Goal: Task Accomplishment & Management: Manage account settings

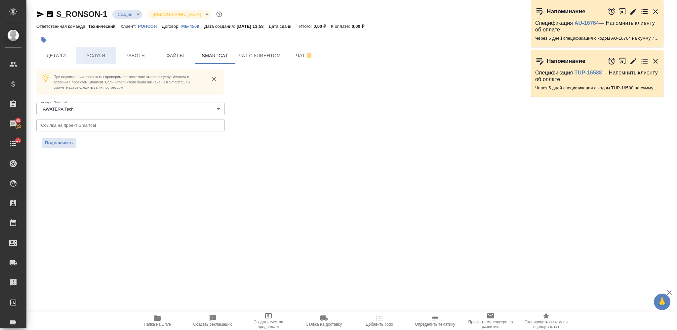
click at [101, 59] on span "Услуги" at bounding box center [96, 56] width 32 height 8
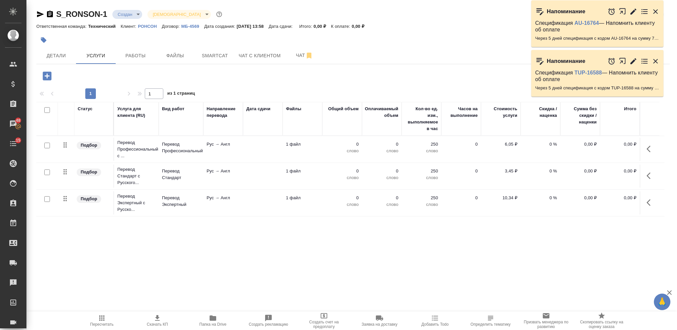
click at [268, 149] on td at bounding box center [263, 149] width 40 height 23
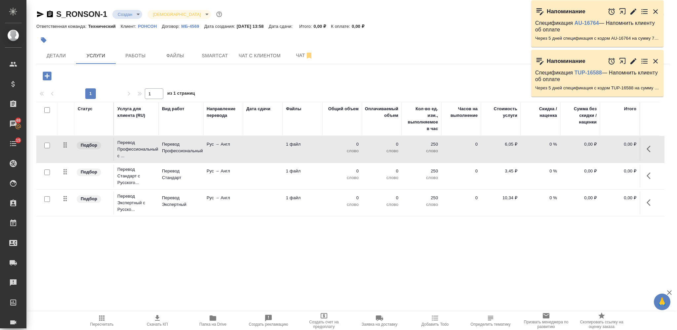
click at [268, 149] on td at bounding box center [263, 149] width 40 height 23
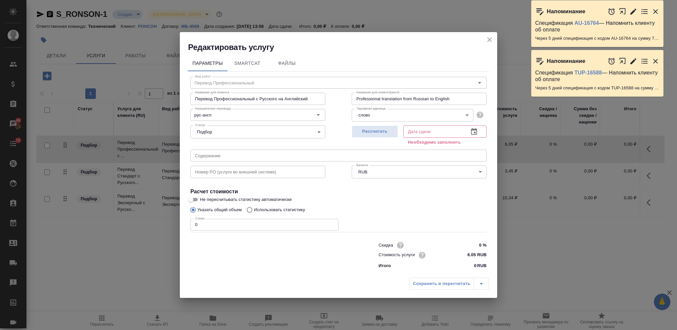
click at [376, 138] on div "Рассчитать" at bounding box center [375, 135] width 46 height 24
click at [374, 129] on span "Рассчитать" at bounding box center [374, 132] width 39 height 8
type input "24.09.2025 15:42"
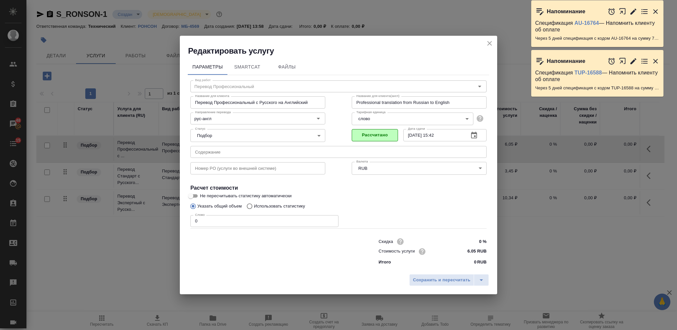
click at [263, 205] on p "Использовать статистику" at bounding box center [279, 206] width 51 height 7
click at [254, 205] on input "Использовать статистику" at bounding box center [248, 206] width 11 height 13
radio input "true"
radio input "false"
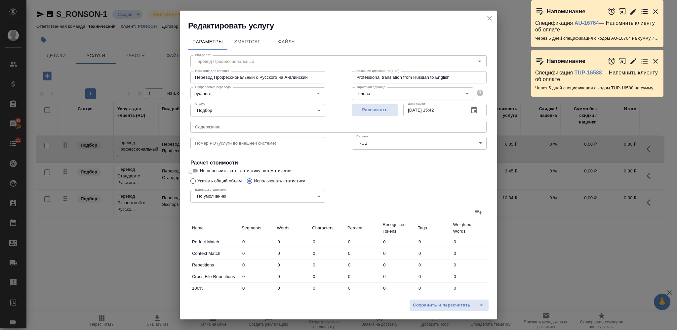
click at [475, 210] on icon at bounding box center [479, 212] width 8 height 8
click at [0, 0] on input "file" at bounding box center [0, 0] width 0 height 0
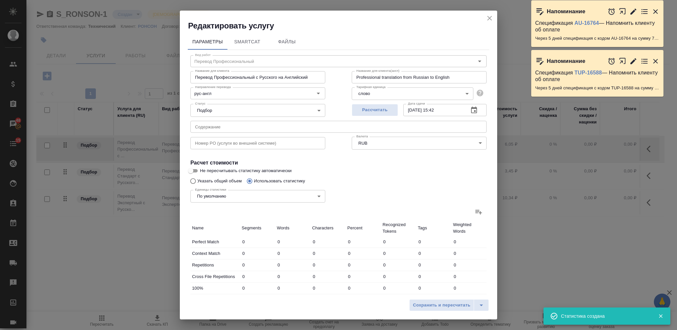
type input "148"
type input "306"
type input "2178"
type input "352"
type input "1962"
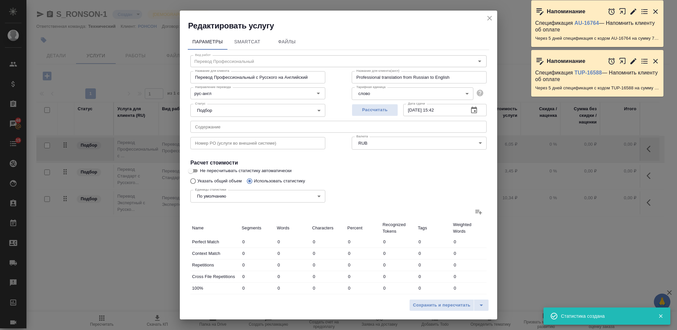
type input "15283"
type input "352"
type input "1962"
type input "15283"
type input "500"
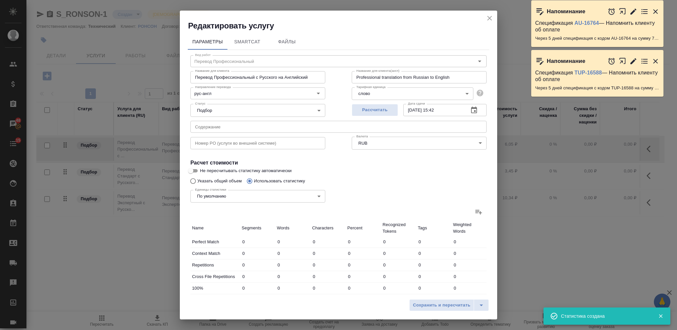
type input "2268"
type input "17461"
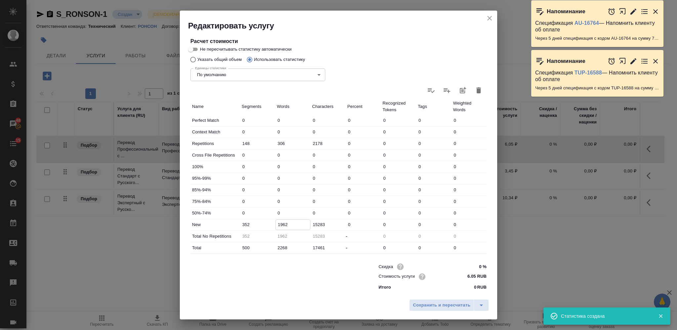
drag, startPoint x: 281, startPoint y: 225, endPoint x: 274, endPoint y: 225, distance: 6.6
click at [276, 225] on input "1962" at bounding box center [293, 224] width 35 height 10
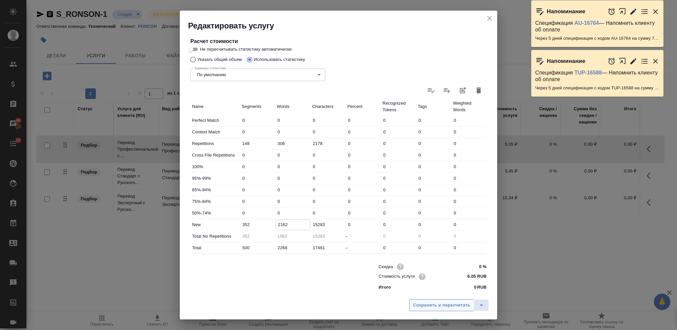
type input "2162"
click at [417, 300] on button "Сохранить и пересчитать" at bounding box center [441, 305] width 65 height 12
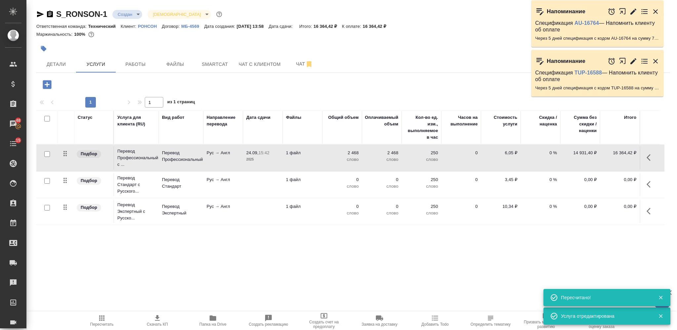
click at [648, 157] on icon "button" at bounding box center [651, 157] width 8 height 8
click at [594, 155] on button "button" at bounding box center [600, 157] width 16 height 16
click at [267, 184] on td at bounding box center [263, 184] width 40 height 23
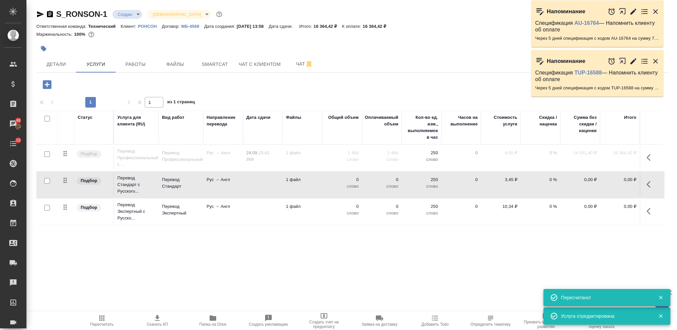
click at [267, 184] on td at bounding box center [263, 184] width 40 height 23
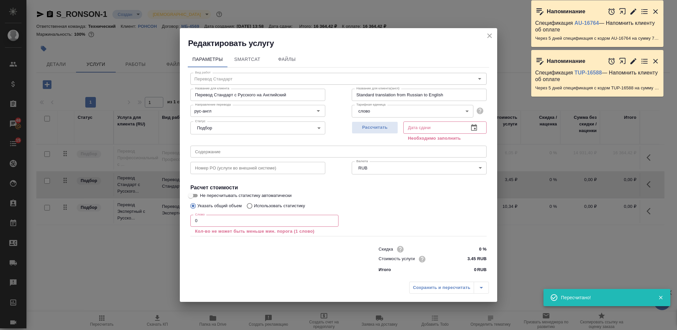
drag, startPoint x: 206, startPoint y: 217, endPoint x: 183, endPoint y: 216, distance: 22.8
click at [183, 217] on div "Параметры SmartCat Файлы Вид работ Перевод Стандарт Вид работ Название для клие…" at bounding box center [338, 163] width 317 height 229
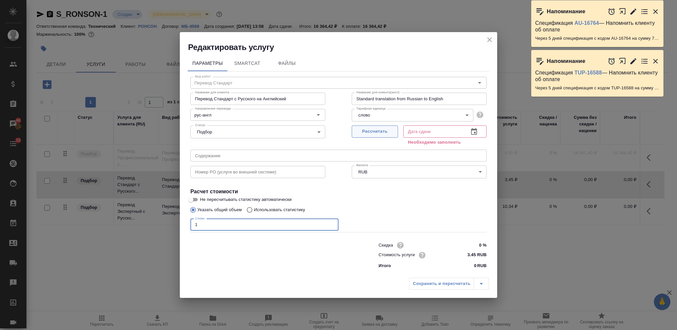
type input "1"
click at [368, 130] on span "Рассчитать" at bounding box center [374, 132] width 39 height 8
type input "24.09.2025 15:43"
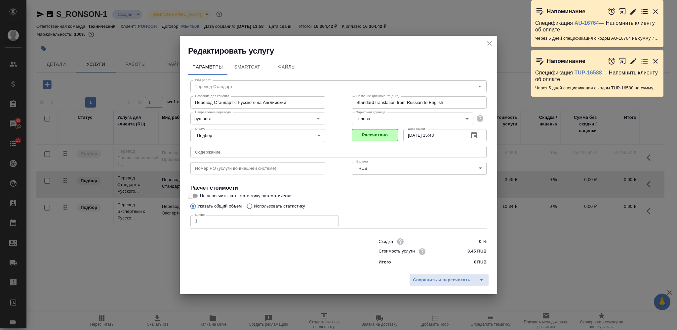
drag, startPoint x: 257, startPoint y: 205, endPoint x: 335, endPoint y: 206, distance: 77.0
click at [258, 205] on p "Использовать статистику" at bounding box center [279, 206] width 51 height 7
click at [253, 206] on input "Использовать статистику" at bounding box center [248, 206] width 11 height 13
radio input "true"
radio input "false"
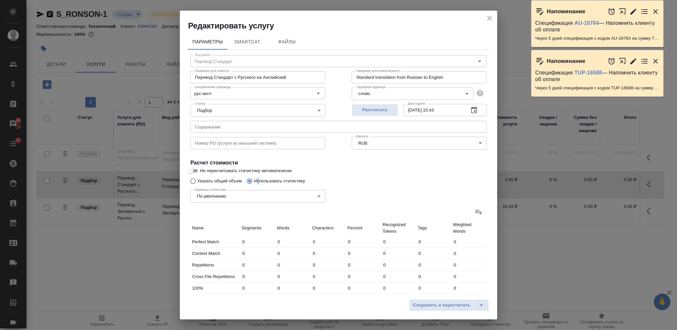
click at [475, 212] on icon at bounding box center [479, 212] width 8 height 8
click at [0, 0] on input "file" at bounding box center [0, 0] width 0 height 0
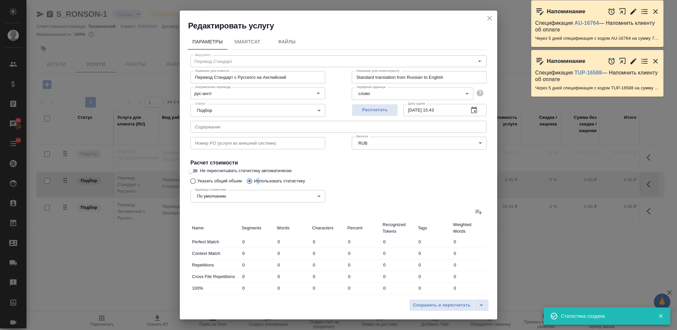
type input "148"
type input "306"
type input "2178"
type input "352"
type input "1962"
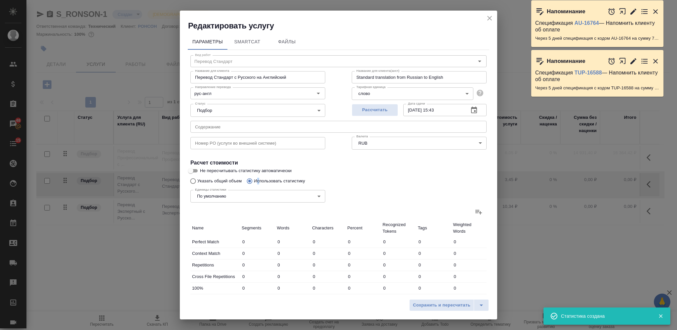
type input "15283"
type input "352"
type input "1962"
type input "15283"
type input "500"
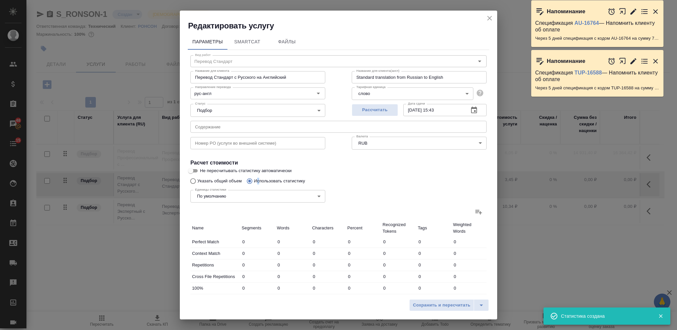
type input "2268"
type input "17461"
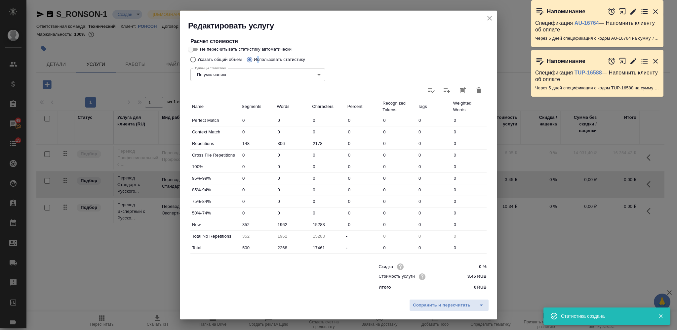
click at [279, 224] on input "1962" at bounding box center [292, 224] width 35 height 10
paste input "21"
type input "2162"
click at [425, 305] on span "Сохранить и пересчитать" at bounding box center [442, 305] width 58 height 8
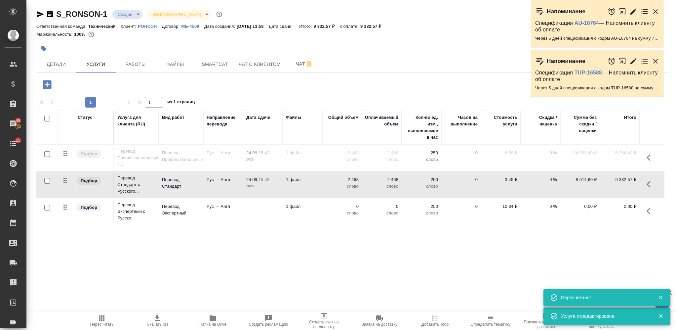
click at [649, 186] on icon "button" at bounding box center [649, 184] width 4 height 7
click at [601, 182] on icon "button" at bounding box center [599, 184] width 7 height 5
click at [259, 213] on td at bounding box center [263, 211] width 40 height 23
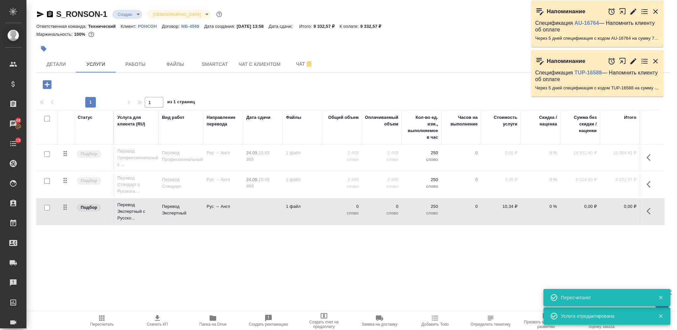
click at [259, 213] on td at bounding box center [263, 211] width 40 height 23
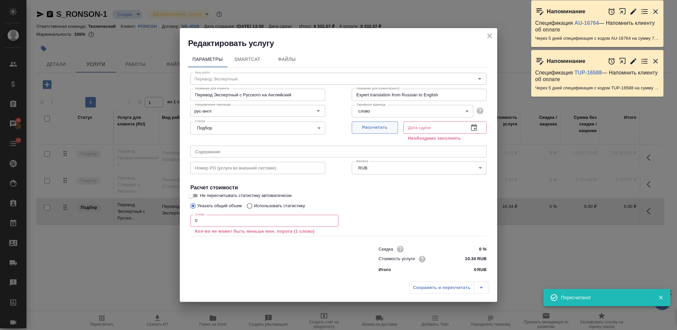
click at [366, 130] on span "Рассчитать" at bounding box center [374, 128] width 39 height 8
type input "24.09.2025 15:43"
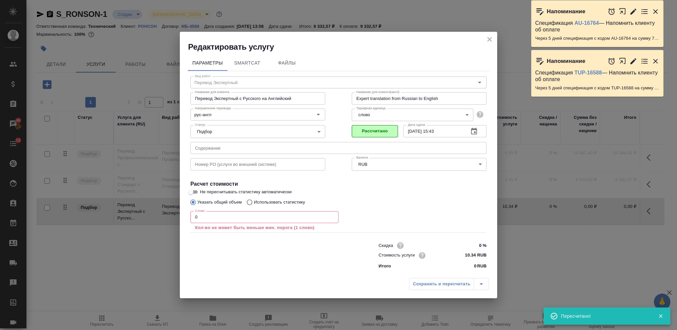
click at [173, 216] on div "Редактировать услугу Параметры SmartCat Файлы Вид работ Перевод Экспертный Вид …" at bounding box center [338, 165] width 677 height 330
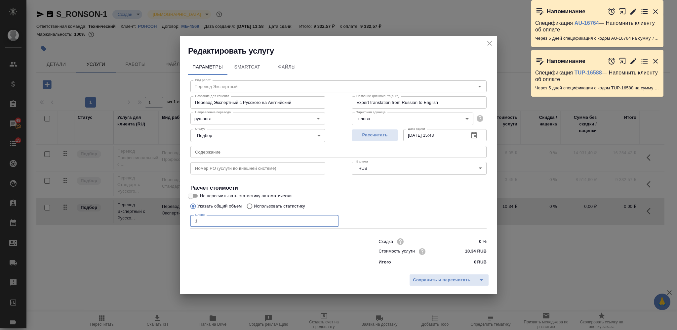
type input "1"
click at [269, 203] on p "Использовать статистику" at bounding box center [279, 206] width 51 height 7
click at [254, 203] on input "Использовать статистику" at bounding box center [248, 206] width 11 height 13
radio input "true"
radio input "false"
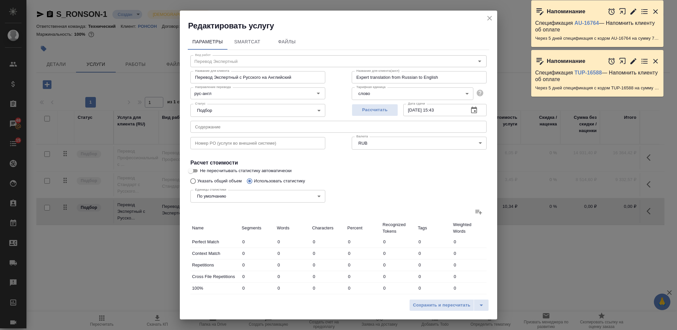
click at [475, 209] on icon at bounding box center [479, 212] width 8 height 8
click at [0, 0] on input "file" at bounding box center [0, 0] width 0 height 0
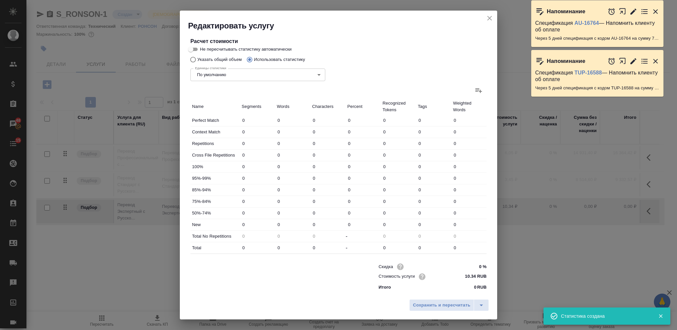
type input "148"
type input "306"
type input "2178"
type input "352"
type input "1962"
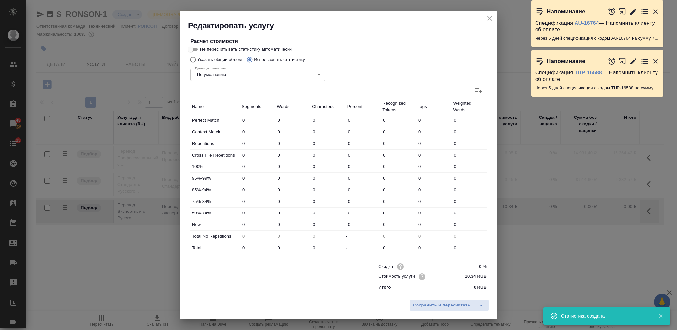
type input "15283"
type input "352"
type input "1962"
type input "15283"
type input "500"
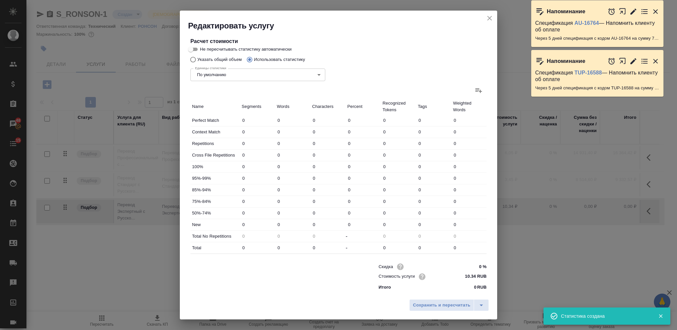
type input "2268"
type input "17461"
click at [282, 225] on input "1962" at bounding box center [293, 224] width 35 height 10
paste input "21"
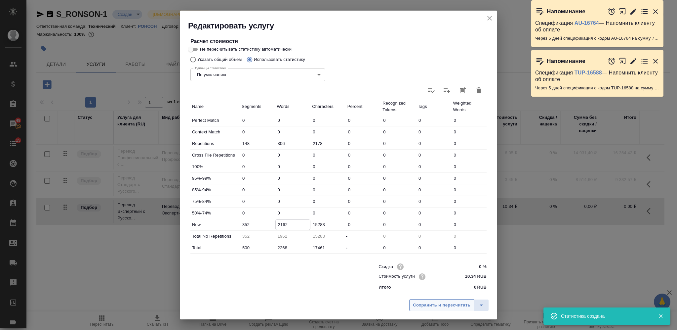
type input "2162"
click at [426, 300] on button "Сохранить и пересчитать" at bounding box center [441, 305] width 65 height 12
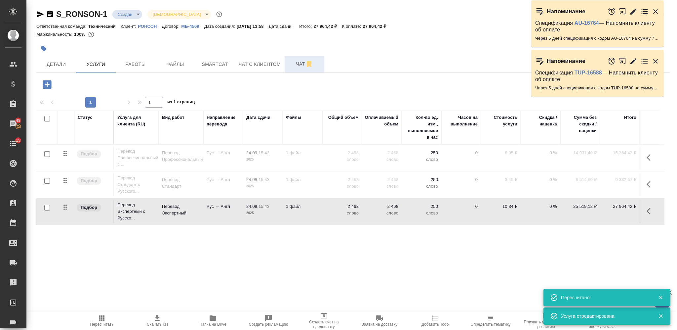
click at [299, 58] on button "Чат" at bounding box center [305, 64] width 40 height 17
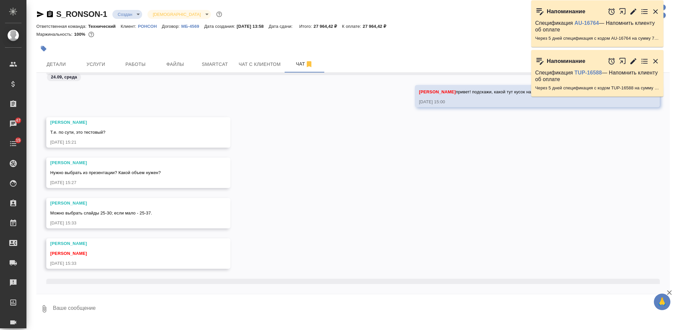
scroll to position [874, 0]
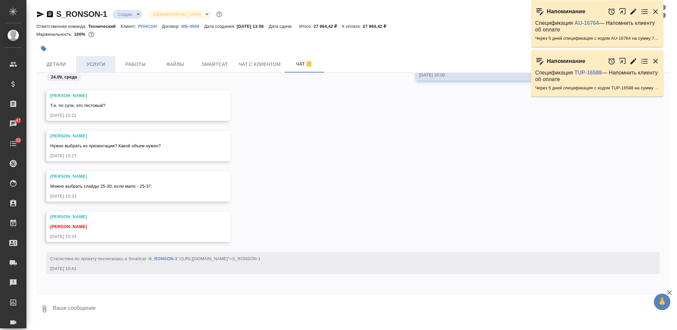
click at [96, 62] on span "Услуги" at bounding box center [96, 64] width 32 height 8
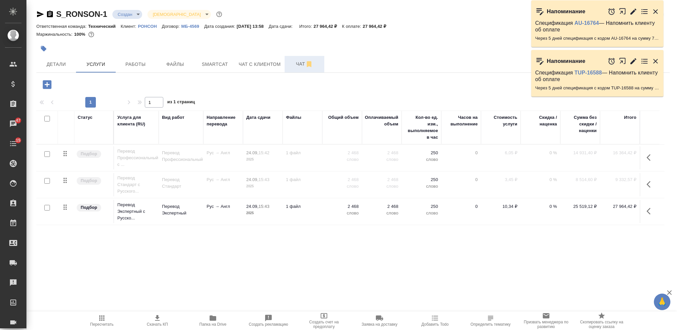
click at [300, 61] on span "Чат" at bounding box center [305, 64] width 32 height 8
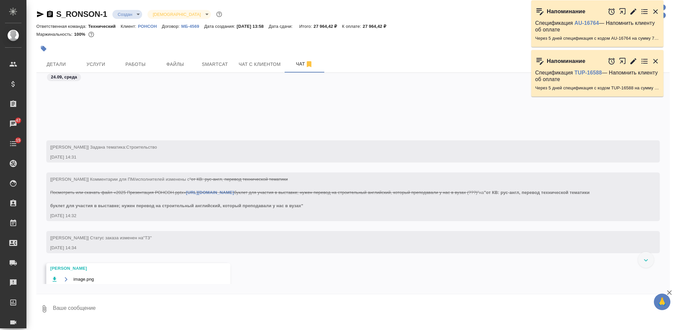
scroll to position [308, 0]
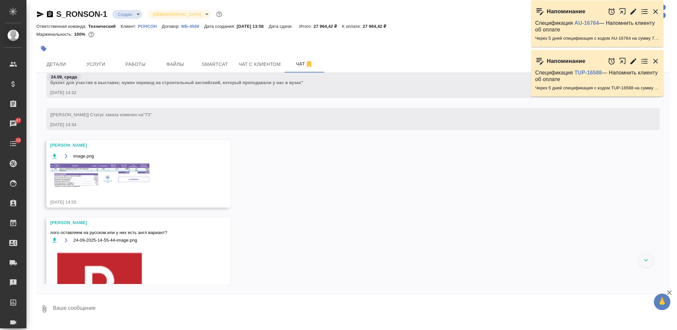
click at [133, 187] on img at bounding box center [99, 175] width 99 height 24
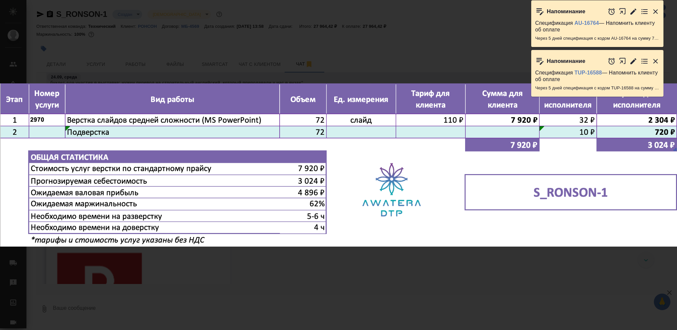
click at [337, 273] on div "image.png 1 of 1" at bounding box center [338, 165] width 677 height 330
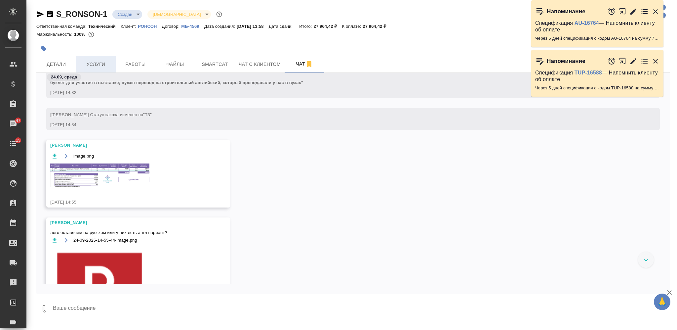
click at [109, 60] on span "Услуги" at bounding box center [96, 64] width 32 height 8
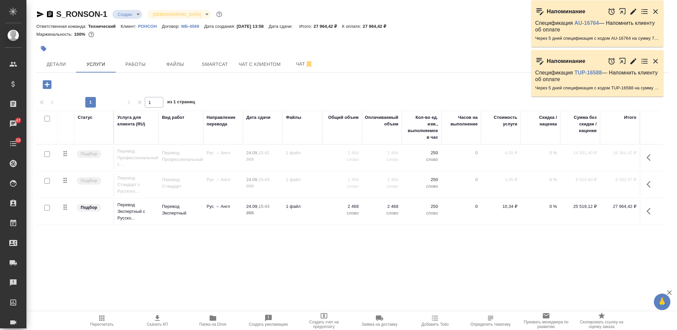
click at [51, 83] on icon "button" at bounding box center [47, 84] width 9 height 9
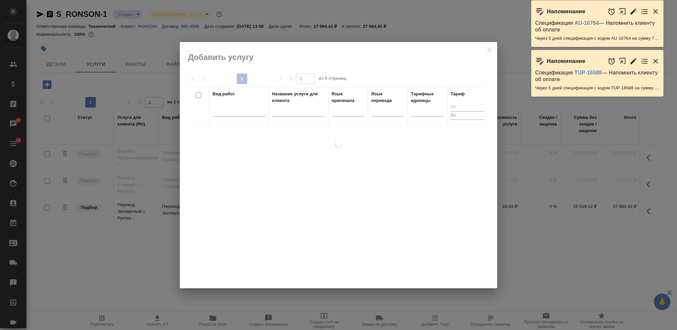
click at [289, 113] on input "text" at bounding box center [298, 112] width 53 height 8
type input "с"
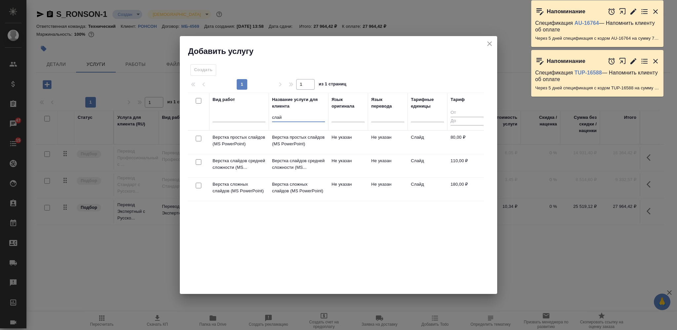
type input "слай"
click at [198, 163] on input "checkbox" at bounding box center [199, 162] width 6 height 6
checkbox input "true"
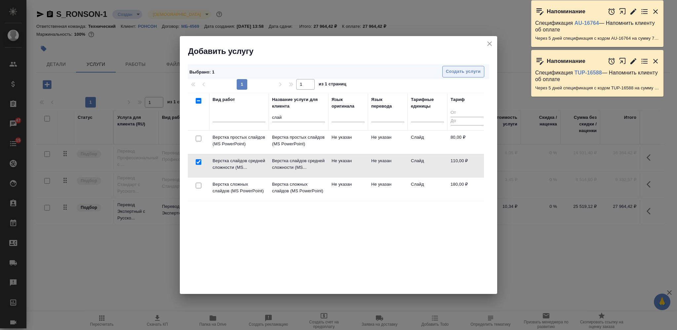
click at [459, 72] on span "Создать услуги" at bounding box center [463, 72] width 35 height 8
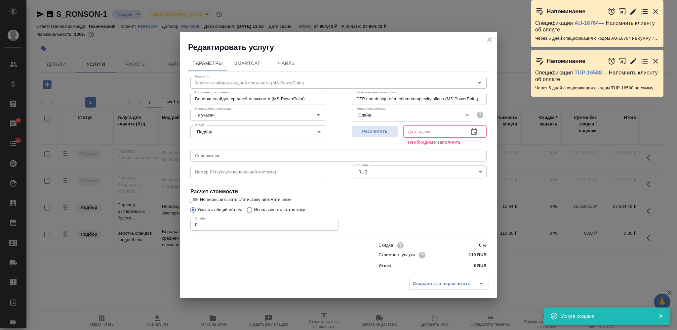
drag, startPoint x: 191, startPoint y: 224, endPoint x: 183, endPoint y: 226, distance: 8.7
click at [183, 226] on div "Параметры SmartCat Файлы Вид работ Верстка слайдов средней сложности (MS PowerP…" at bounding box center [338, 163] width 317 height 221
type input "72"
click at [376, 136] on button "Рассчитать" at bounding box center [375, 131] width 46 height 12
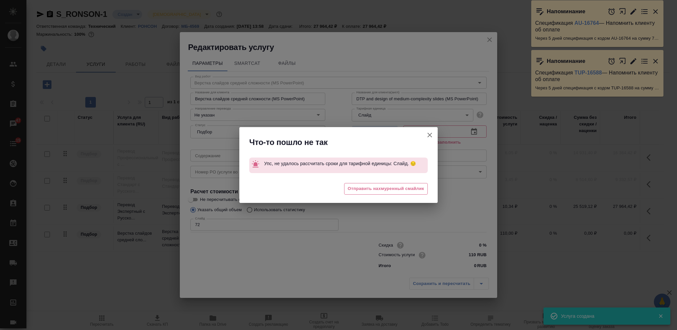
type input "25.09.2025 13:44"
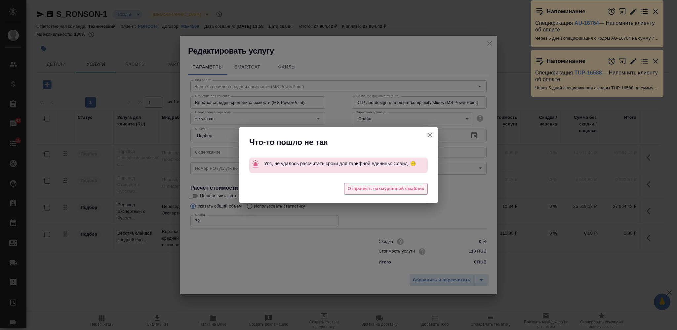
click at [413, 186] on span "Отправить нахмуренный смайлик" at bounding box center [386, 189] width 76 height 8
click at [440, 277] on div "Что-то пошло не так Упс, не удалось рассчитать сроки для тарифной единицы: Слай…" at bounding box center [338, 165] width 677 height 330
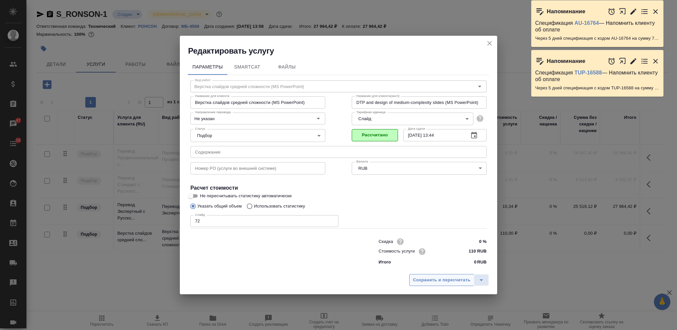
click at [431, 279] on span "Сохранить и пересчитать" at bounding box center [442, 280] width 58 height 8
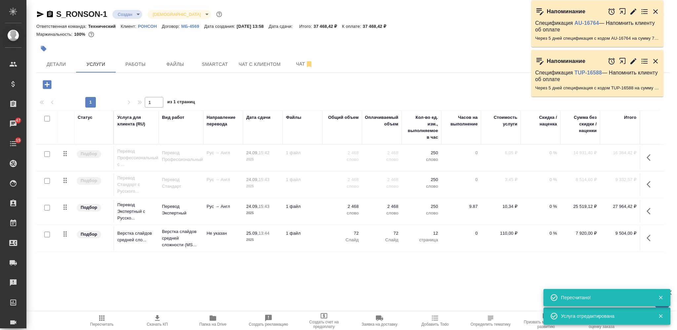
click at [50, 15] on icon "button" at bounding box center [50, 14] width 6 height 7
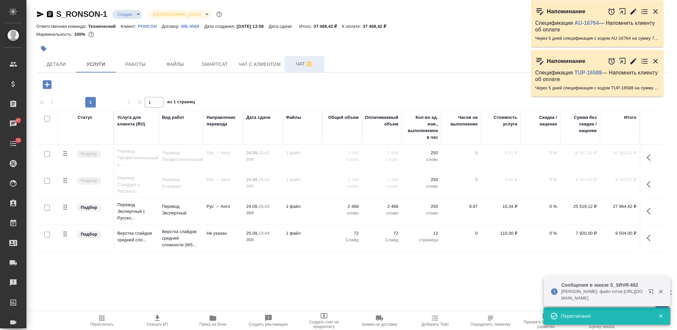
click at [296, 67] on span "Чат" at bounding box center [305, 64] width 32 height 8
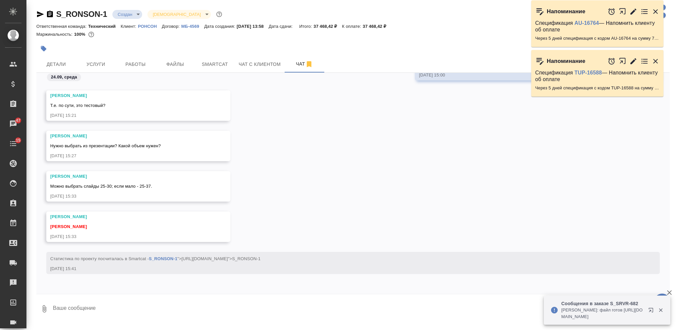
scroll to position [815, 0]
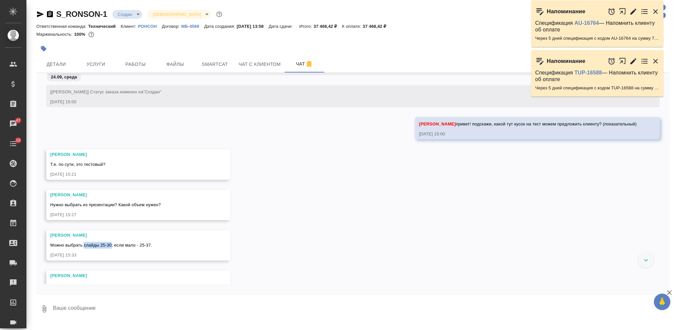
drag, startPoint x: 84, startPoint y: 244, endPoint x: 111, endPoint y: 247, distance: 27.6
click at [111, 247] on span "Можно выбрать слайды 25-30; если мало - 25-37." at bounding box center [101, 244] width 102 height 5
copy span "слайды 25-30"
click at [106, 65] on span "Услуги" at bounding box center [96, 64] width 32 height 8
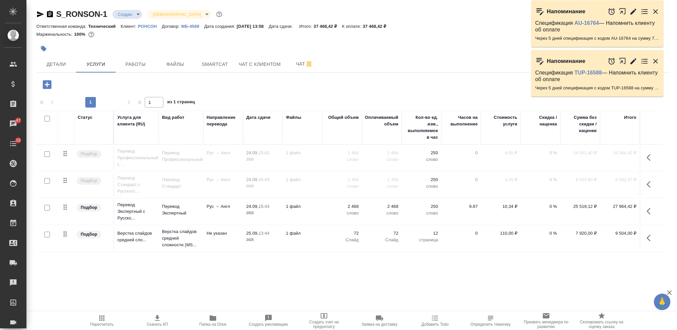
drag, startPoint x: 188, startPoint y: 285, endPoint x: 183, endPoint y: 287, distance: 6.1
click at [188, 285] on div ".cls-1 fill:#fff; AWATERA Nikiforova Valeria Клиенты Спецификации Заказы 47 Чат…" at bounding box center [338, 165] width 677 height 330
click at [155, 317] on icon "button" at bounding box center [157, 318] width 8 height 8
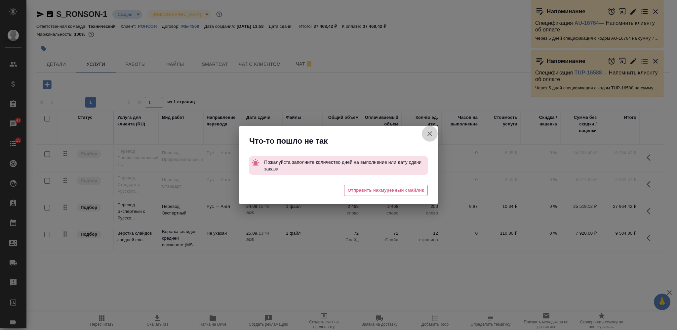
click at [429, 134] on icon "button" at bounding box center [430, 134] width 8 height 8
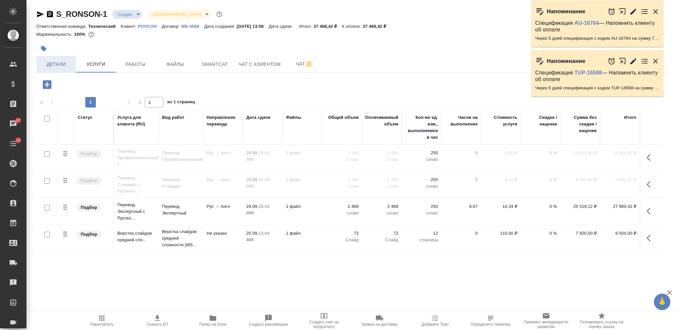
click at [61, 64] on span "Детали" at bounding box center [56, 64] width 32 height 8
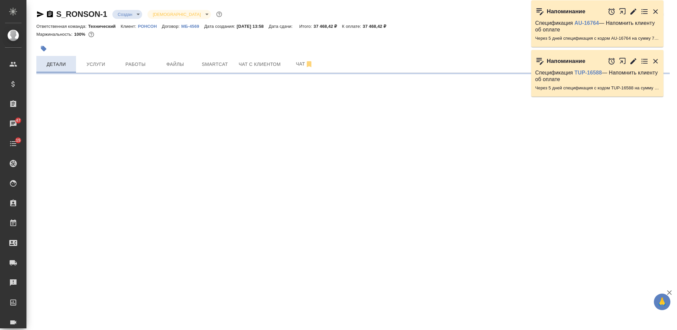
select select "RU"
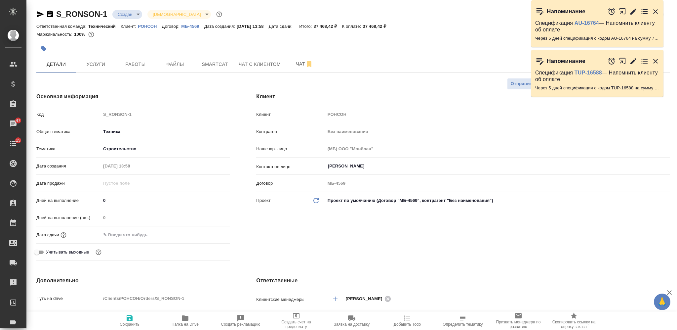
type textarea "x"
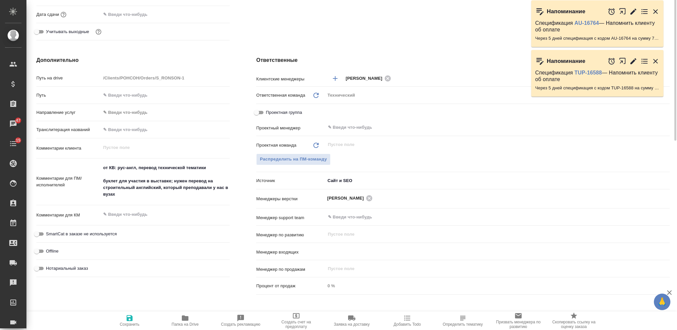
scroll to position [264, 0]
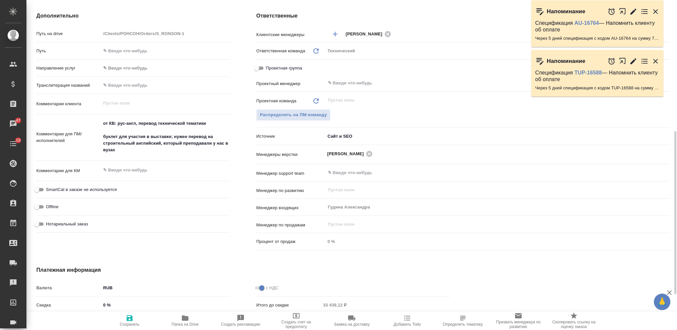
type input "Гудина Александра"
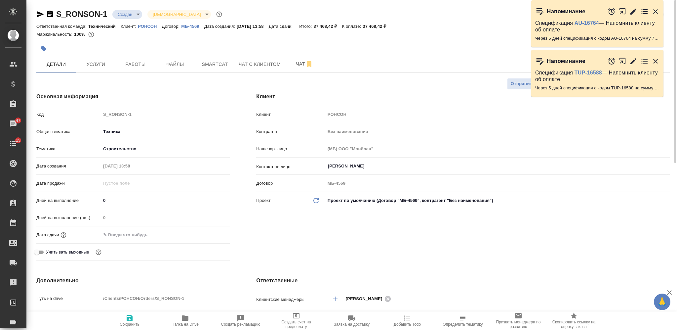
click at [131, 321] on icon "button" at bounding box center [130, 318] width 8 height 8
type textarea "x"
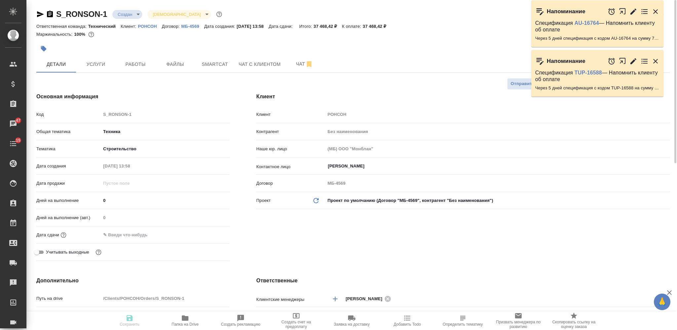
type textarea "x"
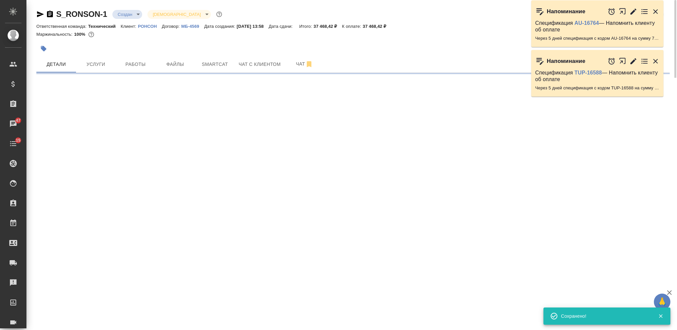
select select "RU"
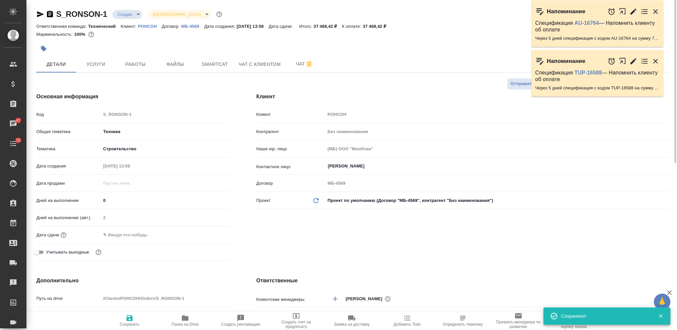
type textarea "x"
click at [101, 55] on div at bounding box center [247, 48] width 422 height 15
click at [101, 67] on span "Услуги" at bounding box center [96, 64] width 32 height 8
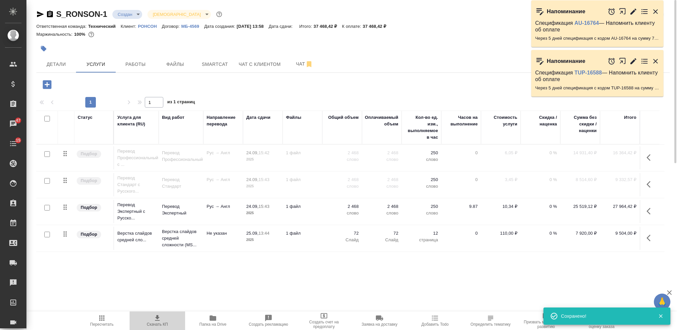
click at [153, 319] on icon "button" at bounding box center [157, 318] width 8 height 8
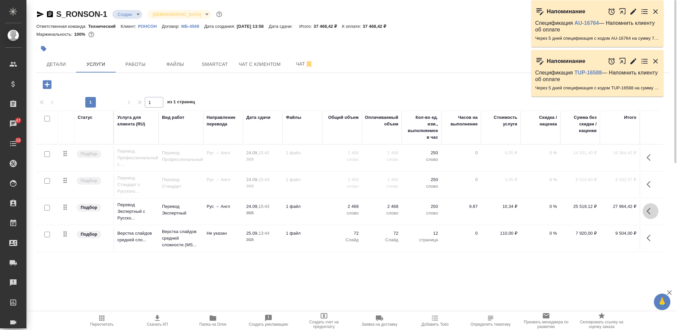
click at [647, 213] on icon "button" at bounding box center [651, 211] width 8 height 8
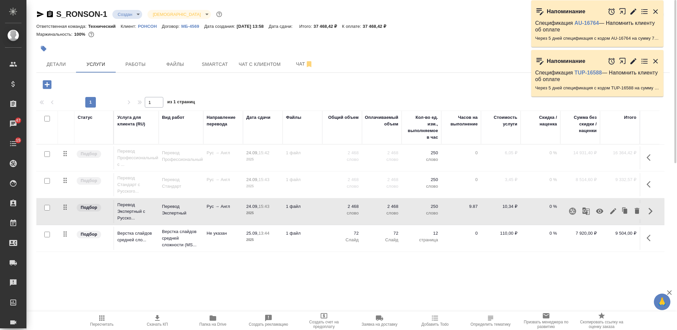
click at [598, 208] on icon "button" at bounding box center [600, 211] width 8 height 8
click at [651, 185] on icon "button" at bounding box center [651, 184] width 8 height 8
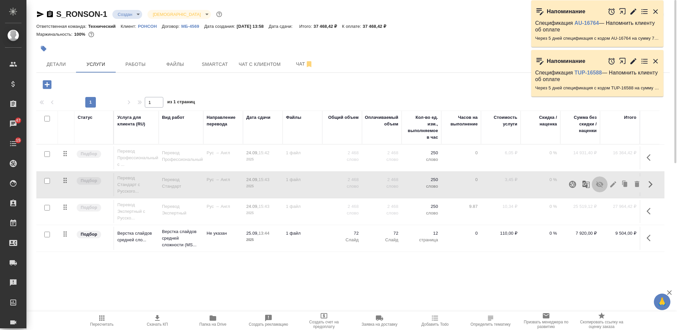
click at [601, 184] on icon "button" at bounding box center [600, 184] width 8 height 8
click at [105, 317] on span "Пересчитать" at bounding box center [102, 320] width 48 height 13
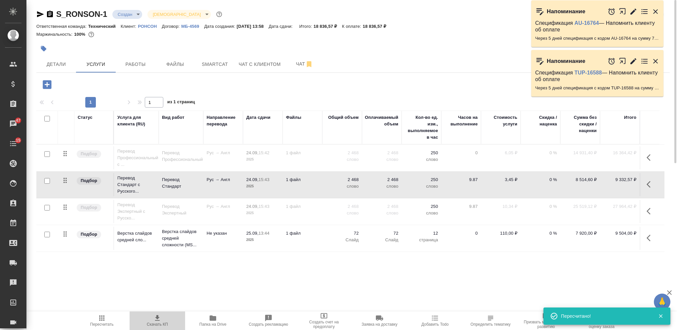
click at [142, 316] on span "Скачать КП" at bounding box center [158, 320] width 48 height 13
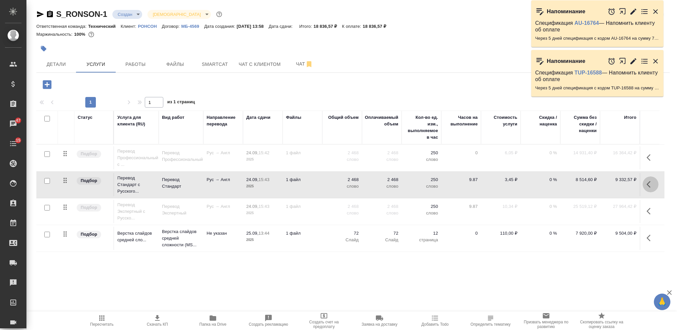
drag, startPoint x: 653, startPoint y: 179, endPoint x: 649, endPoint y: 178, distance: 3.7
click at [652, 179] on button "button" at bounding box center [651, 184] width 16 height 16
click at [600, 186] on icon "button" at bounding box center [600, 184] width 8 height 8
click at [648, 157] on icon "button" at bounding box center [651, 157] width 8 height 8
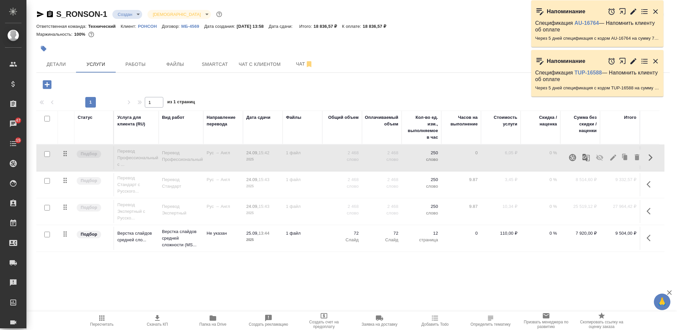
click at [599, 157] on icon "button" at bounding box center [599, 157] width 7 height 6
click at [101, 316] on icon "button" at bounding box center [102, 318] width 8 height 8
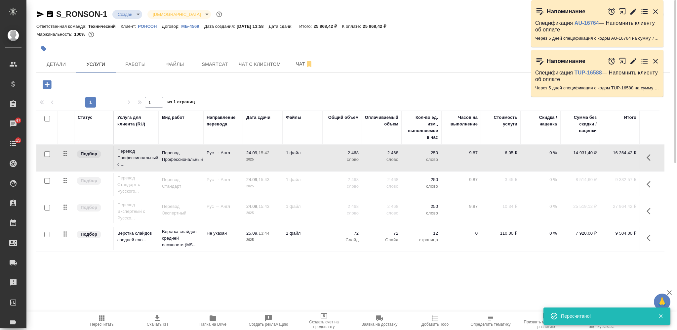
click at [154, 311] on button "Скачать КП" at bounding box center [158, 320] width 56 height 19
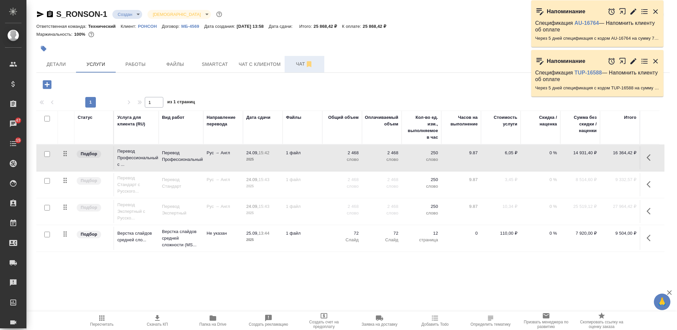
click at [295, 62] on span "Чат" at bounding box center [305, 64] width 32 height 8
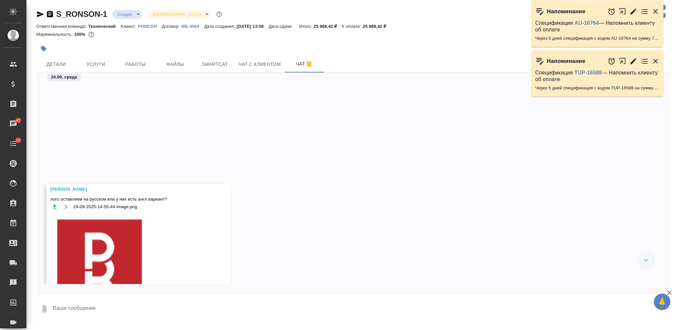
scroll to position [440, 0]
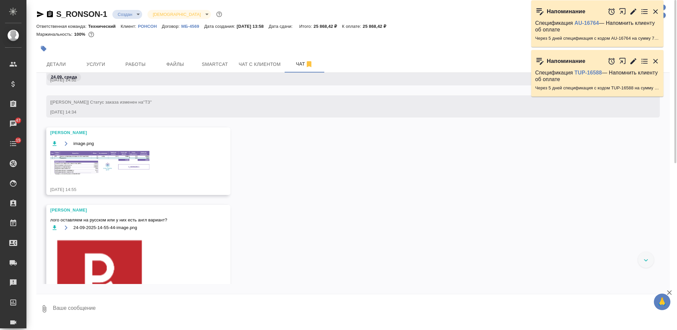
click at [148, 175] on img at bounding box center [99, 163] width 99 height 24
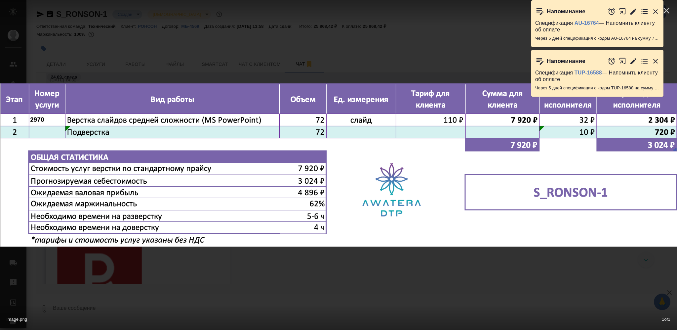
click at [307, 265] on div "image.png 1 of 1" at bounding box center [338, 165] width 677 height 330
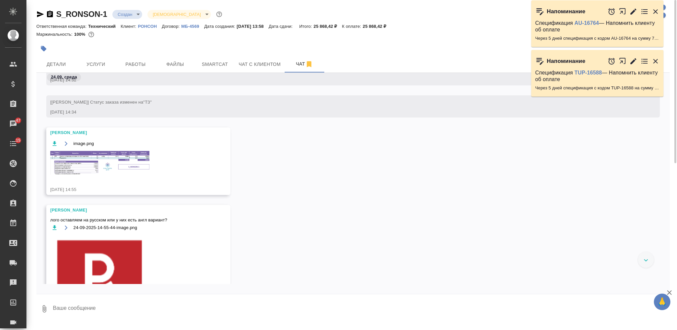
click at [131, 20] on div "S_RONSON-1 Создан new Святая троица holyTrinity" at bounding box center [352, 15] width 633 height 13
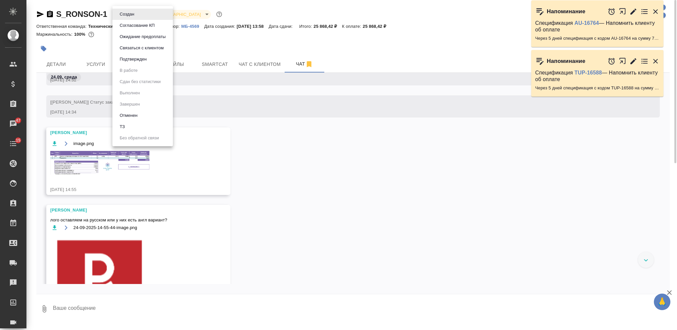
click at [133, 17] on body "🙏 .cls-1 fill:#fff; AWATERA Nikiforova Valeria Клиенты Спецификации Заказы 47 Ч…" at bounding box center [338, 165] width 677 height 330
click at [135, 27] on button "Согласование КП" at bounding box center [137, 25] width 39 height 7
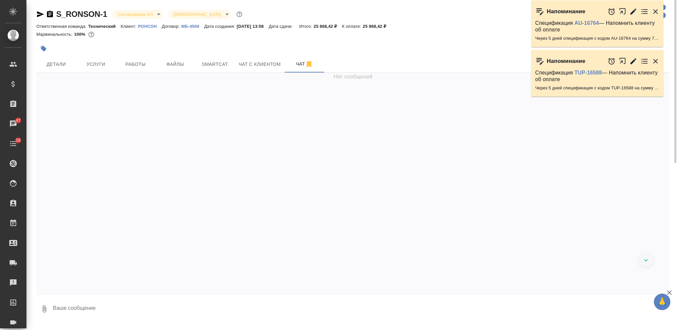
scroll to position [1045, 0]
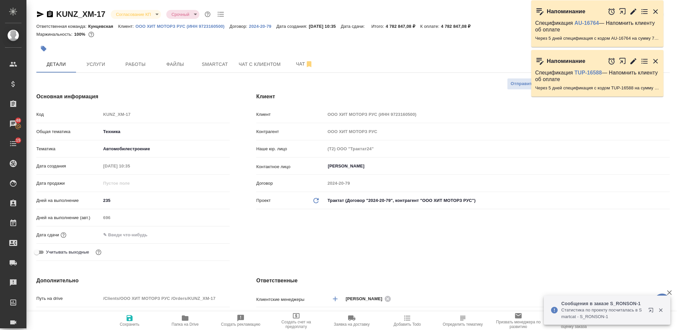
select select "RU"
click at [290, 60] on span "Чат" at bounding box center [305, 64] width 32 height 8
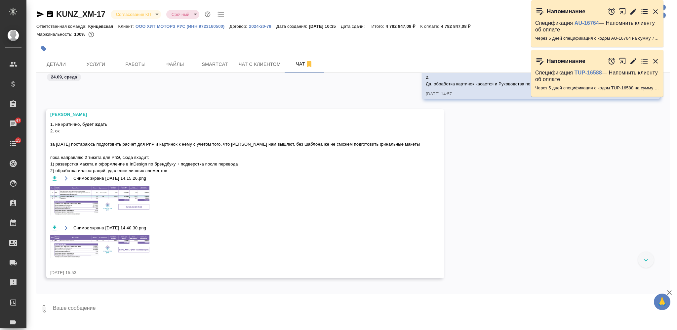
scroll to position [6805, 0]
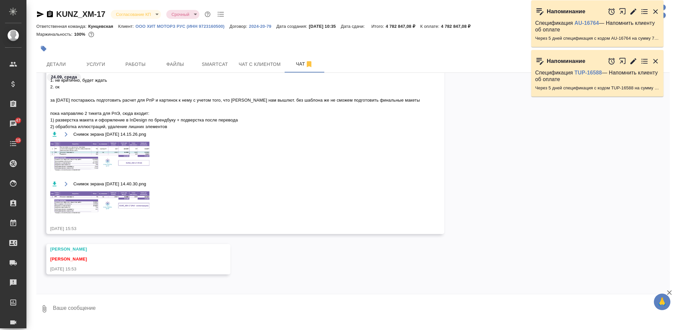
click at [109, 155] on img at bounding box center [99, 156] width 99 height 30
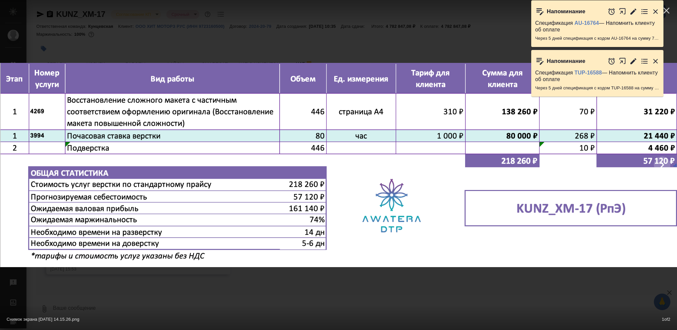
click at [305, 290] on div "Снимок экрана [DATE] 14.15.26.png 1 of 2" at bounding box center [338, 165] width 677 height 330
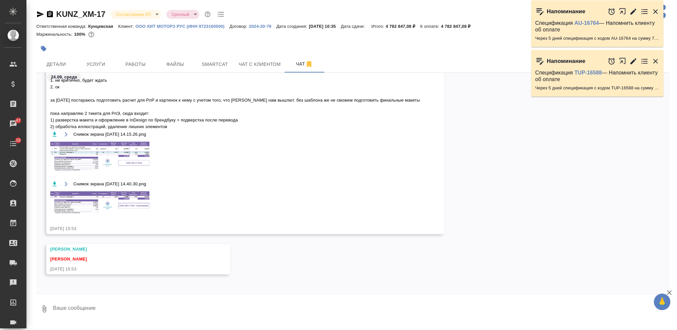
click at [116, 200] on img at bounding box center [99, 202] width 99 height 22
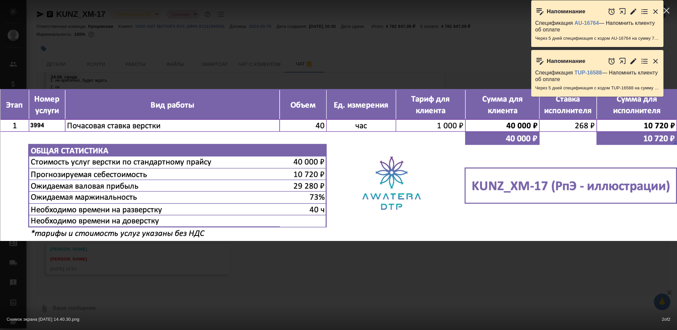
click at [325, 265] on div at bounding box center [0, 165] width 1354 height 204
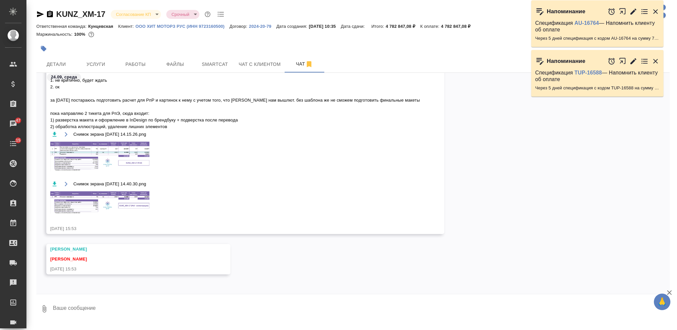
click at [131, 151] on img at bounding box center [99, 156] width 99 height 30
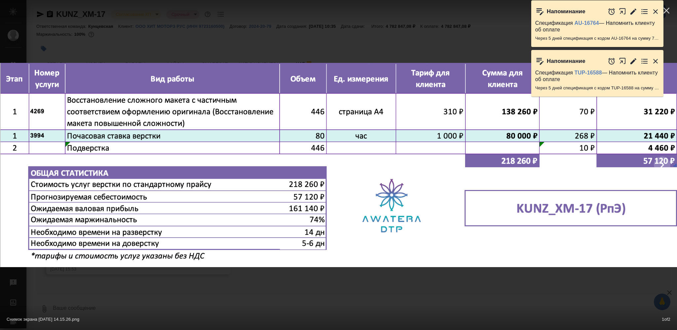
click at [334, 289] on div "Снимок экрана 2025-09-24 в 14.15.26.png 1 of 2" at bounding box center [338, 165] width 677 height 330
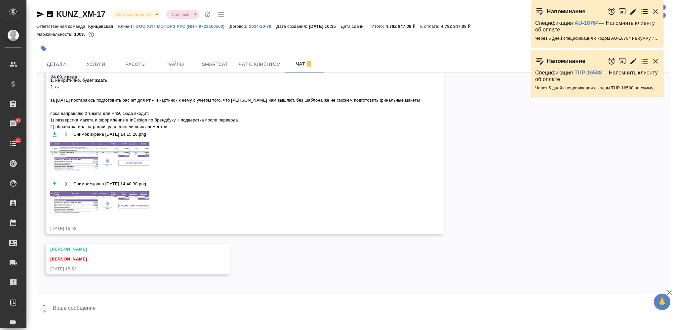
click at [132, 196] on img at bounding box center [99, 202] width 99 height 22
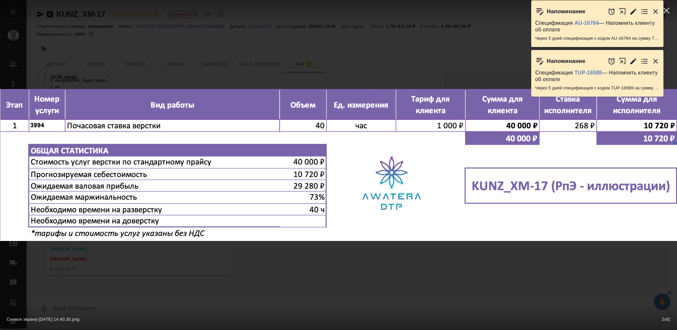
click at [349, 262] on div at bounding box center [0, 165] width 1354 height 204
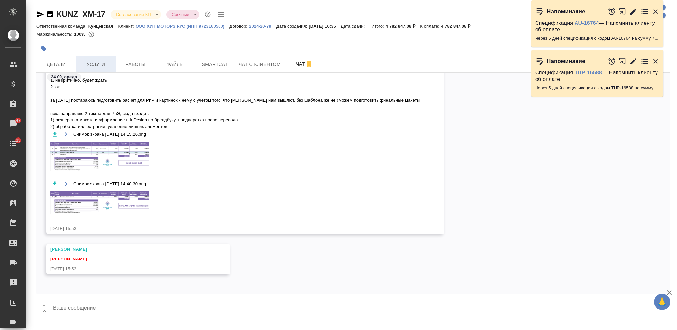
click at [92, 61] on span "Услуги" at bounding box center [96, 64] width 32 height 8
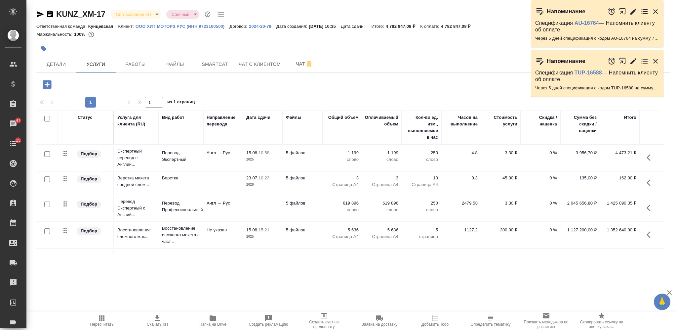
click at [233, 162] on td "Англ → Рус" at bounding box center [223, 157] width 40 height 23
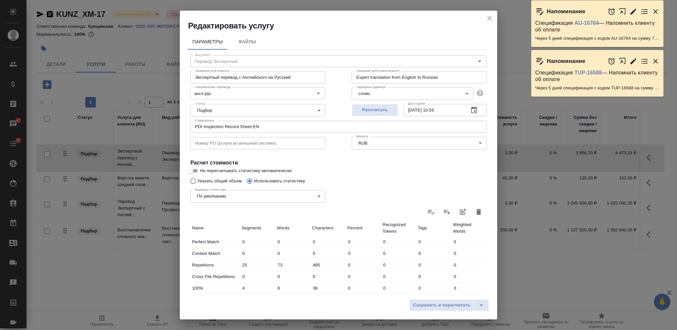
click at [489, 15] on icon "close" at bounding box center [490, 18] width 8 height 8
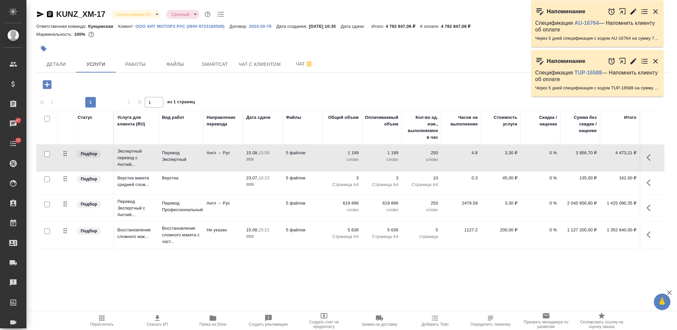
click at [223, 207] on td "Англ → Рус" at bounding box center [223, 207] width 40 height 23
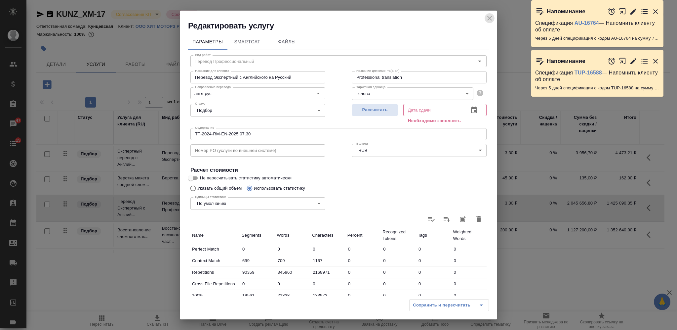
click at [489, 19] on icon "close" at bounding box center [489, 18] width 5 height 5
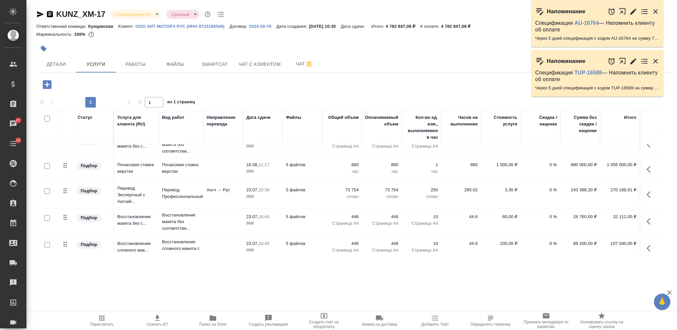
scroll to position [132, 0]
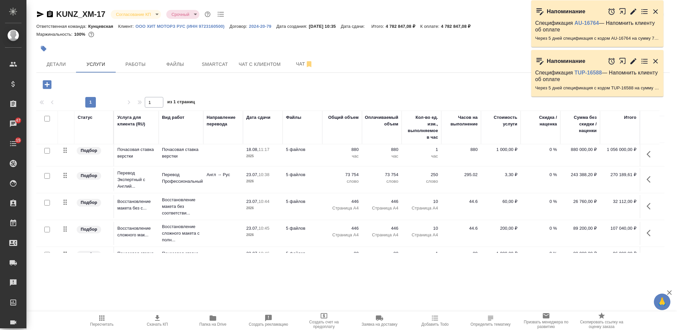
click at [237, 185] on td "Англ → Рус" at bounding box center [223, 179] width 40 height 23
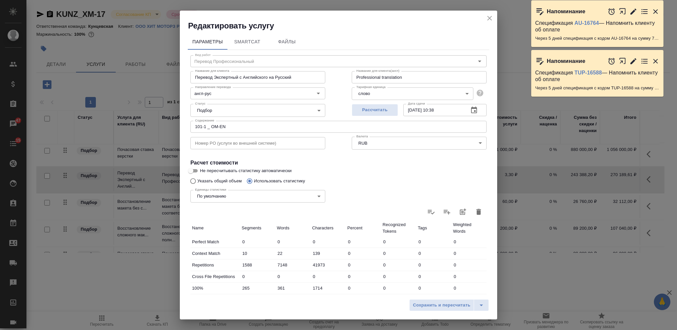
click at [491, 16] on icon "close" at bounding box center [489, 18] width 5 height 5
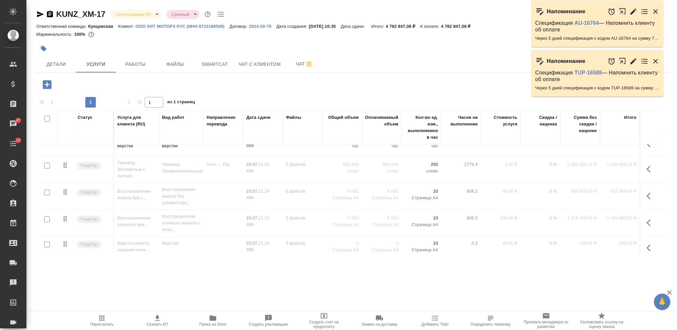
scroll to position [290, 0]
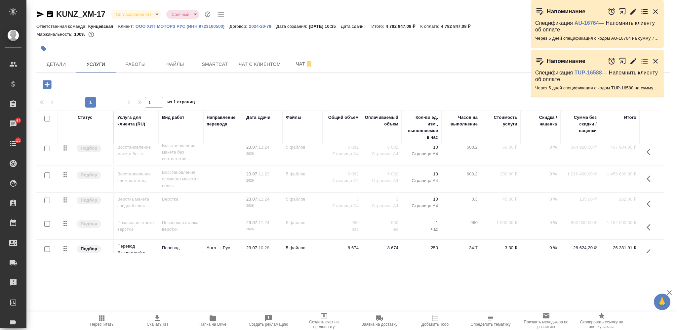
click at [219, 206] on td at bounding box center [223, 203] width 40 height 23
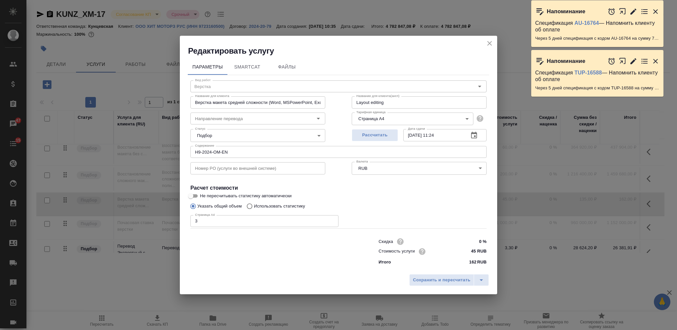
click at [490, 42] on icon "close" at bounding box center [490, 43] width 8 height 8
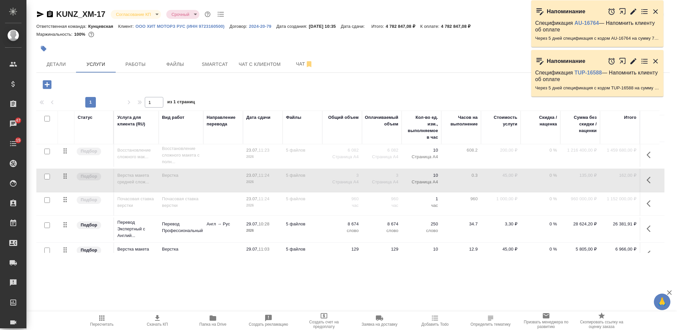
scroll to position [335, 0]
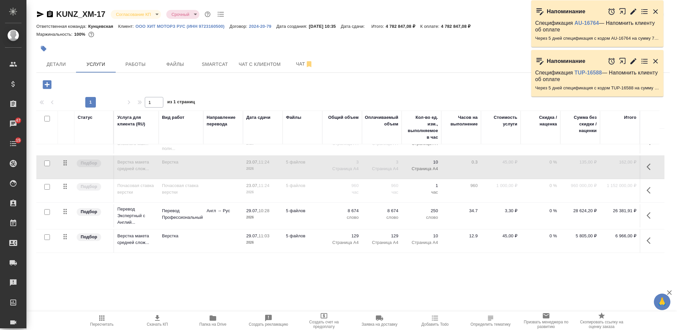
click at [230, 212] on td "Англ → Рус" at bounding box center [223, 215] width 40 height 23
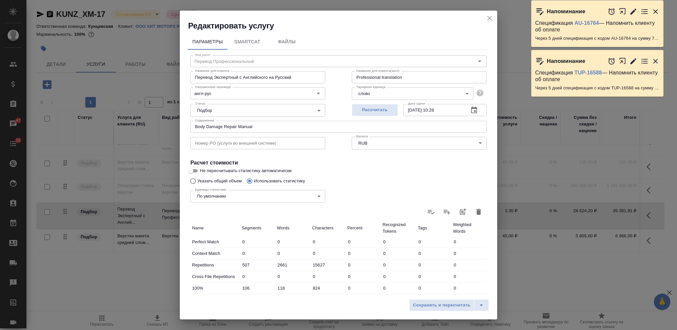
click at [490, 19] on icon "close" at bounding box center [490, 18] width 8 height 8
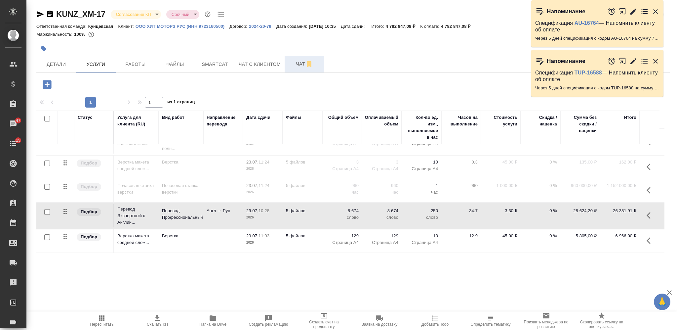
click at [295, 65] on span "Чат" at bounding box center [305, 64] width 32 height 8
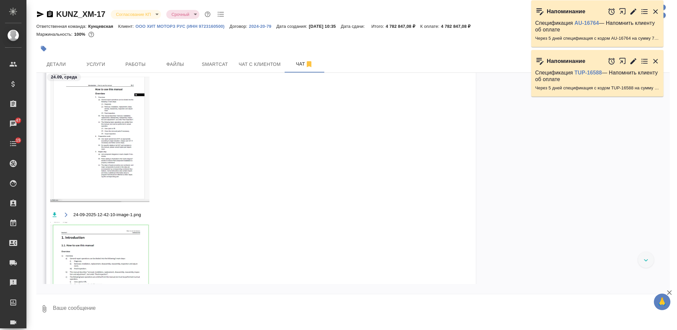
scroll to position [6242, 0]
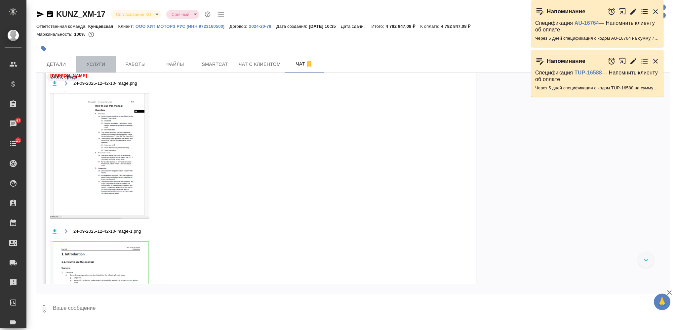
click at [94, 58] on button "Услуги" at bounding box center [96, 64] width 40 height 17
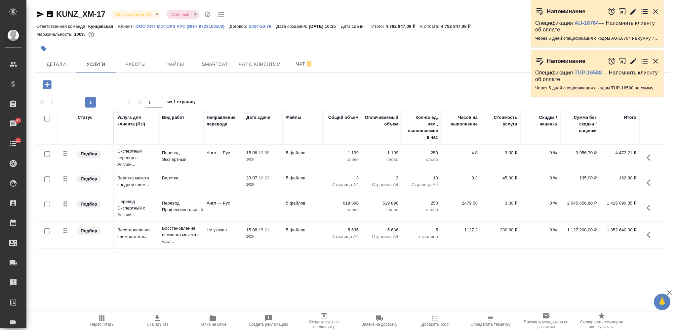
click at [213, 318] on icon "button" at bounding box center [213, 317] width 7 height 5
click at [227, 156] on p "Англ → Рус" at bounding box center [223, 152] width 33 height 7
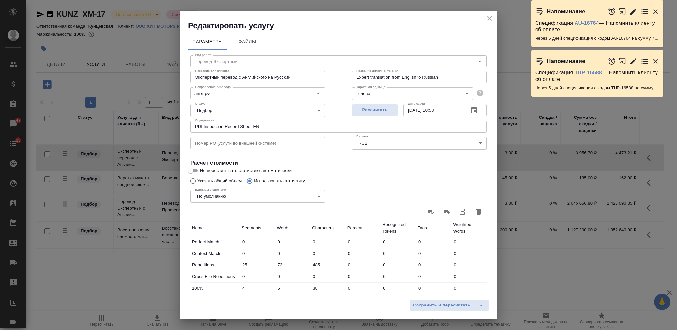
click at [489, 12] on div "Редактировать услугу" at bounding box center [338, 21] width 317 height 20
click at [489, 15] on icon "close" at bounding box center [490, 18] width 8 height 8
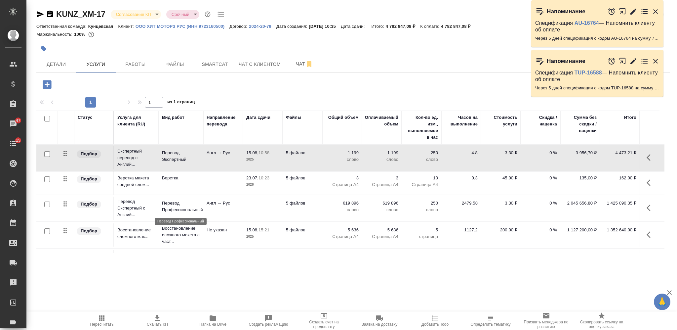
click at [193, 204] on p "Перевод Профессиональный" at bounding box center [181, 206] width 38 height 13
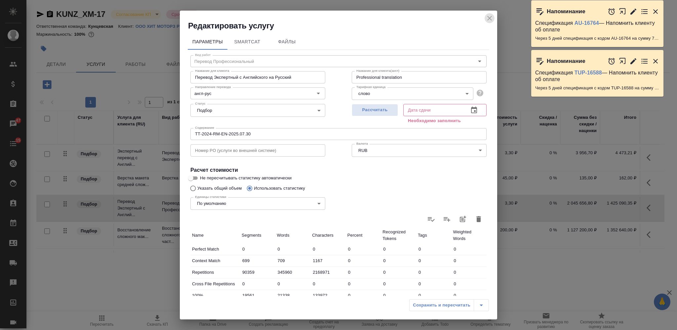
click at [489, 17] on icon "close" at bounding box center [489, 18] width 5 height 5
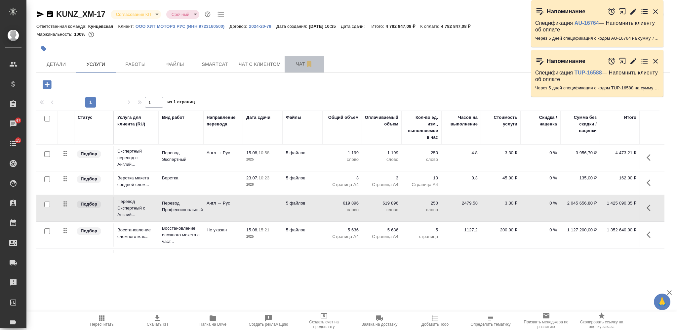
click at [296, 59] on button "Чат" at bounding box center [305, 64] width 40 height 17
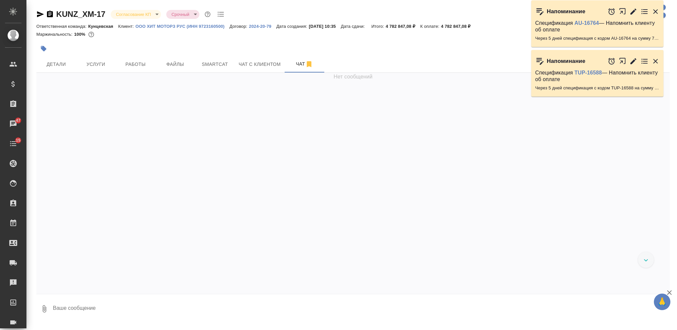
scroll to position [6375, 0]
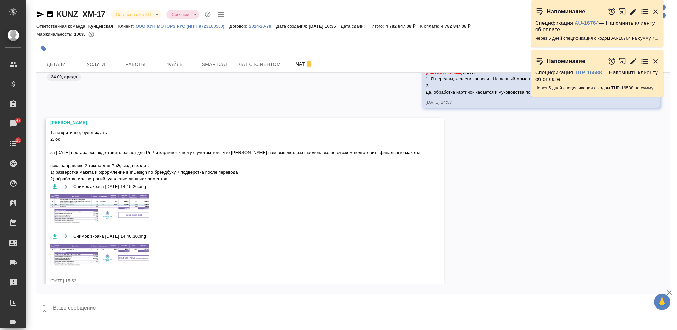
click at [222, 307] on textarea at bounding box center [360, 308] width 617 height 22
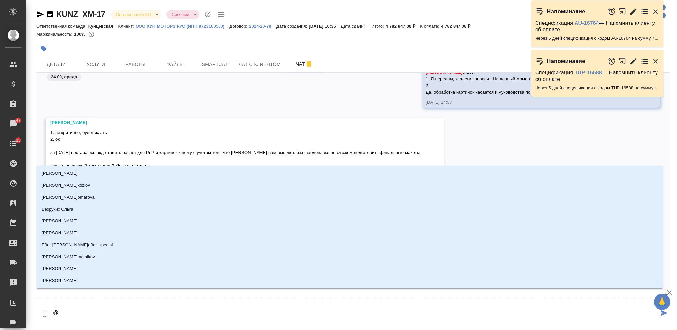
type textarea "@З"
type input "З"
type textarea "@За"
type input "За"
type textarea "@Заб"
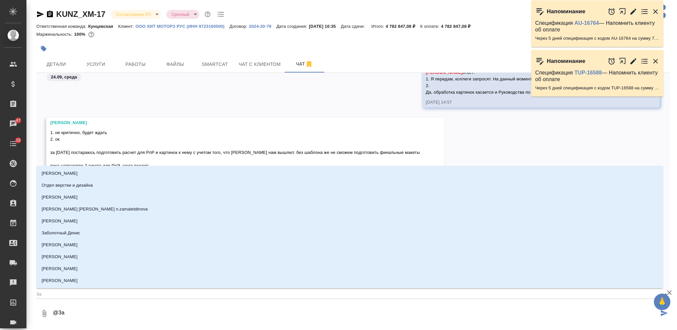
type input "Заб"
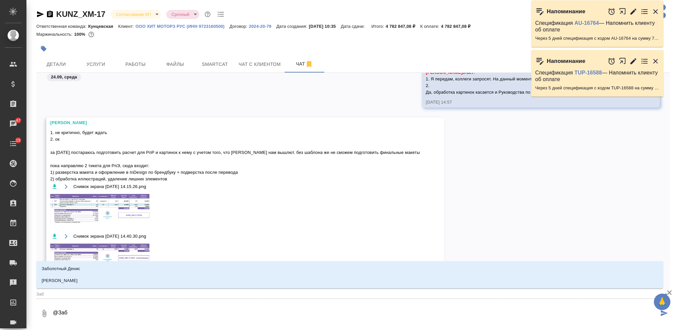
type textarea "@Забо"
type input "Забо"
type textarea "@Забор"
type input "Забор"
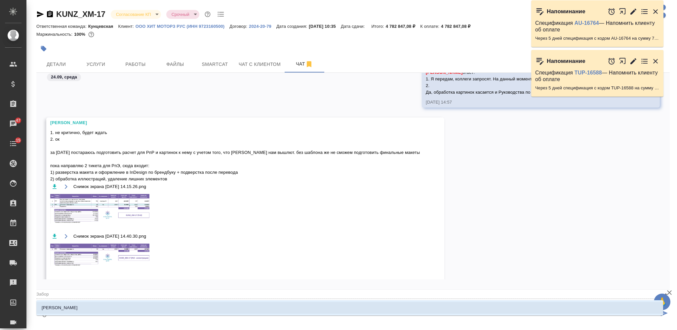
type textarea "@Заборо"
type input "Заборо"
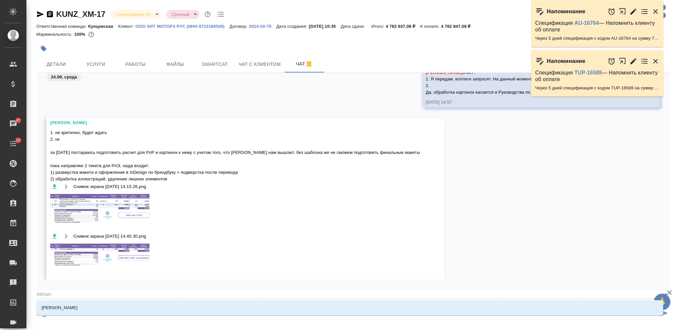
click at [224, 304] on li "Заборова Александра" at bounding box center [349, 307] width 627 height 12
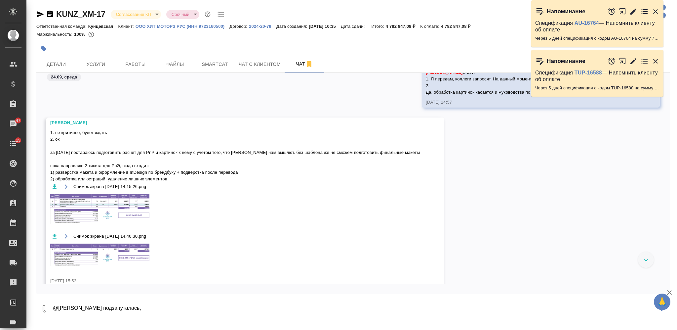
scroll to position [6419, 0]
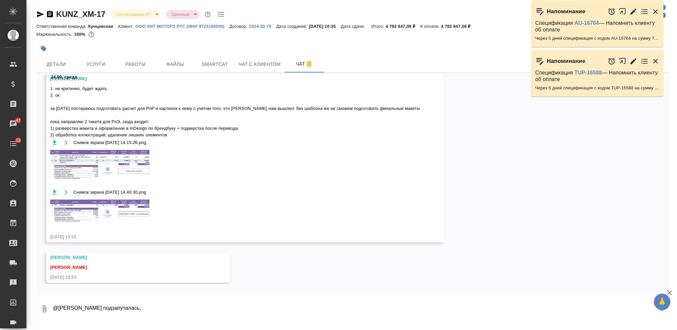
click at [138, 165] on img at bounding box center [99, 165] width 99 height 30
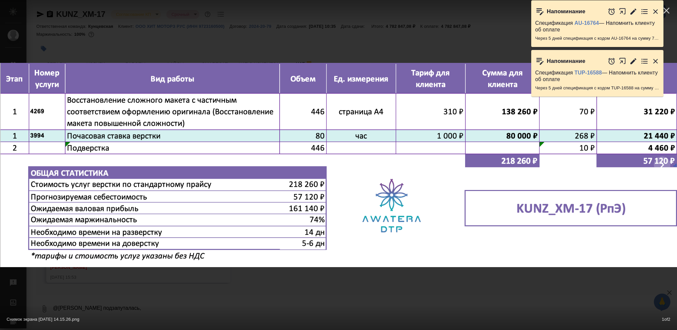
click at [344, 283] on div "Снимок экрана 2025-09-24 в 14.15.26.png 1 of 2" at bounding box center [338, 165] width 677 height 330
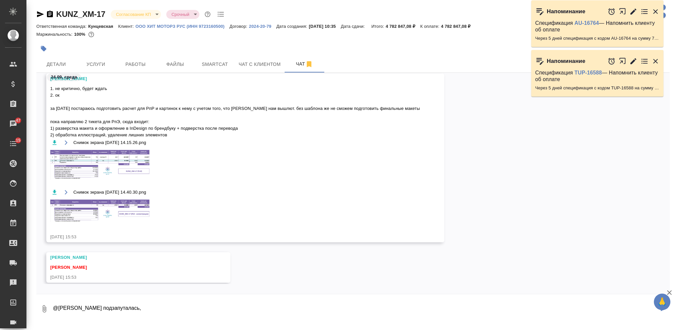
click at [124, 203] on img at bounding box center [99, 210] width 99 height 22
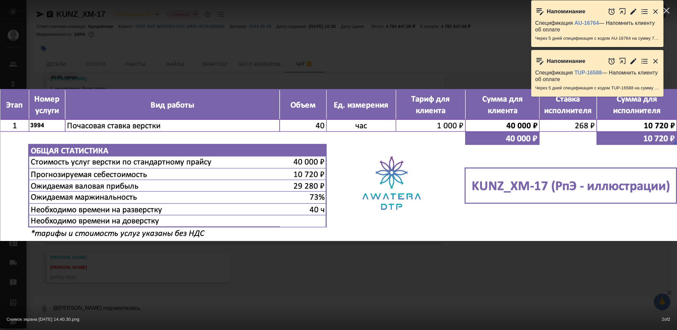
click at [373, 265] on div at bounding box center [0, 165] width 1354 height 204
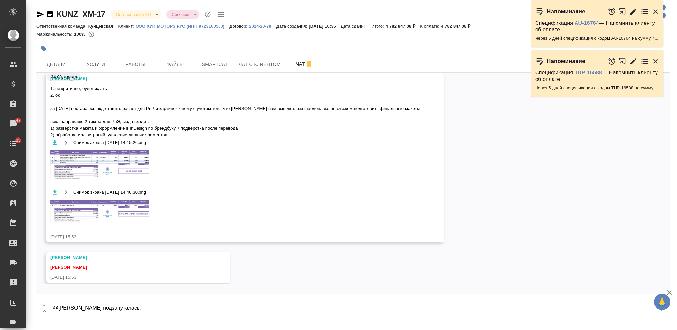
click at [272, 307] on textarea "@Заборова Александра подзапуталась," at bounding box center [355, 308] width 607 height 22
type textarea "@Заборова Александра подзапуталась, РпЭ это какой файл?"
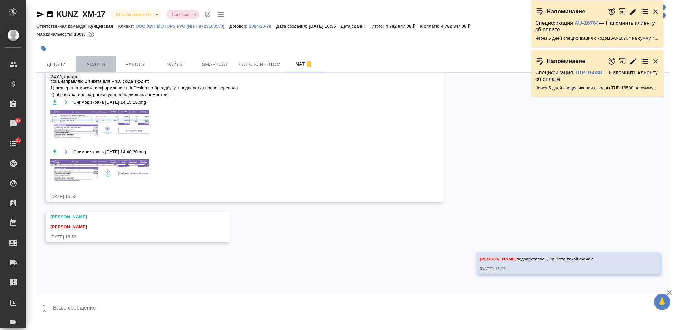
click at [103, 62] on span "Услуги" at bounding box center [96, 64] width 32 height 8
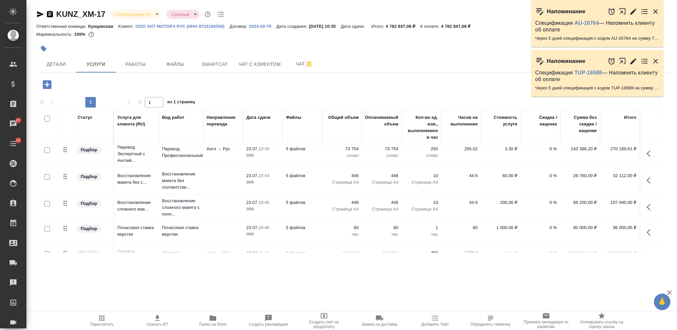
scroll to position [246, 0]
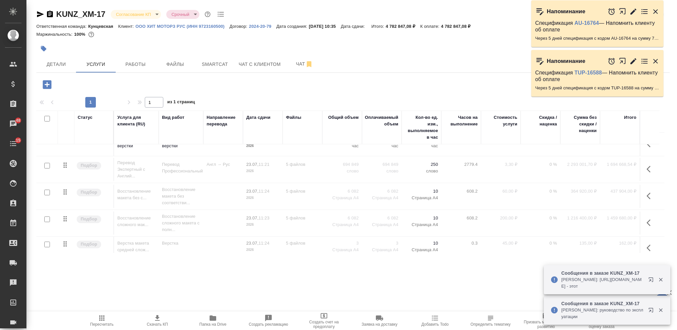
click at [289, 54] on div at bounding box center [247, 48] width 422 height 15
click at [293, 59] on button "Чат" at bounding box center [305, 64] width 40 height 17
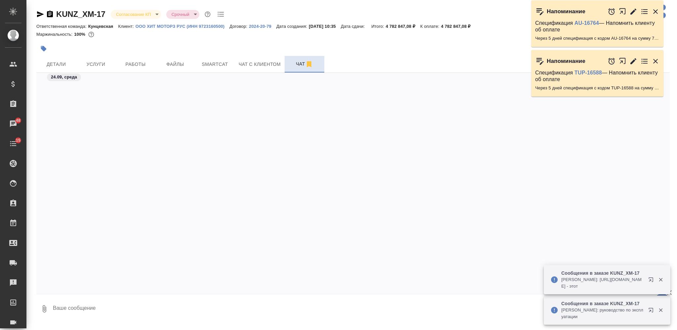
scroll to position [6479, 0]
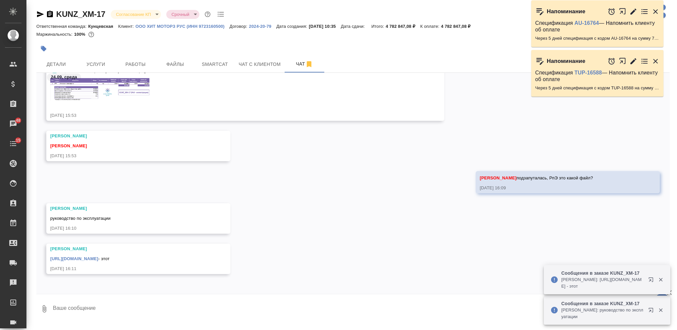
click at [98, 257] on link "https://drive.awatera.com/f/10228034" at bounding box center [74, 258] width 48 height 5
click at [96, 61] on span "Услуги" at bounding box center [96, 64] width 32 height 8
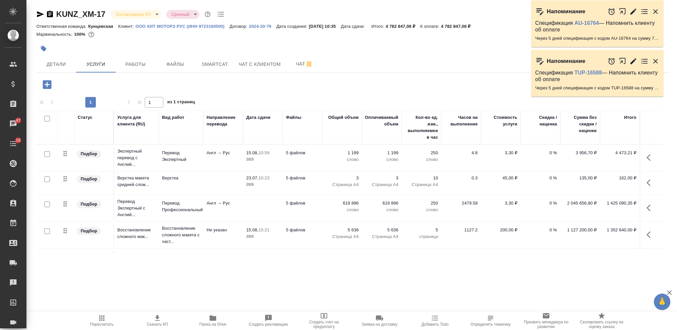
click at [234, 182] on td at bounding box center [223, 182] width 40 height 23
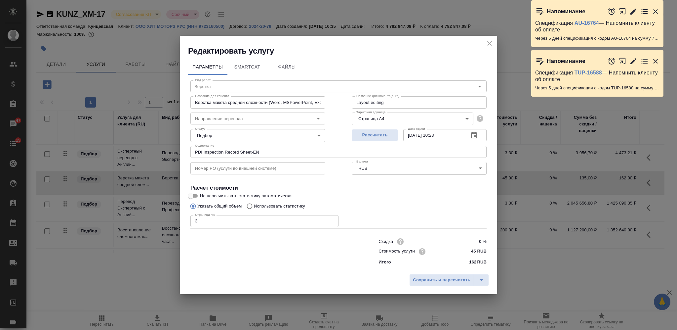
click at [489, 44] on icon "close" at bounding box center [489, 43] width 5 height 5
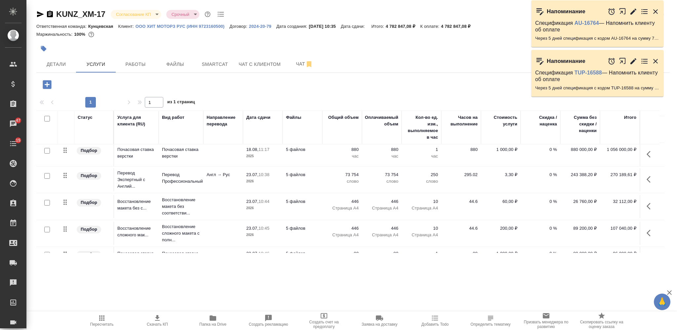
scroll to position [88, 0]
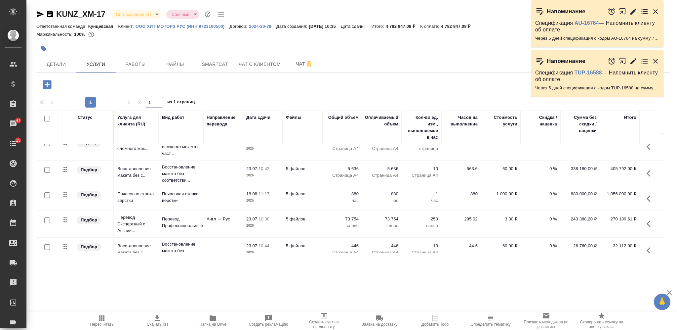
click at [287, 219] on p "5 файлов" at bounding box center [302, 219] width 33 height 7
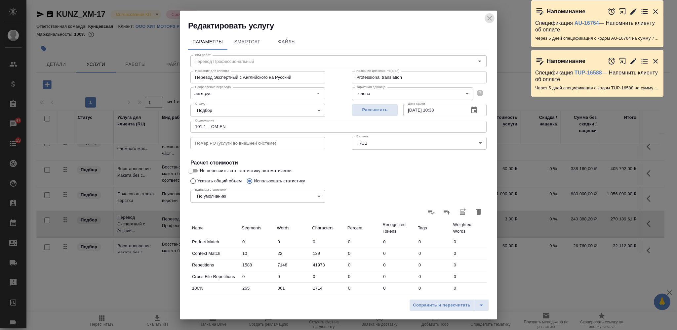
click at [490, 17] on icon "close" at bounding box center [490, 18] width 8 height 8
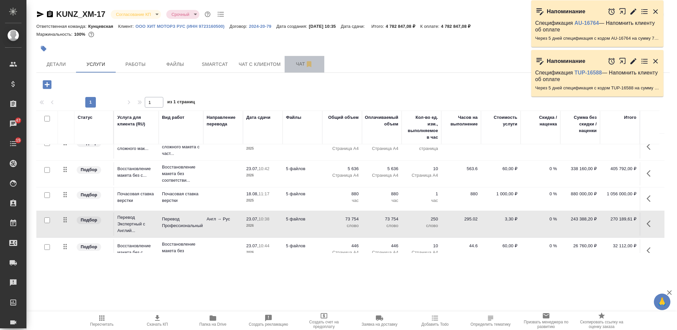
click at [294, 61] on span "Чат" at bounding box center [305, 64] width 32 height 8
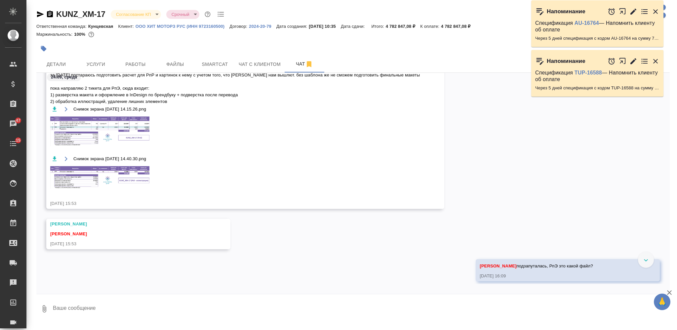
scroll to position [6391, 0]
click at [125, 134] on img at bounding box center [99, 132] width 99 height 30
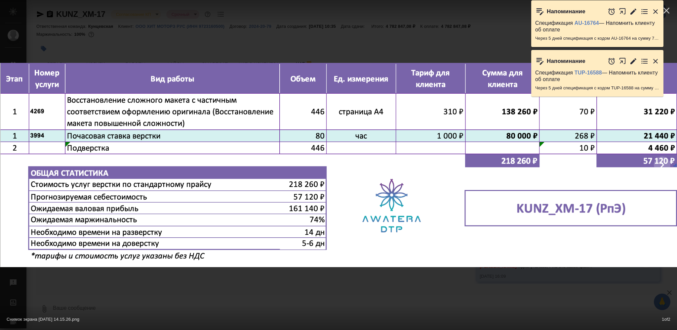
click at [234, 39] on div "Снимок экрана 2025-09-24 в 14.15.26.png 1 of 2" at bounding box center [338, 165] width 677 height 330
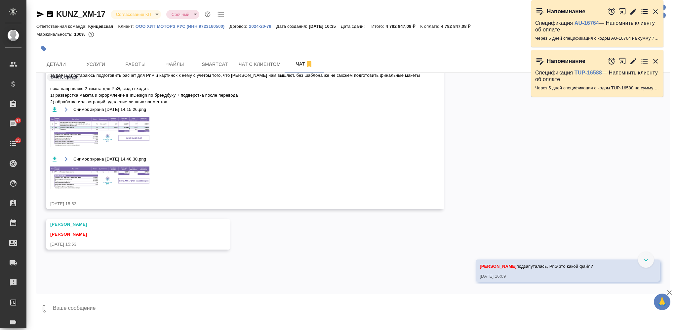
click at [133, 172] on img at bounding box center [99, 177] width 99 height 22
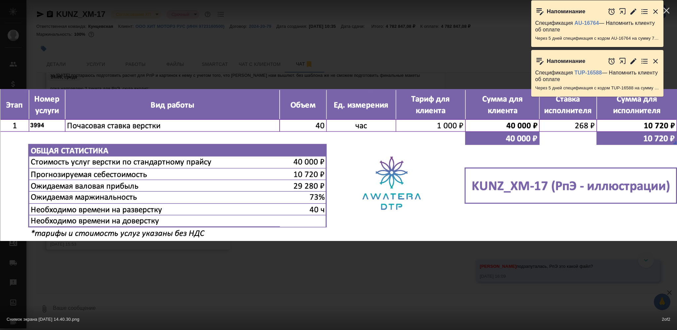
click at [152, 297] on div "Снимок экрана 2025-09-24 в 14.40.30.png 2 of 2" at bounding box center [338, 165] width 677 height 330
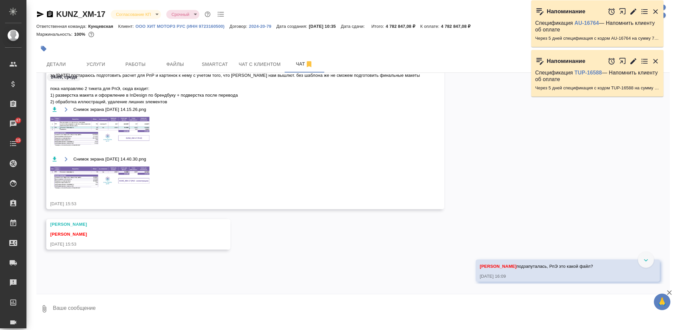
click at [94, 60] on span "Услуги" at bounding box center [96, 64] width 32 height 8
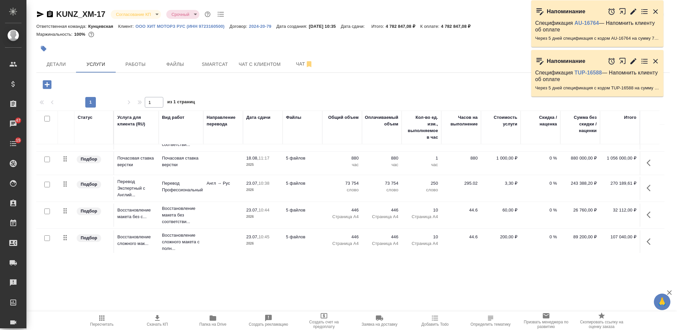
scroll to position [132, 0]
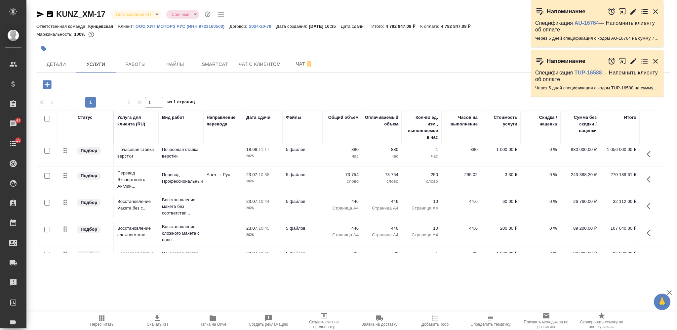
click at [240, 186] on td "Англ → Рус" at bounding box center [223, 179] width 40 height 23
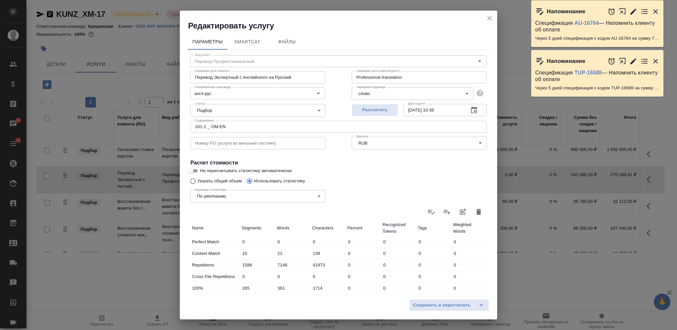
click at [491, 17] on icon "close" at bounding box center [489, 18] width 5 height 5
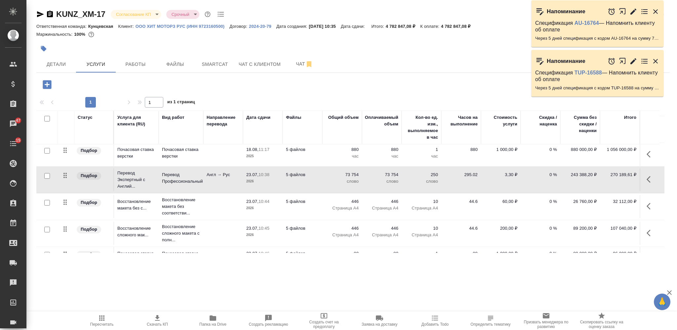
click at [649, 207] on icon "button" at bounding box center [651, 206] width 8 height 8
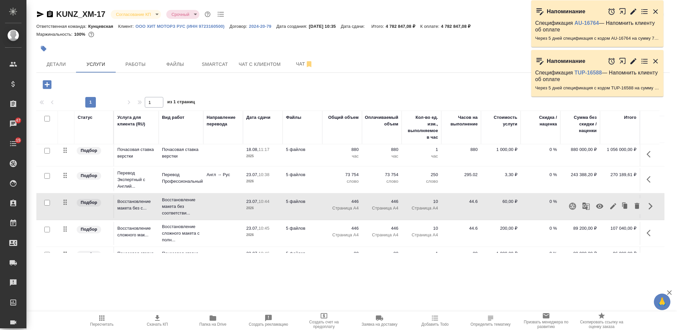
click at [600, 207] on icon "button" at bounding box center [599, 206] width 7 height 5
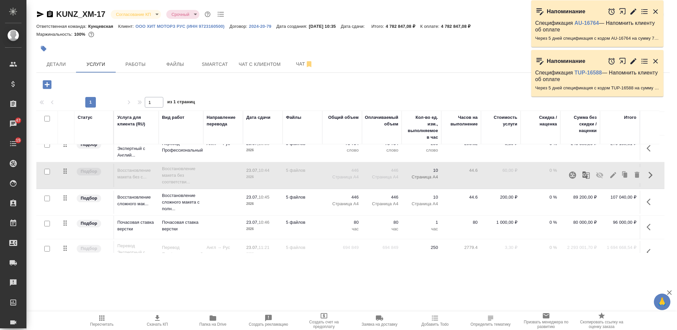
scroll to position [176, 0]
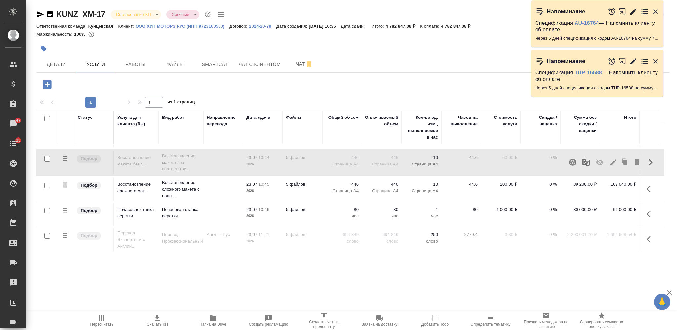
click at [221, 191] on td at bounding box center [223, 188] width 40 height 23
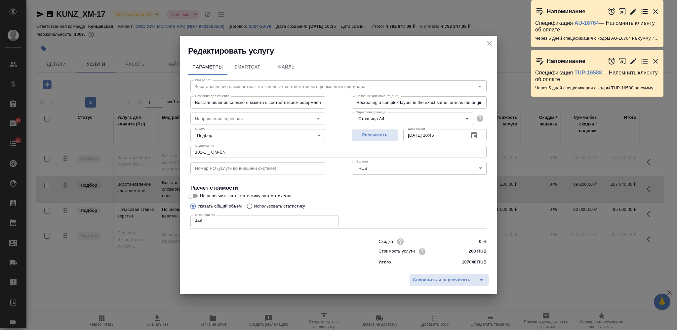
click at [491, 42] on icon "close" at bounding box center [489, 43] width 5 height 5
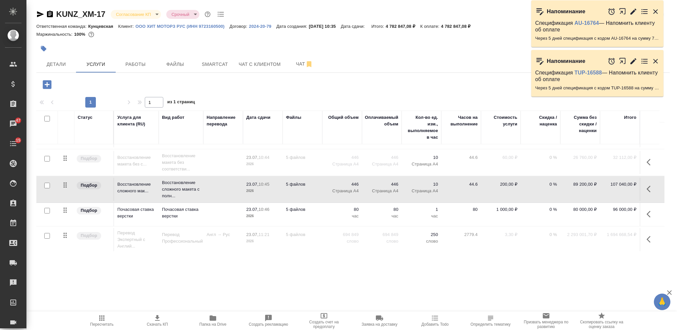
click at [222, 213] on td at bounding box center [223, 214] width 40 height 23
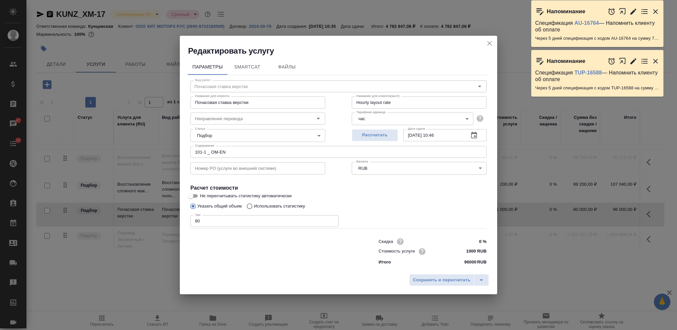
click at [191, 221] on input "80" at bounding box center [264, 221] width 148 height 12
type input "120"
click at [422, 274] on button "Сохранить и пересчитать" at bounding box center [441, 280] width 65 height 12
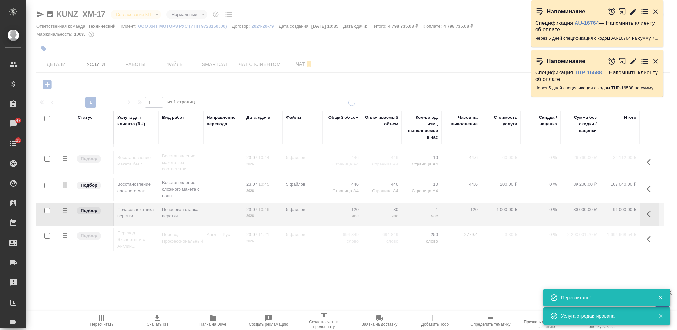
type input "normal"
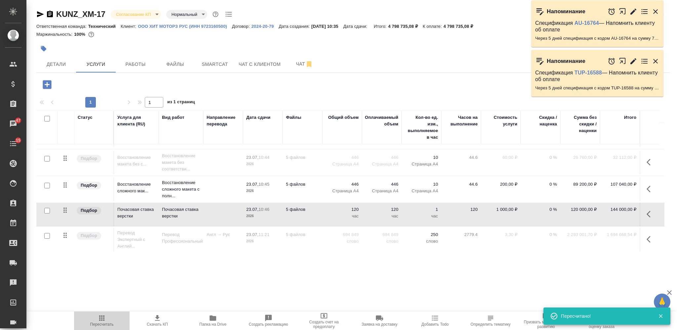
click at [112, 313] on button "Пересчитать" at bounding box center [102, 320] width 56 height 19
click at [160, 321] on icon "button" at bounding box center [157, 318] width 8 height 8
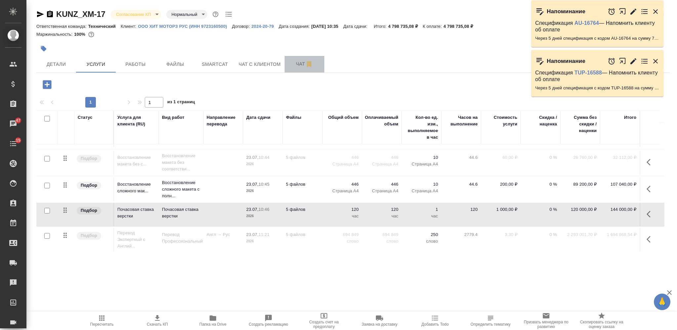
click at [287, 59] on button "Чат" at bounding box center [305, 64] width 40 height 17
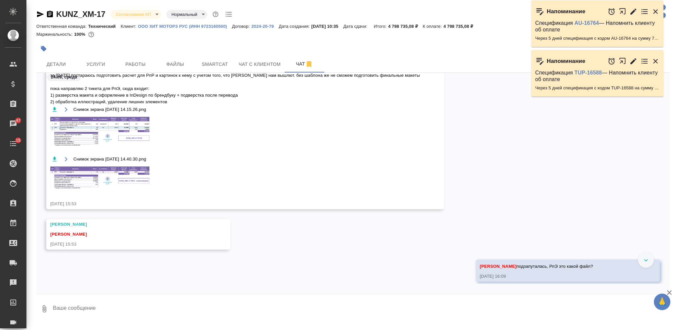
scroll to position [6347, 0]
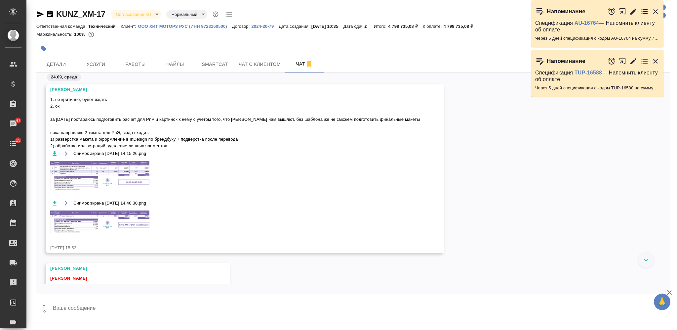
click at [122, 168] on img at bounding box center [99, 176] width 99 height 30
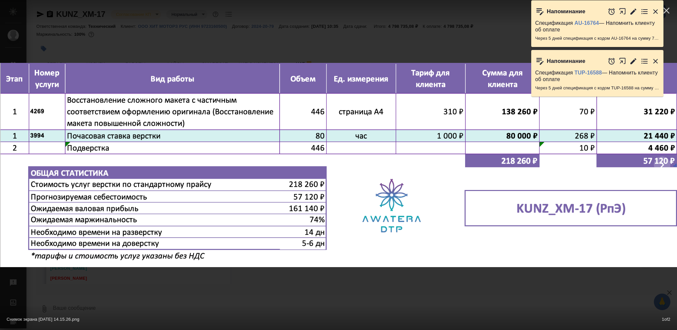
click at [288, 293] on div "Снимок экрана 2025-09-24 в 14.15.26.png 1 of 2" at bounding box center [338, 165] width 677 height 330
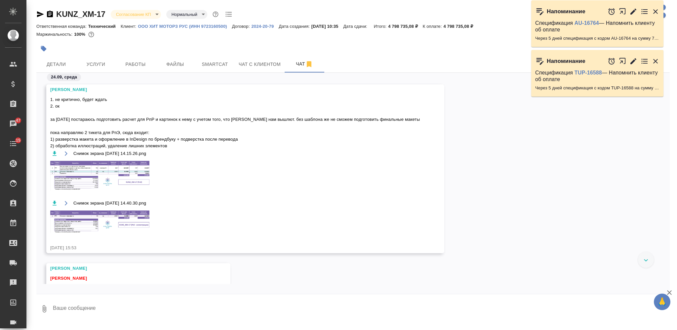
click at [123, 216] on img at bounding box center [99, 221] width 99 height 22
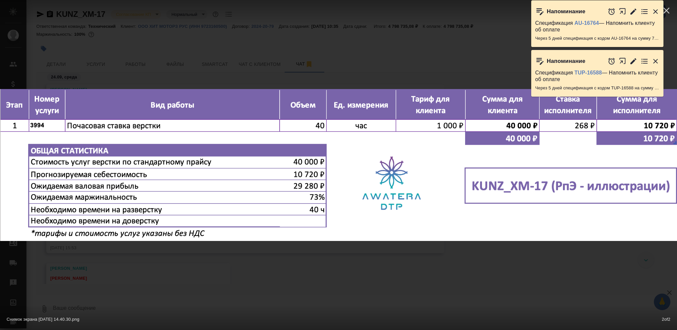
click at [294, 256] on div at bounding box center [0, 165] width 1354 height 204
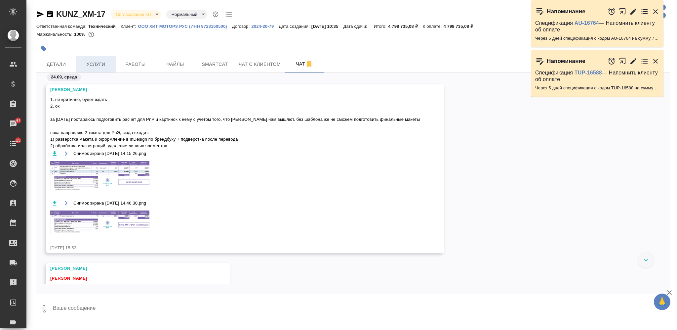
click at [95, 65] on span "Услуги" at bounding box center [96, 64] width 32 height 8
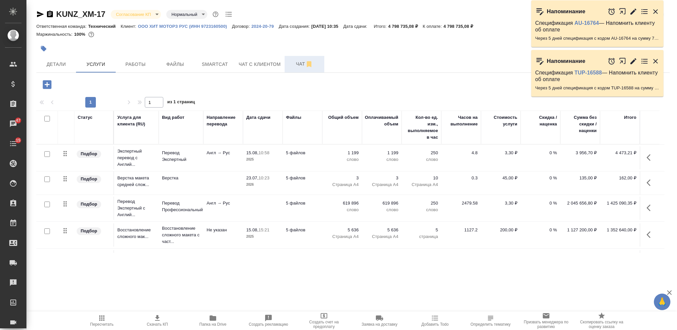
click at [291, 61] on span "Чат" at bounding box center [305, 64] width 32 height 8
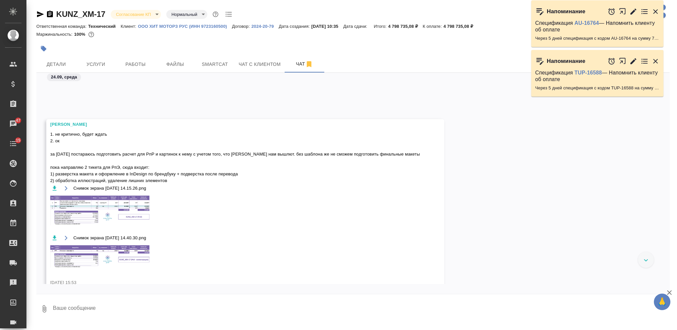
scroll to position [6303, 0]
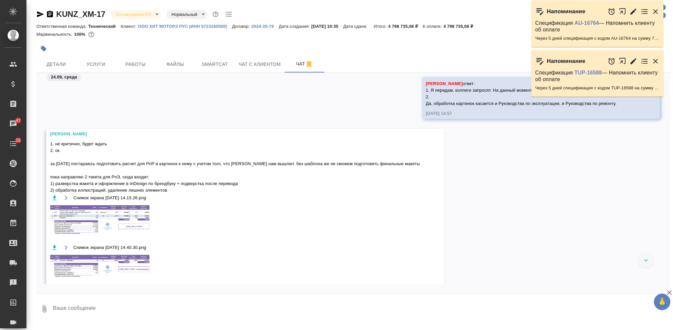
click at [51, 163] on span "1. не критично, будет ждать 2. ок за сегодня постараюсь подготовить расчет для …" at bounding box center [235, 166] width 371 height 53
click at [118, 174] on span "1. не критично, будет ждать 2. ок за сегодня постараюсь подготовить расчет для …" at bounding box center [235, 166] width 371 height 53
copy span "РпЭ"
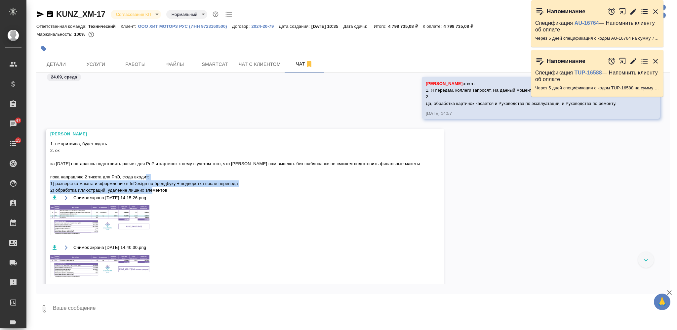
drag, startPoint x: 63, startPoint y: 184, endPoint x: 170, endPoint y: 189, distance: 106.3
click at [170, 189] on span "1. не критично, будет ждать 2. ок за сегодня постараюсь подготовить расчет для …" at bounding box center [235, 166] width 371 height 53
copy span "разверстка макета и оформление в InDesign по брендбуку + подверстка после перев…"
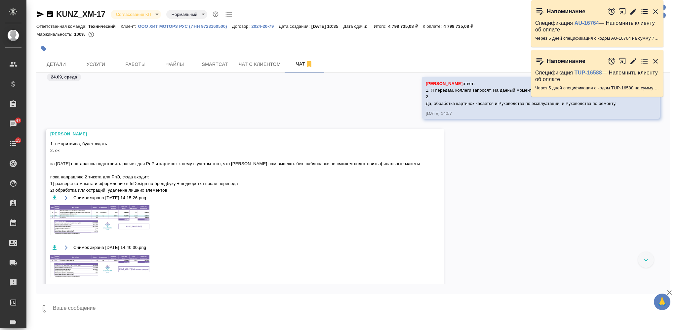
click at [150, 164] on span "1. не критично, будет ждать 2. ок за сегодня постараюсь подготовить расчет для …" at bounding box center [235, 166] width 371 height 53
click at [149, 164] on span "1. не критично, будет ждать 2. ок за сегодня постараюсь подготовить расчет для …" at bounding box center [235, 166] width 371 height 53
copy span "РпР"
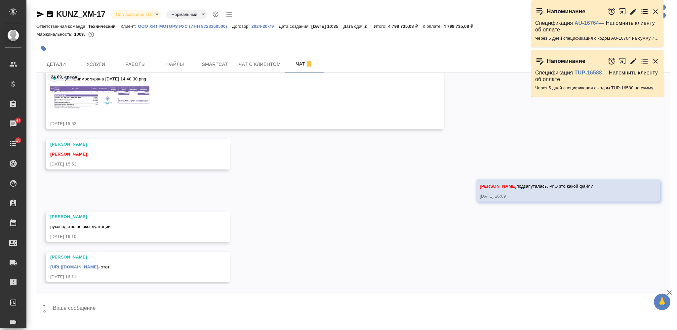
scroll to position [6479, 0]
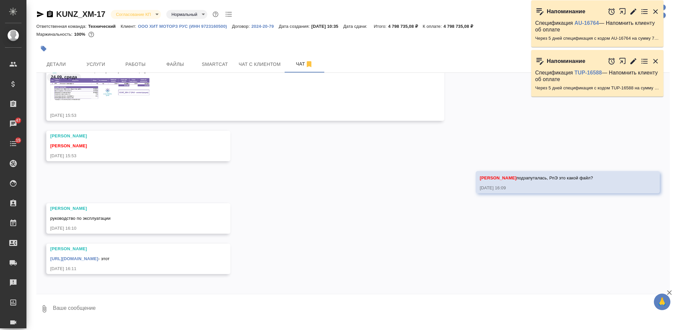
click at [193, 308] on textarea at bounding box center [360, 308] width 617 height 22
type textarea "так-с, получается РпР жду"
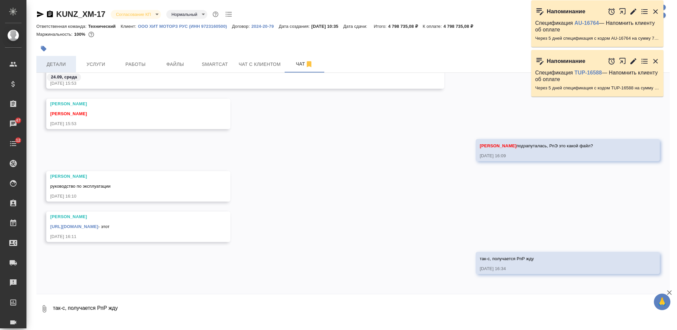
click at [57, 65] on span "Детали" at bounding box center [56, 64] width 32 height 8
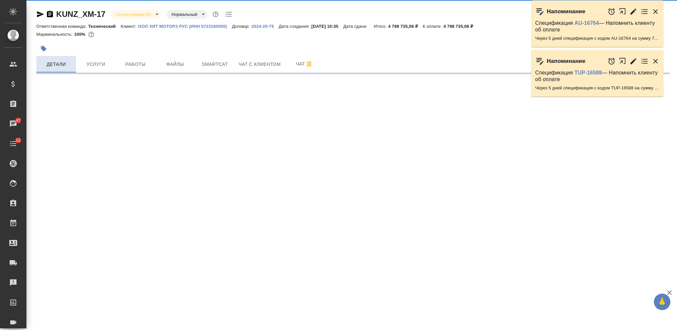
select select "RU"
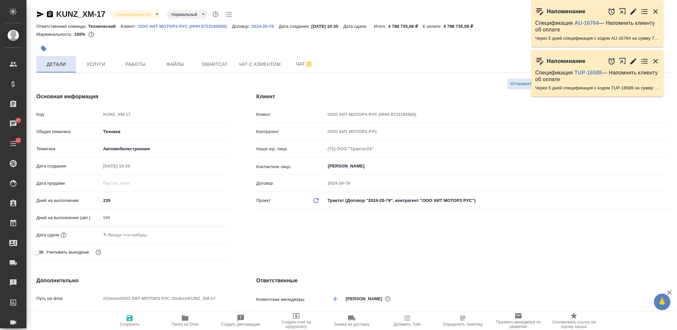
type textarea "x"
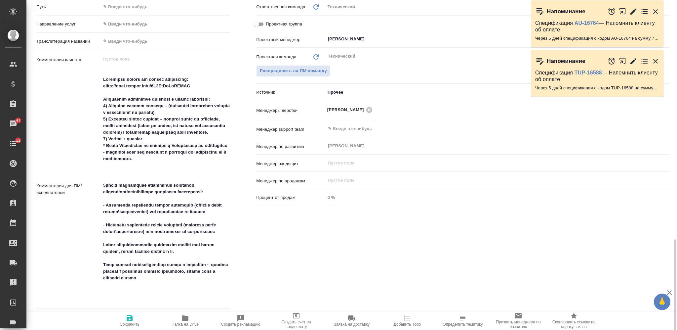
scroll to position [485, 0]
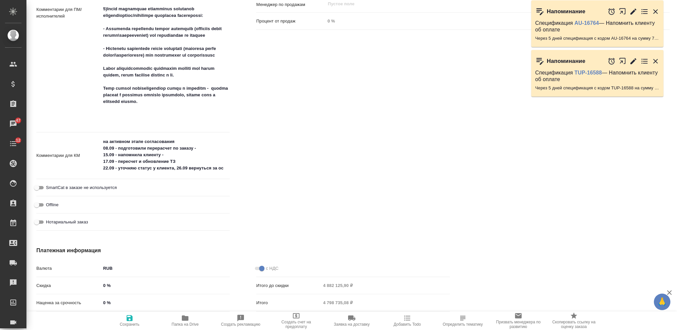
click at [102, 167] on textarea "на активном этапе согласования 08.09 - подготовили перерасчет по заказу - 15.09…" at bounding box center [165, 155] width 129 height 38
click at [229, 163] on div "Дополнительно Путь на drive /Clients/ООО ХИТ МОТОРЗ РУС /Orders/KUNZ_XM-17 Путь…" at bounding box center [133, 13] width 220 height 468
type textarea "x"
type textarea "на активном этапе согласования 08.09 - подготовили перерасчет по заказу - 15.09…"
type textarea "x"
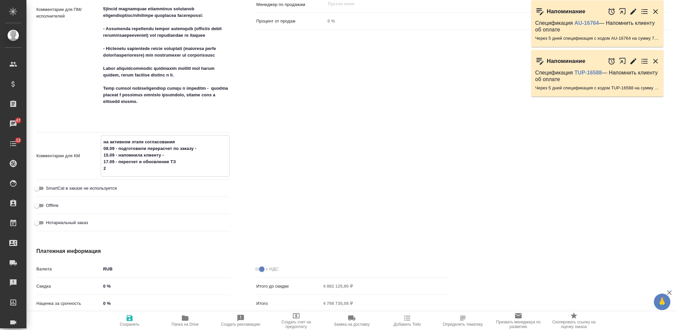
type textarea "x"
type textarea "на активном этапе согласования 08.09 - подготовили перерасчет по заказу - 15.09…"
type textarea "x"
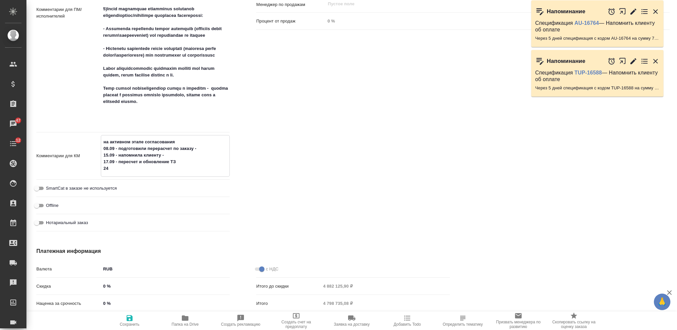
type textarea "x"
type textarea "на активном этапе согласования 08.09 - подготовили перерасчет по заказу - 15.09…"
type textarea "x"
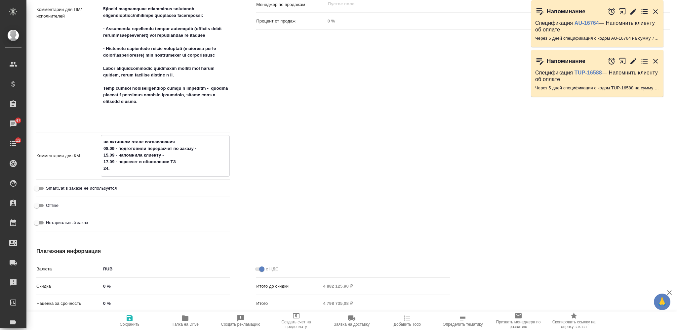
type textarea "x"
type textarea "на активном этапе согласования 08.09 - подготовили перерасчет по заказу - 15.09…"
type textarea "x"
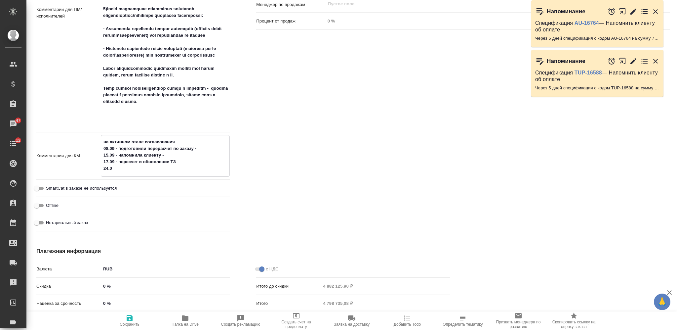
type textarea "x"
type textarea "на активном этапе согласования 08.09 - подготовили перерасчет по заказу - 15.09…"
type textarea "x"
type textarea "на активном этапе согласования 08.09 - подготовили перерасчет по заказу - 15.09…"
type textarea "x"
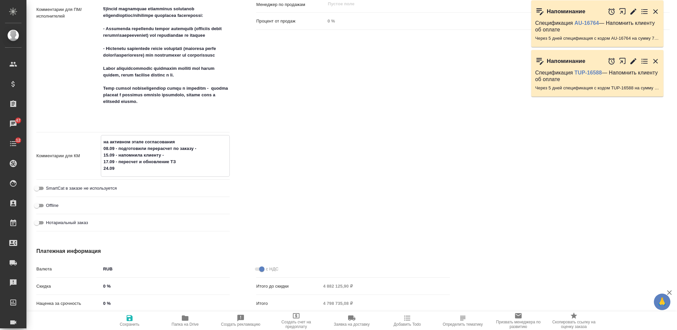
type textarea "x"
type textarea "на активном этапе согласования 08.09 - подготовили перерасчет по заказу - 15.09…"
type textarea "x"
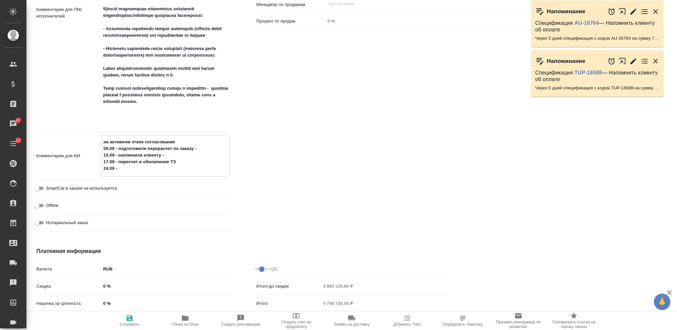
type textarea "x"
type textarea "на активном этапе согласования 08.09 - подготовили перерасчет по заказу - 15.09…"
type textarea "x"
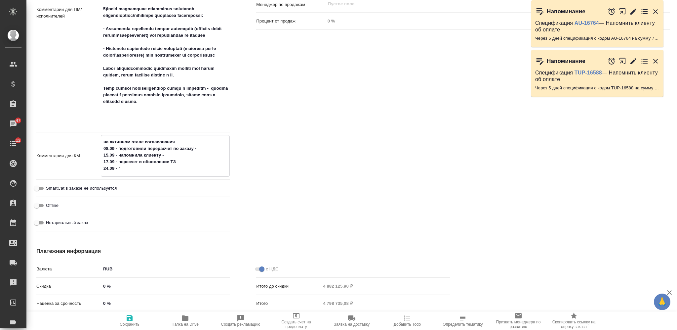
type textarea "на активном этапе согласования 08.09 - подготовили перерасчет по заказу - 15.09…"
type textarea "x"
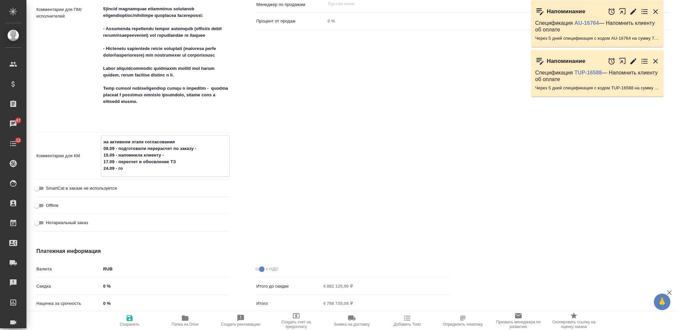
type textarea "x"
type textarea "на активном этапе согласования 08.09 - подготовили перерасчет по заказу - 15.09…"
type textarea "x"
type textarea "на активном этапе согласования 08.09 - подготовили перерасчет по заказу - 15.09…"
type textarea "x"
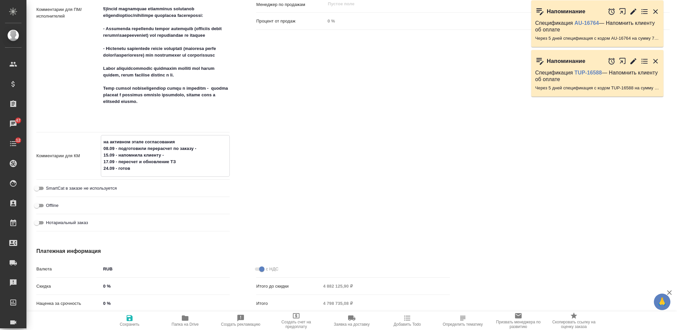
type textarea "x"
type textarea "на активном этапе согласования 08.09 - подготовили перерасчет по заказу - 15.09…"
type textarea "x"
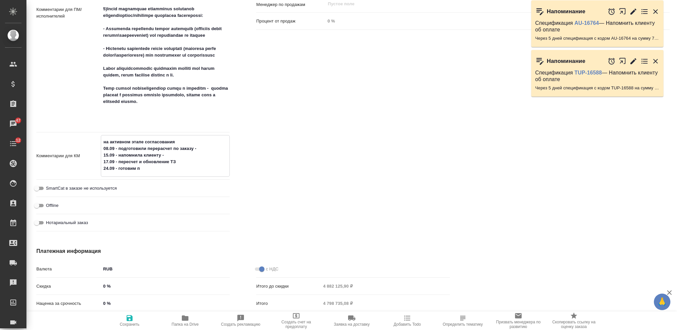
type textarea "x"
type textarea "на активном этапе согласования 08.09 - подготовили перерасчет по заказу - 15.09…"
type textarea "x"
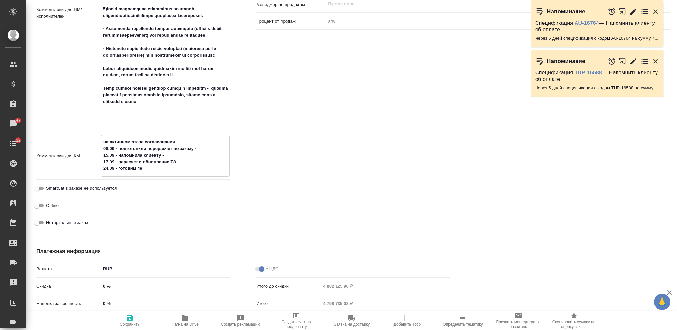
type textarea "на активном этапе согласования 08.09 - подготовили перерасчет по заказу - 15.09…"
type textarea "x"
type textarea "на активном этапе согласования 08.09 - подготовили перерасчет по заказу - 15.09…"
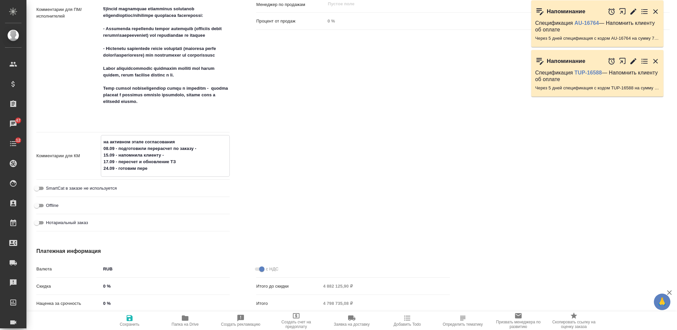
type textarea "x"
type textarea "на активном этапе согласования 08.09 - подготовили перерасчет по заказу - 15.09…"
type textarea "x"
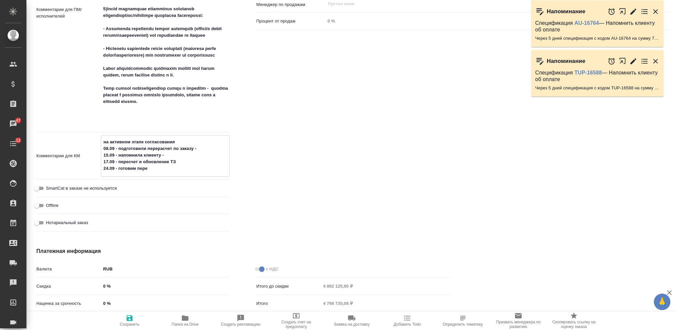
type textarea "x"
type textarea "на активном этапе согласования 08.09 - подготовили перерасчет по заказу - 15.09…"
type textarea "x"
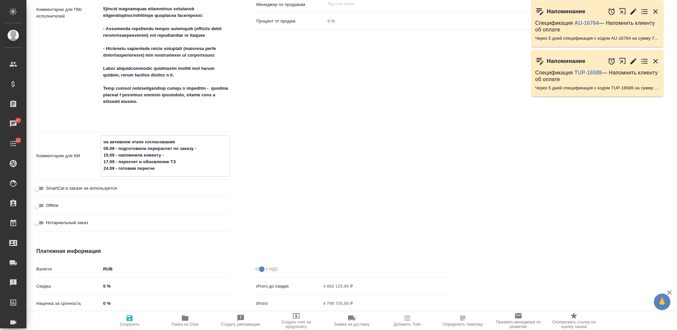
type textarea "x"
type textarea "на активном этапе согласования 08.09 - подготовили перерасчет по заказу - 15.09…"
type textarea "x"
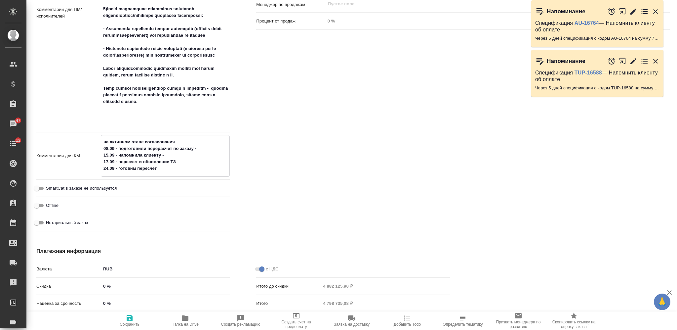
type textarea "на активном этапе согласования 08.09 - подготовили перерасчет по заказу - 15.09…"
type textarea "x"
type textarea "на активном этапе согласования 08.09 - подготовили перерасчет по заказу - 15.09…"
type textarea "x"
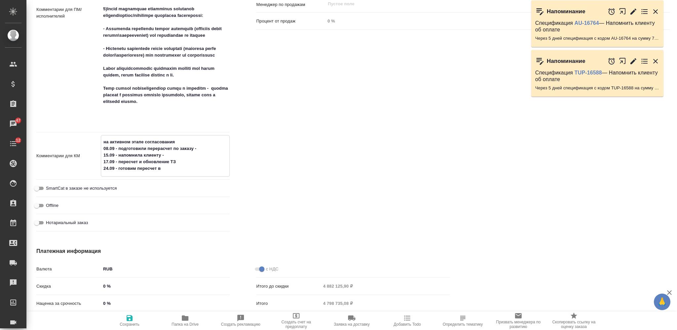
type textarea "на активном этапе согласования 08.09 - подготовили перерасчет по заказу - 15.09…"
type textarea "x"
type textarea "на активном этапе согласования 08.09 - подготовили перерасчет по заказу - 15.09…"
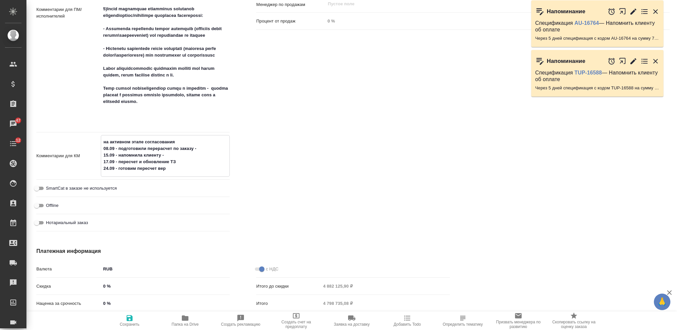
type textarea "x"
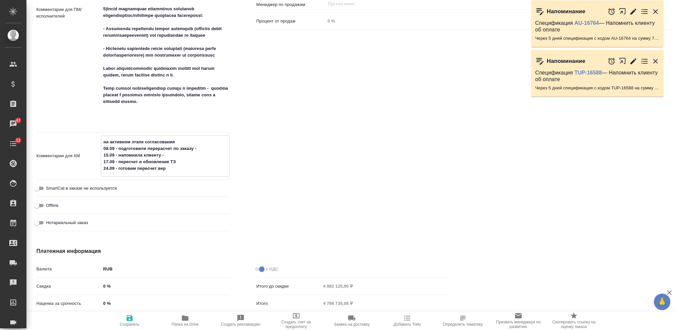
type textarea "на активном этапе согласования 08.09 - подготовили перерасчет по заказу - 15.09…"
type textarea "x"
type textarea "на активном этапе согласования 08.09 - подготовили перерасчет по заказу - 15.09…"
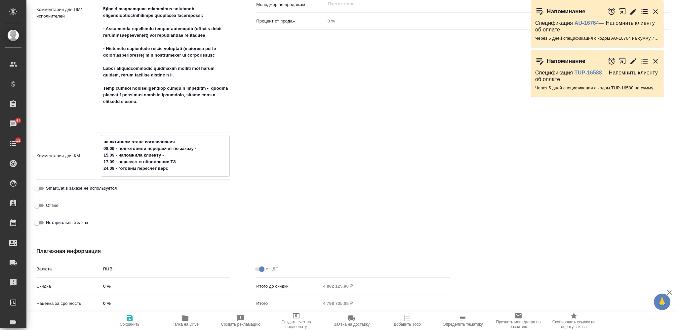
type textarea "x"
type textarea "на активном этапе согласования 08.09 - подготовили перерасчет по заказу - 15.09…"
type textarea "x"
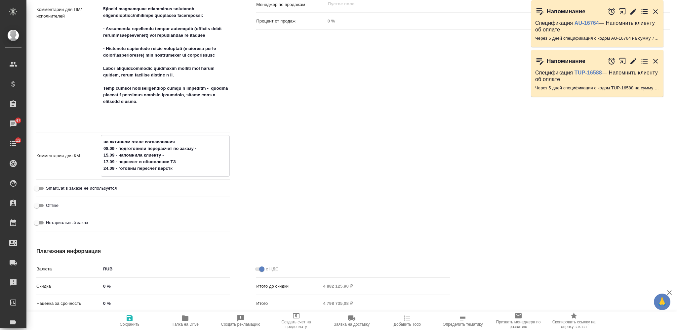
type textarea "на активном этапе согласования 08.09 - подготовили перерасчет по заказу - 15.09…"
type textarea "x"
type textarea "на активном этапе согласования 08.09 - подготовили перерасчет по заказу - 15.09…"
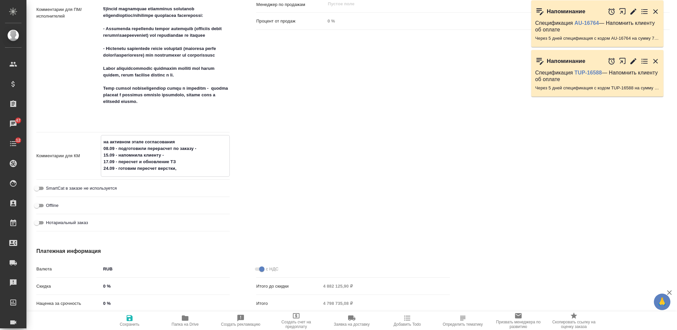
type textarea "x"
type textarea "на активном этапе согласования 08.09 - подготовили перерасчет по заказу - 15.09…"
type textarea "x"
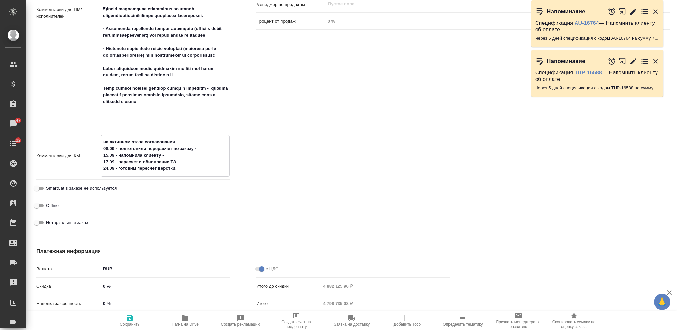
type textarea "x"
type textarea "на активном этапе согласования 08.09 - подготовили перерасчет по заказу - 15.09…"
click at [202, 170] on textarea "на активном этапе согласования 08.09 - подготовили перерасчет по заказу - 15.09…" at bounding box center [165, 155] width 129 height 38
type textarea "x"
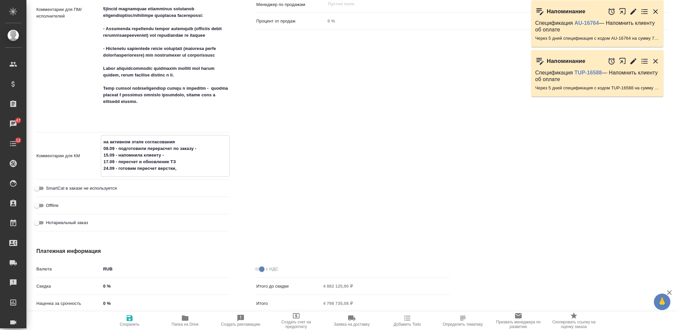
type textarea "на активном этапе согласования 08.09 - подготовили перерасчет по заказу - 15.09…"
type textarea "x"
type textarea "на активном этапе согласования 08.09 - подготовили перерасчет по заказу - 15.09…"
type textarea "x"
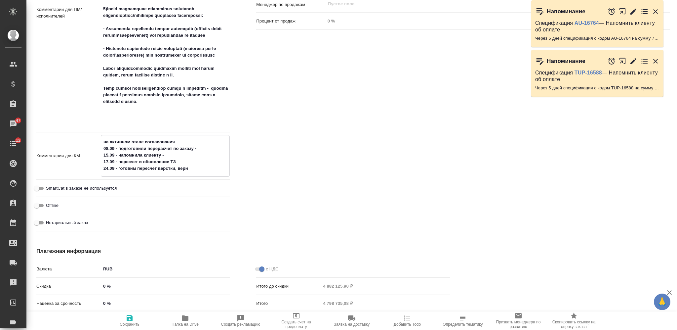
type textarea "на активном этапе согласования 08.09 - подготовили перерасчет по заказу - 15.09…"
type textarea "x"
type textarea "на активном этапе согласования 08.09 - подготовили перерасчет по заказу - 15.09…"
type textarea "x"
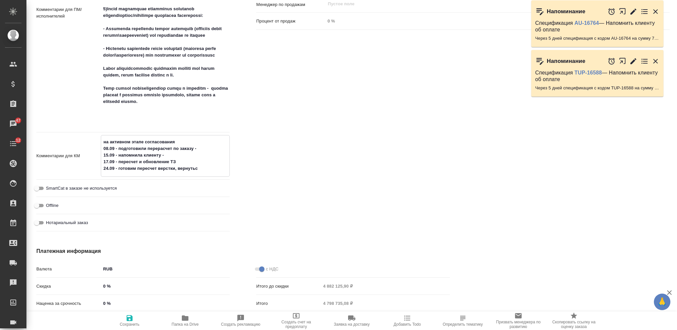
type textarea "на активном этапе согласования 08.09 - подготовили перерасчет по заказу - 15.09…"
type textarea "x"
type textarea "на активном этапе согласования 08.09 - подготовили перерасчет по заказу - 15.09…"
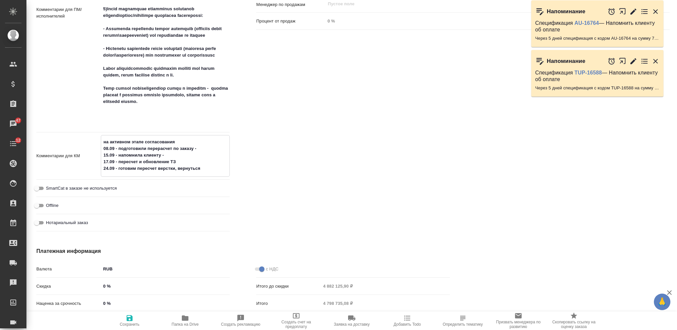
type textarea "x"
type textarea "на активном этапе согласования 08.09 - подготовили перерасчет по заказу - 15.09…"
type textarea "x"
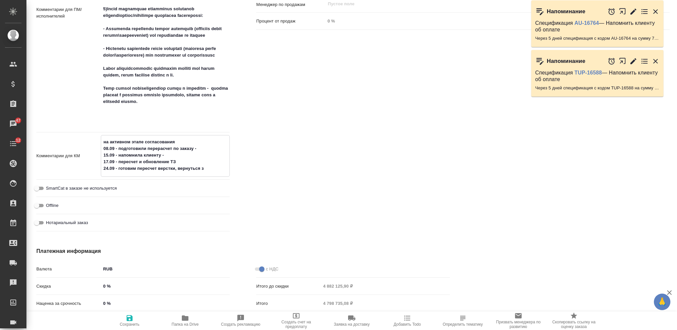
type textarea "x"
type textarea "на активном этапе согласования 08.09 - подготовили перерасчет по заказу - 15.09…"
type textarea "x"
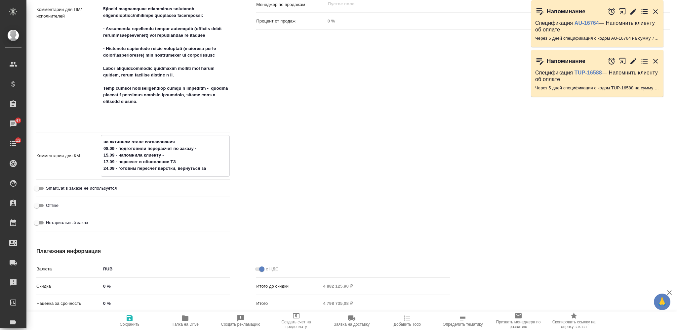
type textarea "x"
type textarea "на активном этапе согласования 08.09 - подготовили перерасчет по заказу - 15.09…"
type textarea "x"
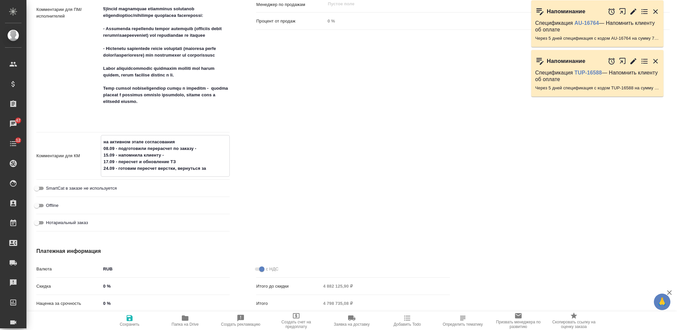
type textarea "на активном этапе согласования 08.09 - подготовили перерасчет по заказу - 15.09…"
type textarea "x"
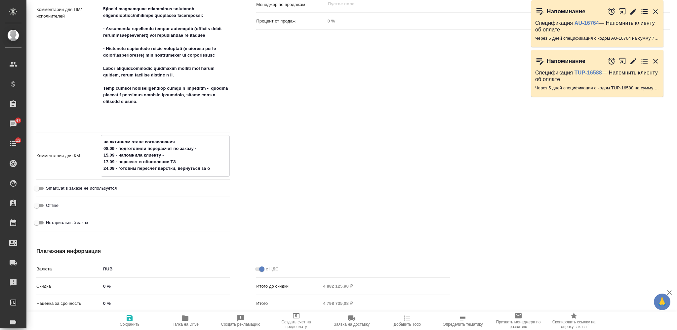
type textarea "x"
type textarea "на активном этапе согласования 08.09 - подготовили перерасчет по заказу - 15.09…"
type textarea "x"
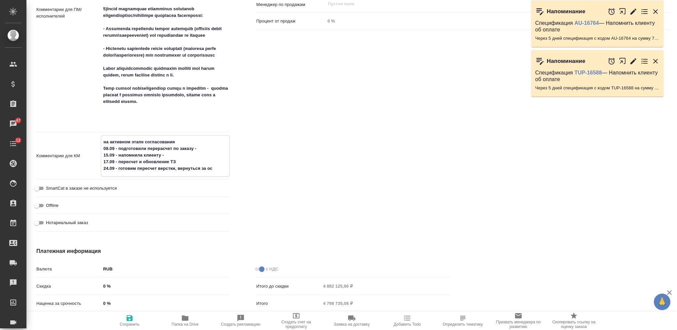
type textarea "на активном этапе согласования 08.09 - подготовили перерасчет по заказу - 15.09…"
type textarea "x"
type textarea "на активном этапе согласования 08.09 - подготовили перерасчет по заказу - 15.09…"
type textarea "x"
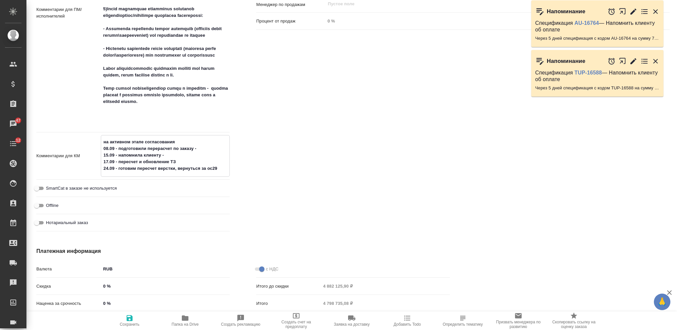
type textarea "x"
type textarea "на активном этапе согласования 08.09 - подготовили перерасчет по заказу - 15.09…"
type textarea "x"
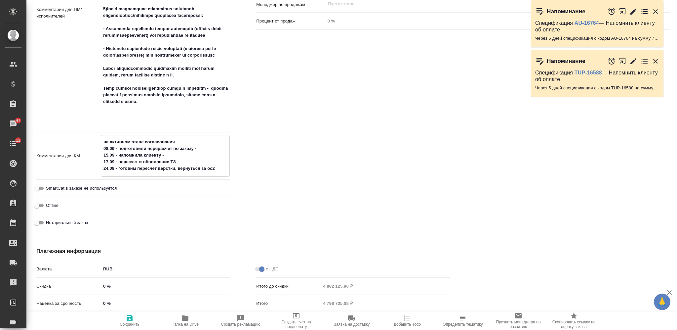
type textarea "на активном этапе согласования 08.09 - подготовили перерасчет по заказу - 15.09…"
type textarea "x"
type textarea "на активном этапе согласования 08.09 - подготовили перерасчет по заказу - 15.09…"
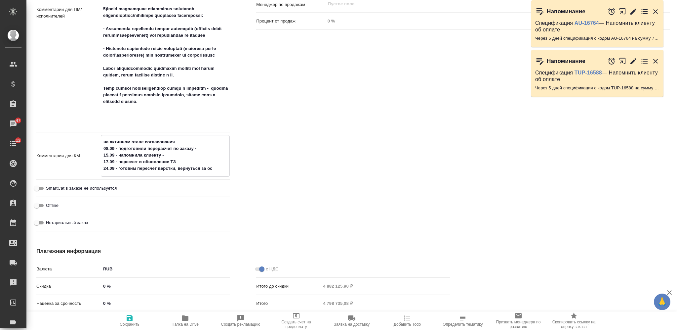
type textarea "x"
type textarea "на активном этапе согласования 08.09 - подготовили перерасчет по заказу - 15.09…"
type textarea "x"
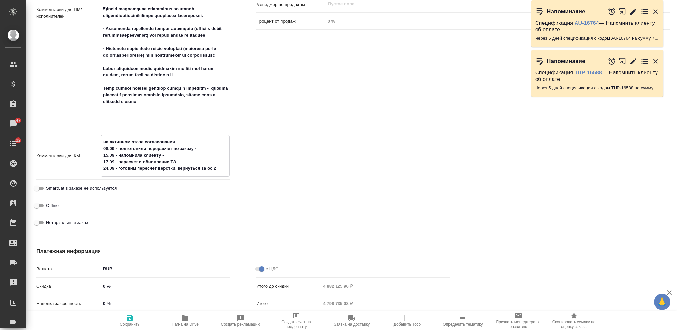
type textarea "x"
type textarea "на активном этапе согласования 08.09 - подготовили перерасчет по заказу - 15.09…"
type textarea "x"
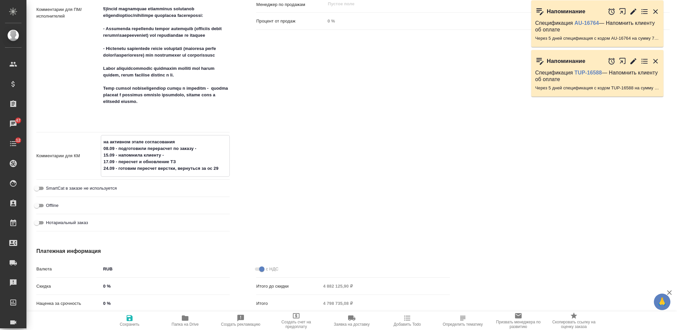
type textarea "x"
type textarea "на активном этапе согласования 08.09 - подготовили перерасчет по заказу - 15.09…"
click at [135, 320] on span "Сохранить" at bounding box center [130, 320] width 48 height 13
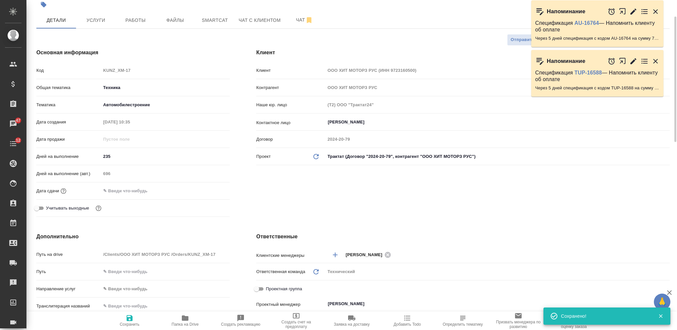
scroll to position [0, 0]
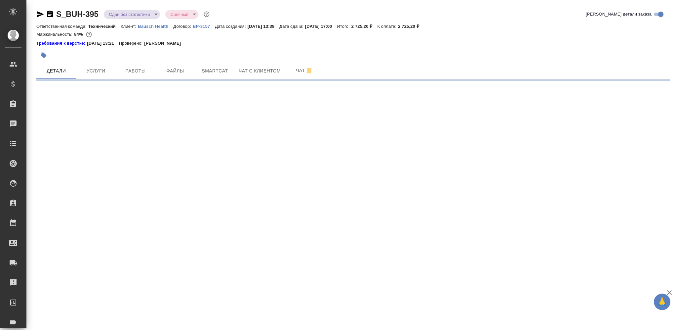
select select "RU"
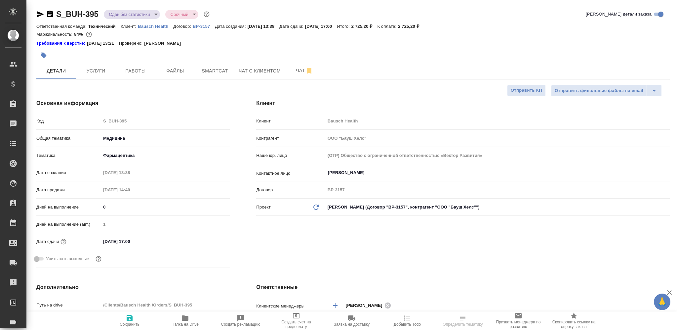
type textarea "x"
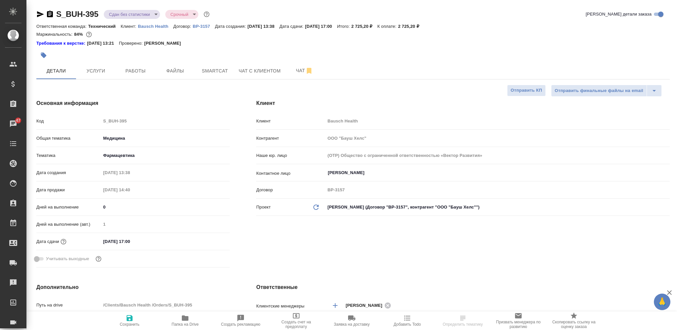
type textarea "x"
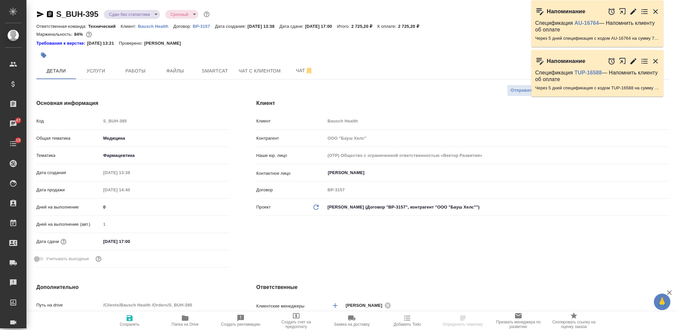
click at [52, 12] on icon "button" at bounding box center [50, 14] width 6 height 7
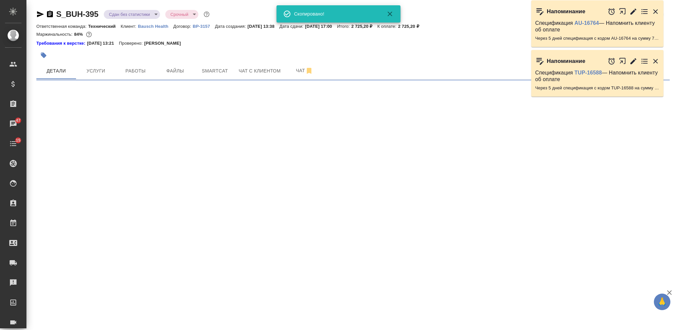
select select "RU"
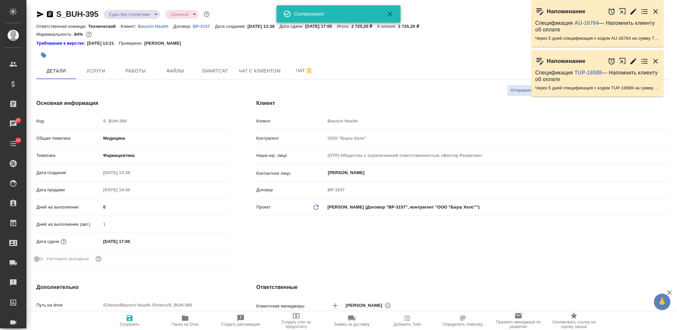
type textarea "x"
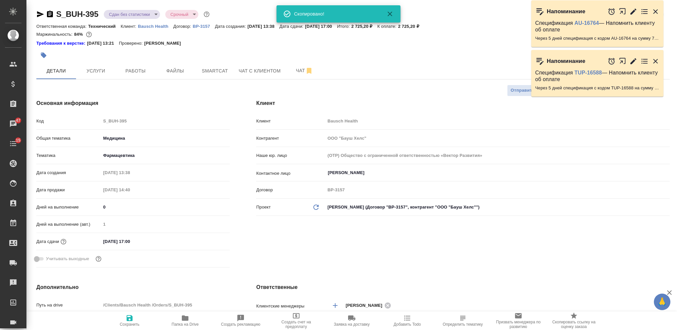
type textarea "x"
click at [43, 55] on icon "button" at bounding box center [44, 56] width 6 height 6
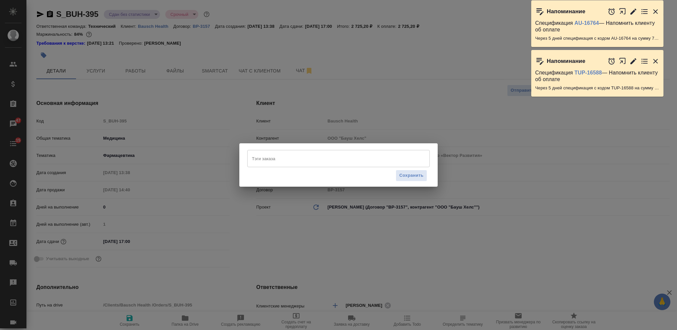
click at [283, 146] on div "Тэги заказа Тэги заказа Сохранить" at bounding box center [338, 164] width 198 height 43
click at [286, 155] on input "Тэги заказа" at bounding box center [332, 158] width 164 height 11
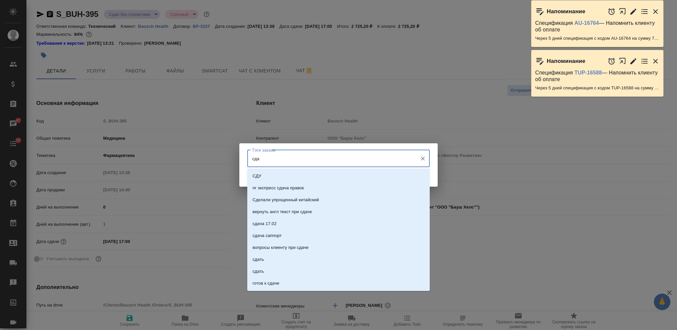
type input "сдан"
click at [292, 212] on li "сдан" at bounding box center [338, 212] width 182 height 12
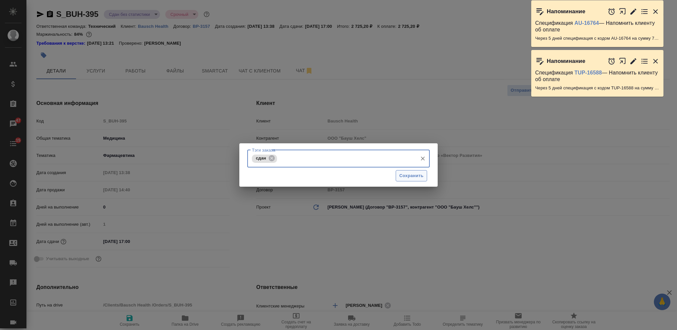
click at [417, 177] on span "Сохранить" at bounding box center [411, 176] width 24 height 8
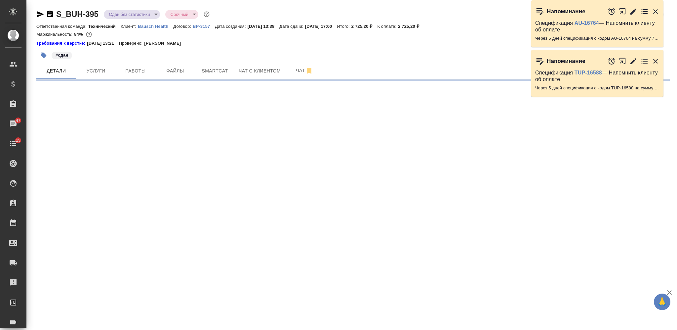
select select "RU"
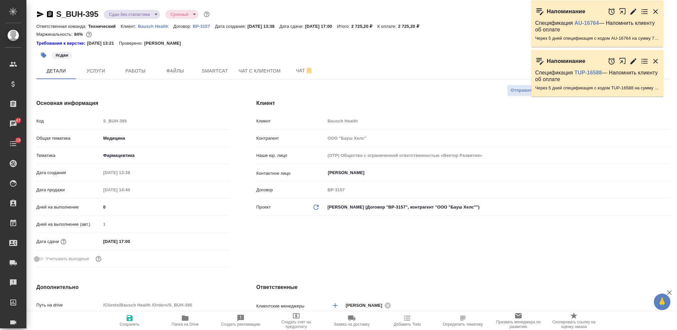
type textarea "x"
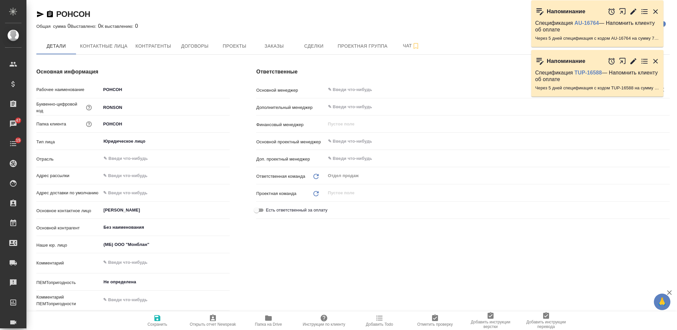
click at [347, 87] on input "text" at bounding box center [486, 90] width 318 height 8
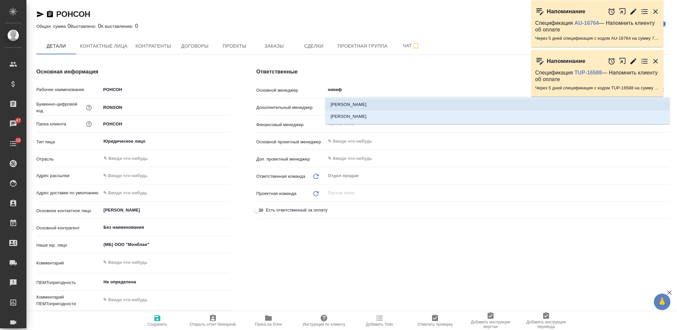
click at [350, 108] on li "[PERSON_NAME]" at bounding box center [497, 104] width 344 height 12
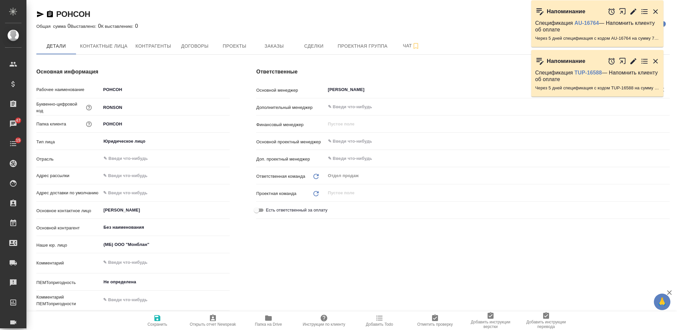
type input "[PERSON_NAME]"
click at [156, 318] on icon "button" at bounding box center [157, 318] width 6 height 6
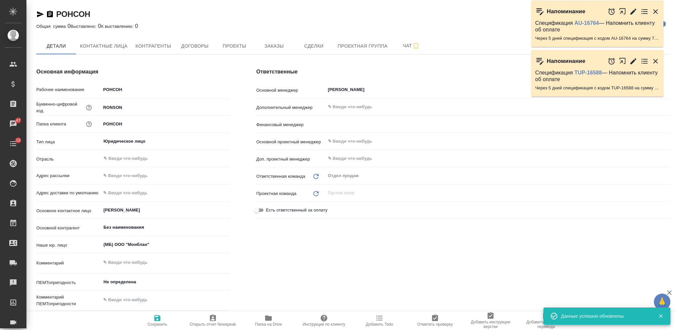
type input "Брылякова Анастасия"
type input "Технический"
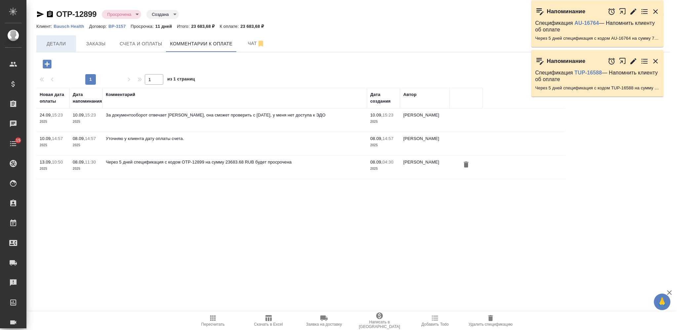
click at [55, 38] on button "Детали" at bounding box center [56, 43] width 40 height 17
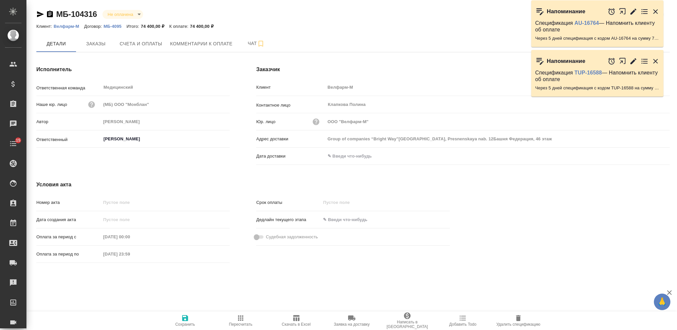
type input "Group of companies “Bright Way”[GEOGRAPHIC_DATA], Presnenskaya nab. 12Башня Фед…"
drag, startPoint x: 41, startPoint y: 15, endPoint x: 44, endPoint y: 13, distance: 3.6
click at [41, 15] on icon "button" at bounding box center [40, 14] width 8 height 8
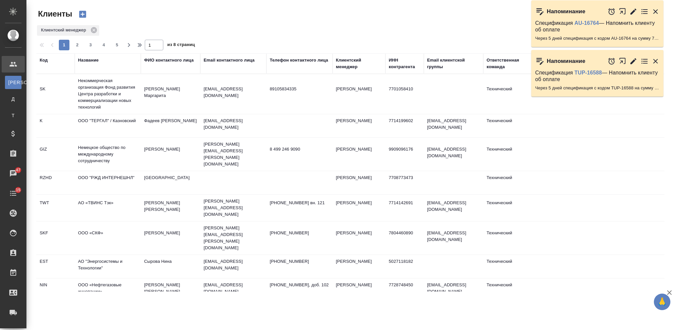
select select "RU"
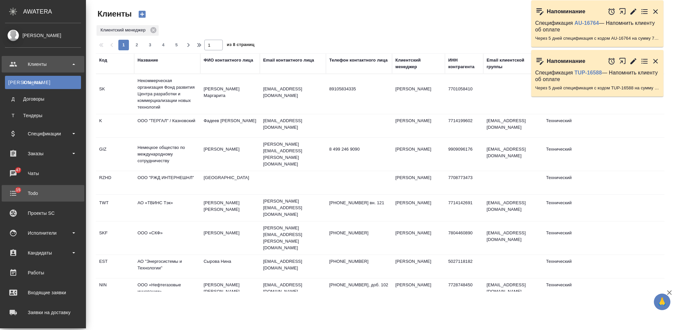
click at [16, 192] on div "Todo" at bounding box center [43, 193] width 76 height 10
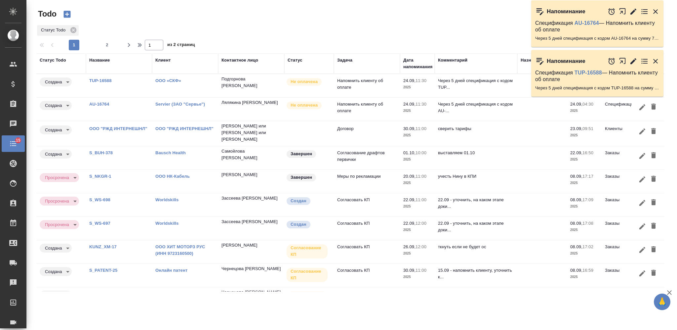
click at [651, 107] on icon "button" at bounding box center [653, 106] width 5 height 6
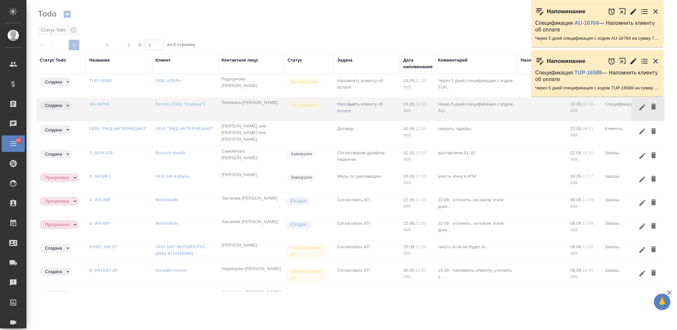
click at [655, 61] on icon "button" at bounding box center [655, 61] width 5 height 5
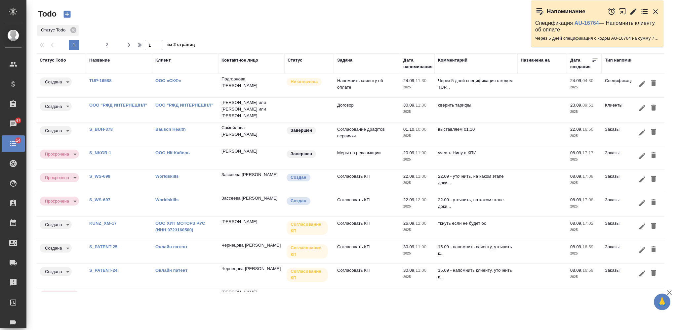
click at [651, 83] on icon "button" at bounding box center [653, 83] width 5 height 6
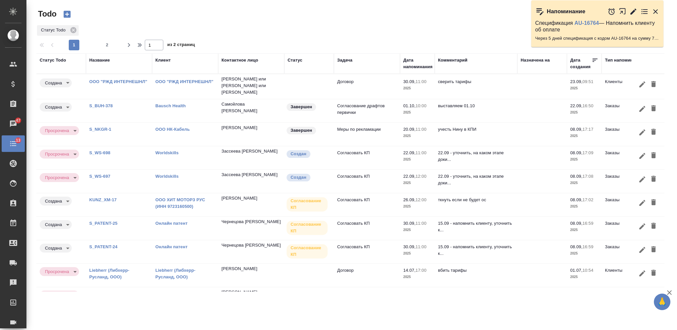
click at [106, 150] on link "S_WS-698" at bounding box center [99, 152] width 21 height 5
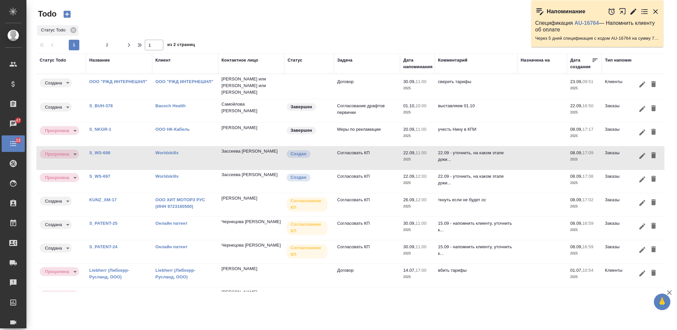
click at [102, 176] on link "S_WS-697" at bounding box center [99, 176] width 21 height 5
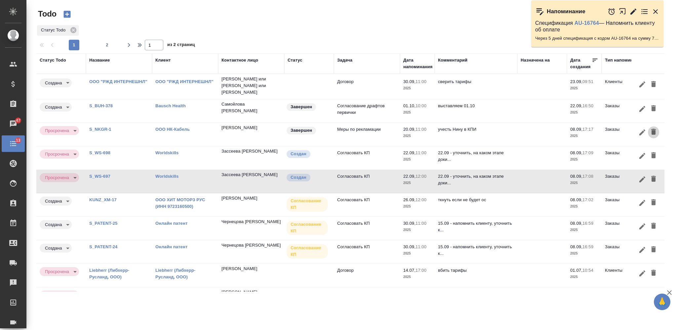
click at [651, 130] on icon "button" at bounding box center [653, 132] width 5 height 6
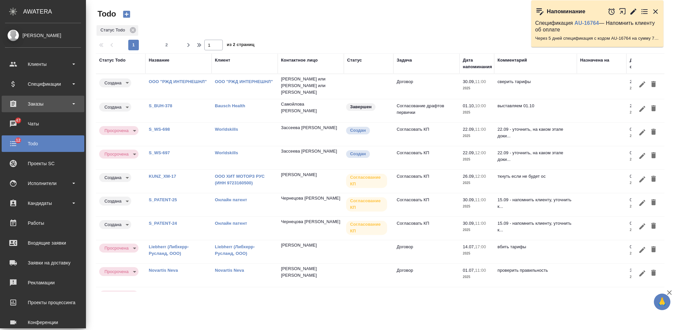
click at [39, 102] on div "Заказы" at bounding box center [43, 104] width 76 height 10
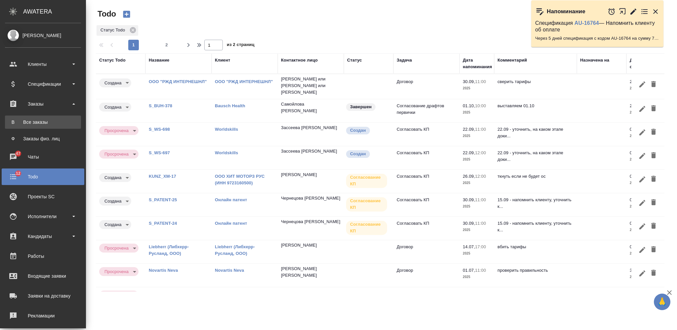
click at [42, 120] on div "Все заказы" at bounding box center [42, 122] width 69 height 7
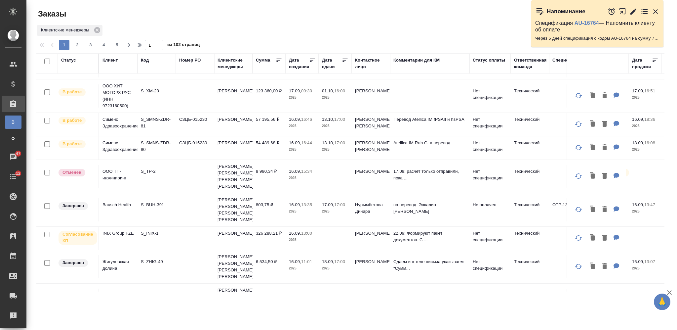
scroll to position [352, 0]
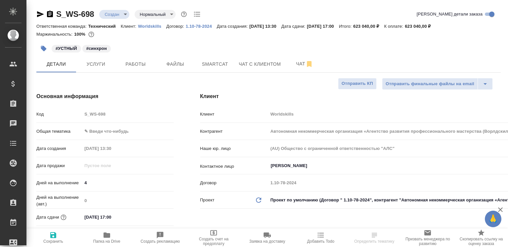
select select "RU"
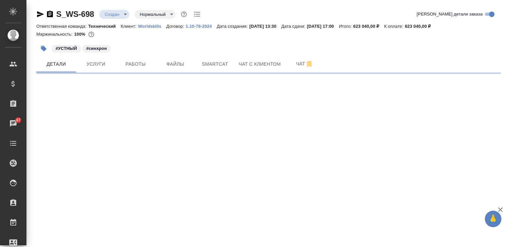
select select "RU"
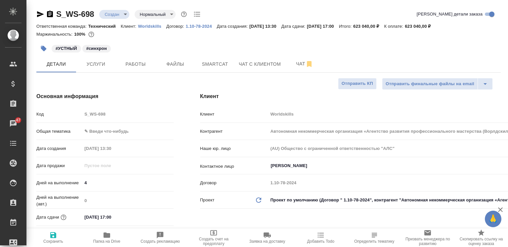
type textarea "x"
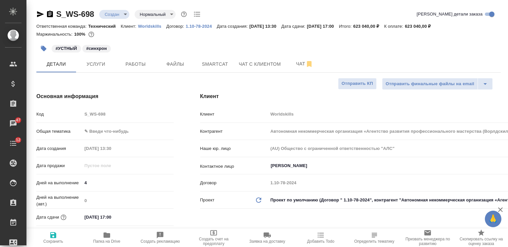
type textarea "x"
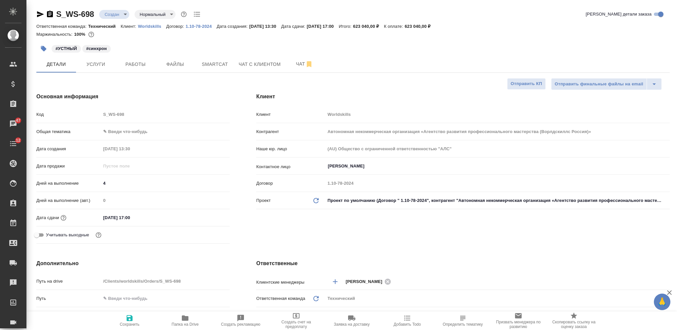
type textarea "x"
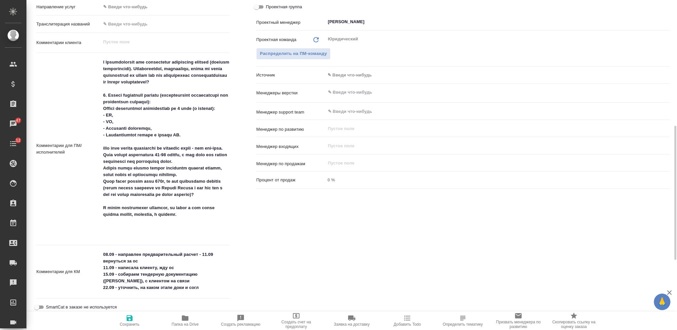
scroll to position [480, 0]
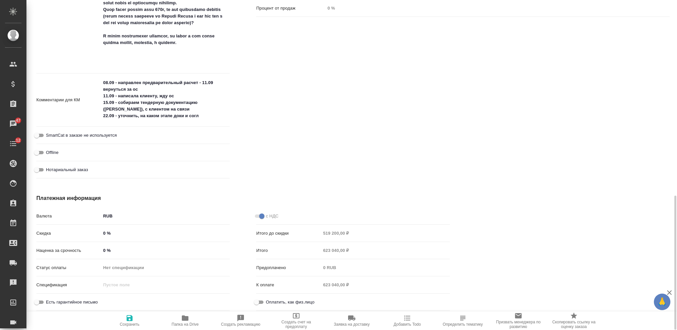
type textarea "x"
drag, startPoint x: 204, startPoint y: 116, endPoint x: 98, endPoint y: 120, distance: 105.2
click at [98, 120] on div "Комментарии для КМ 08.09 - направлен предварительный расчет - 11.09 вернуться з…" at bounding box center [132, 100] width 193 height 48
type textarea "08.09 - направлен предварительный расчет - 11.09 вернуться за ос 11.09 - написа…"
type textarea "x"
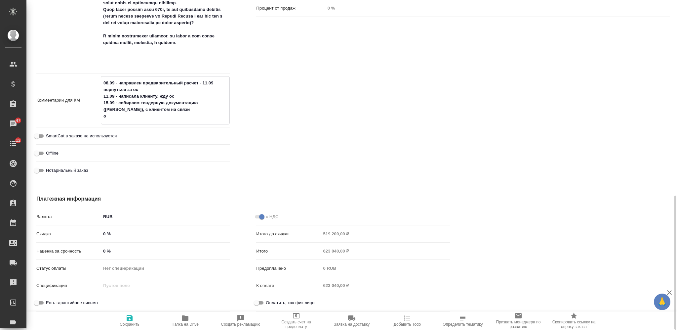
type textarea "x"
type textarea "08.09 - направлен предварительный расчет - 11.09 вернуться за ос 11.09 - написа…"
type textarea "x"
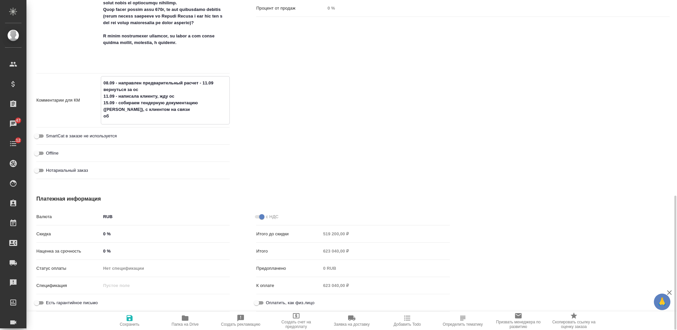
type textarea "x"
type textarea "08.09 - направлен предварительный расчет - 11.09 вернуться за ос 11.09 - написа…"
type textarea "x"
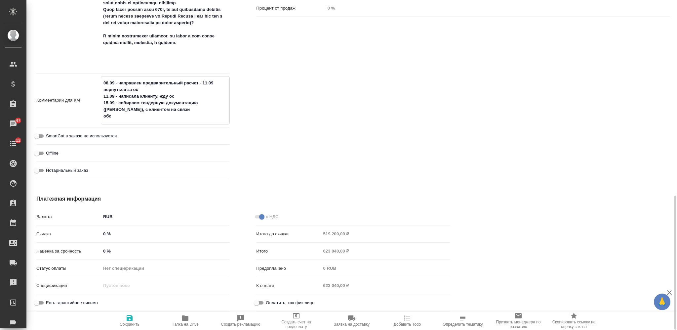
type textarea "x"
type textarea "08.09 - направлен предварительный расчет - 11.09 вернуться за ос 11.09 - написа…"
type textarea "x"
type textarea "08.09 - направлен предварительный расчет - 11.09 вернуться за ос 11.09 - написа…"
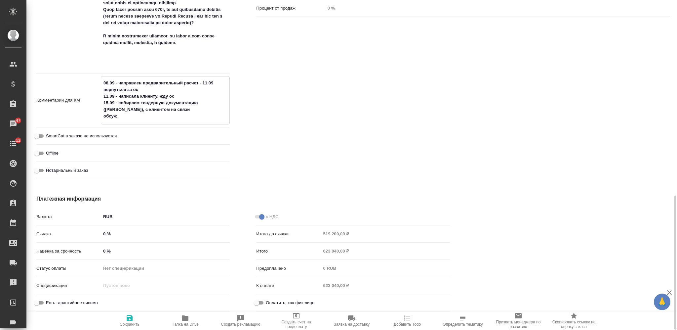
type textarea "x"
type textarea "08.09 - направлен предварительный расчет - 11.09 вернуться за ос 11.09 - написа…"
type textarea "x"
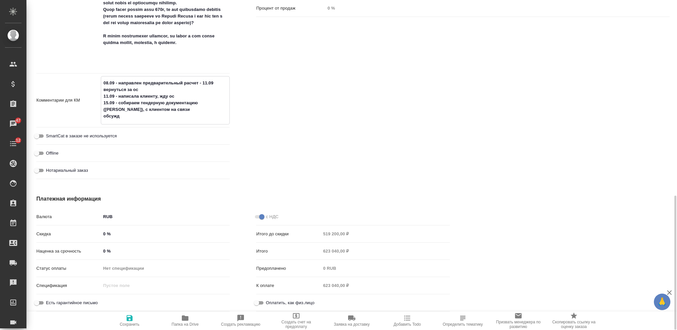
type textarea "x"
type textarea "08.09 - направлен предварительный расчет - 11.09 вернуться за ос 11.09 - написа…"
type textarea "x"
type textarea "08.09 - направлен предварительный расчет - 11.09 вернуться за ос 11.09 - написа…"
type textarea "x"
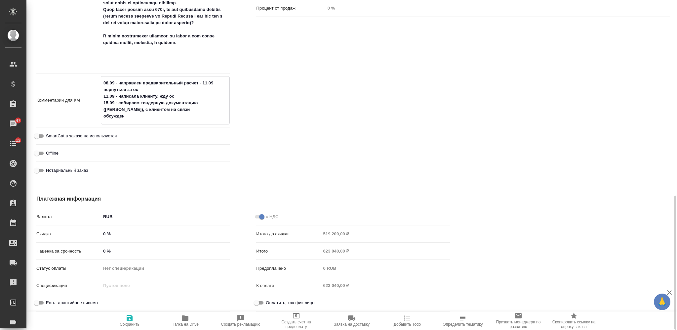
type textarea "x"
type textarea "08.09 - направлен предварительный расчет - 11.09 вернуться за ос 11.09 - написа…"
type textarea "x"
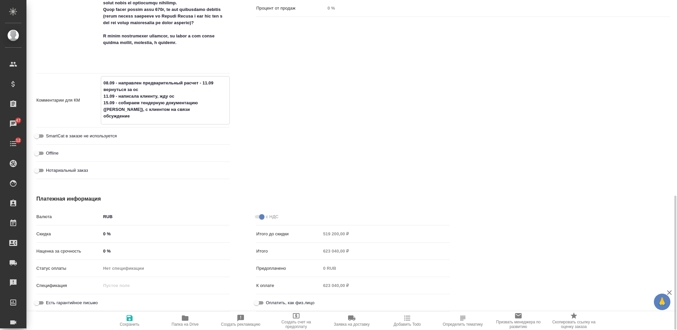
type textarea "x"
type textarea "08.09 - направлен предварительный расчет - 11.09 вернуться за ос 11.09 - написа…"
type textarea "x"
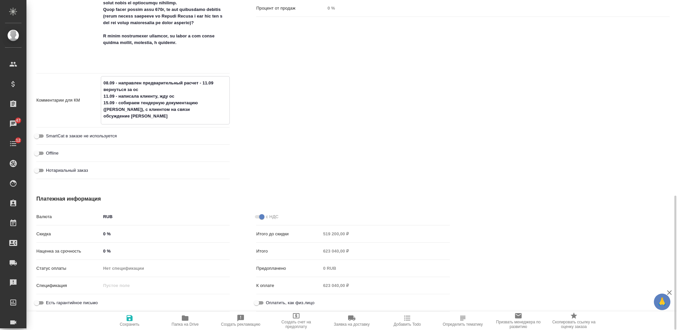
type textarea "08.09 - направлен предварительный расчет - 11.09 вернуться за ос 11.09 - написа…"
type textarea "x"
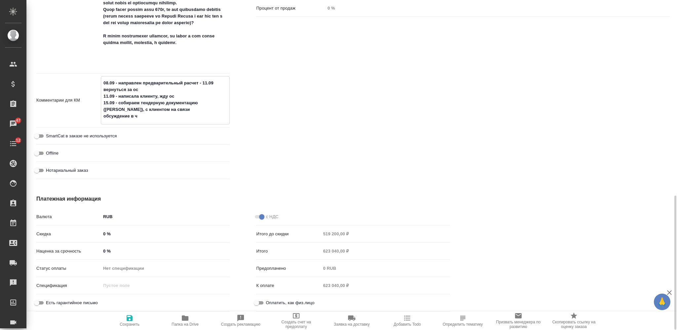
type textarea "x"
type textarea "08.09 - направлен предварительный расчет - 11.09 вернуться за ос 11.09 - написа…"
type textarea "x"
type textarea "08.09 - направлен предварительный расчет - 11.09 вернуться за ос 11.09 - написа…"
type textarea "x"
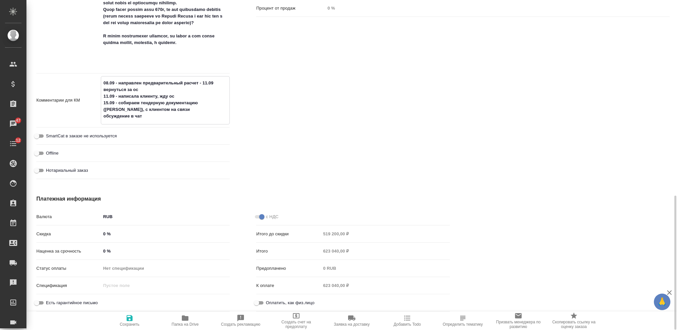
type textarea "x"
type textarea "08.09 - направлен предварительный расчет - 11.09 вернуться за ос 11.09 - написа…"
type textarea "x"
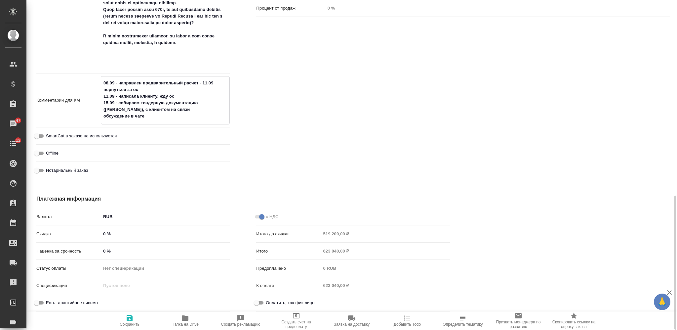
type textarea "x"
type textarea "08.09 - направлен предварительный расчет - 11.09 вернуться за ос 11.09 - написа…"
type textarea "x"
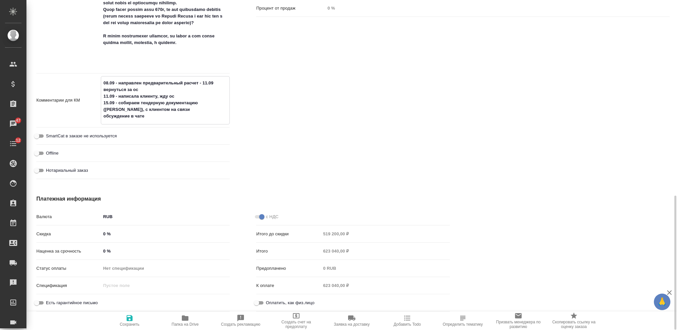
type textarea "08.09 - направлен предварительный расчет - 11.09 вернуться за ос 11.09 - написа…"
type textarea "x"
type textarea "08.09 - направлен предварительный расчет - 11.09 вернуться за ос 11.09 - написа…"
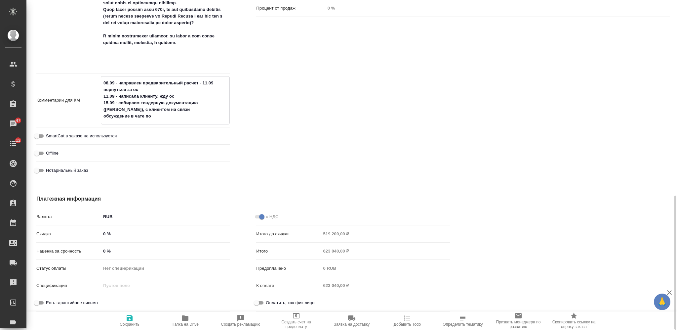
type textarea "x"
type textarea "08.09 - направлен предварительный расчет - 11.09 вернуться за ос 11.09 - написа…"
type textarea "x"
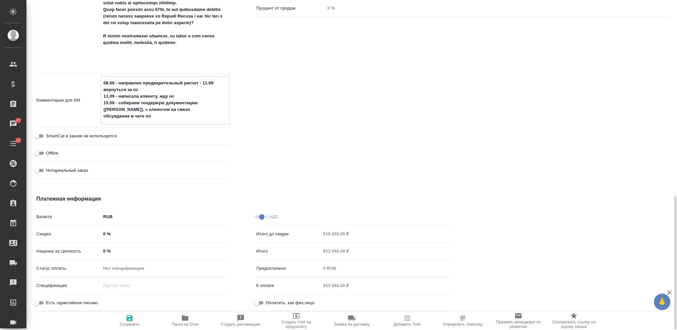
type textarea "x"
type textarea "08.09 - направлен предварительный расчет - 11.09 вернуться за ос 11.09 - написа…"
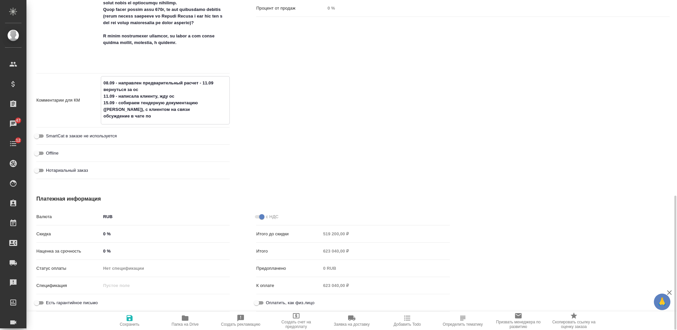
type textarea "x"
type textarea "08.09 - направлен предварительный расчет - 11.09 вернуться за ос 11.09 - написа…"
type textarea "x"
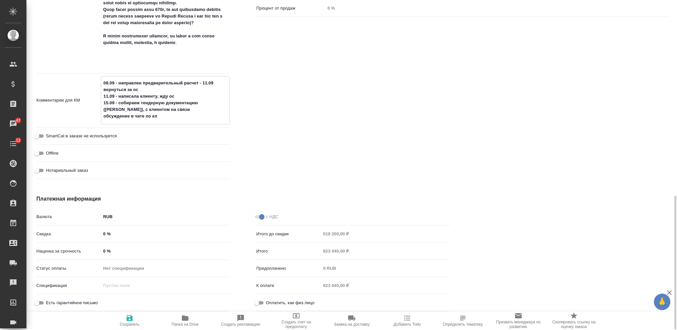
type textarea "08.09 - направлен предварительный расчет - 11.09 вернуться за ос 11.09 - написа…"
type textarea "x"
type textarea "08.09 - направлен предварительный расчет - 11.09 вернуться за ос 11.09 - написа…"
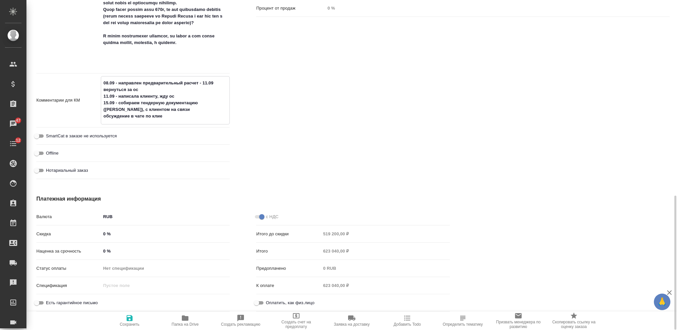
type textarea "x"
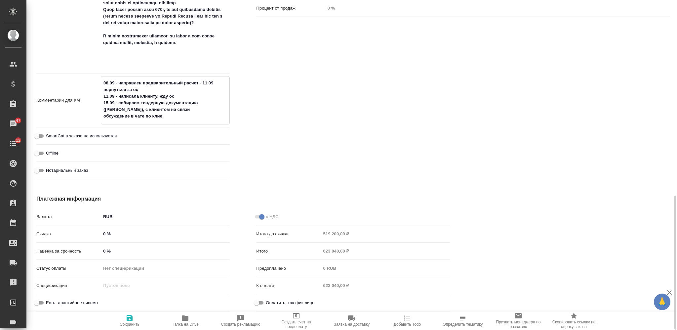
type textarea "08.09 - направлен предварительный расчет - 11.09 вернуться за ос 11.09 - написа…"
type textarea "x"
type textarea "08.09 - направлен предварительный расчет - 11.09 вернуться за ос 11.09 - написа…"
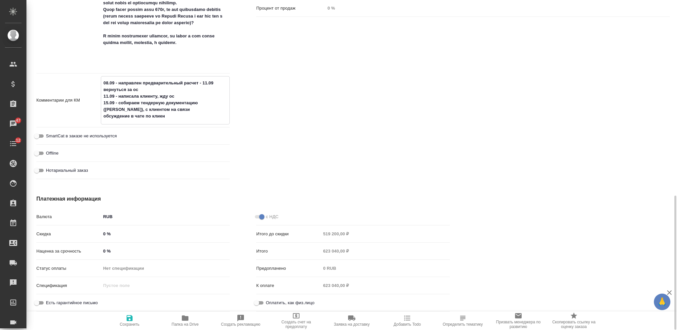
type textarea "x"
type textarea "08.09 - направлен предварительный расчет - 11.09 вернуться за ос 11.09 - написа…"
type textarea "x"
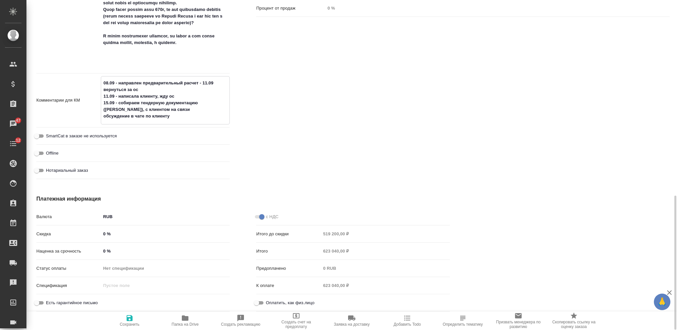
type textarea "x"
type textarea "08.09 - направлен предварительный расчет - 11.09 вернуться за ос 11.09 - написа…"
type textarea "x"
click at [103, 115] on textarea "08.09 - направлен предварительный расчет - 11.09 вернуться за ос 11.09 - написа…" at bounding box center [165, 99] width 128 height 44
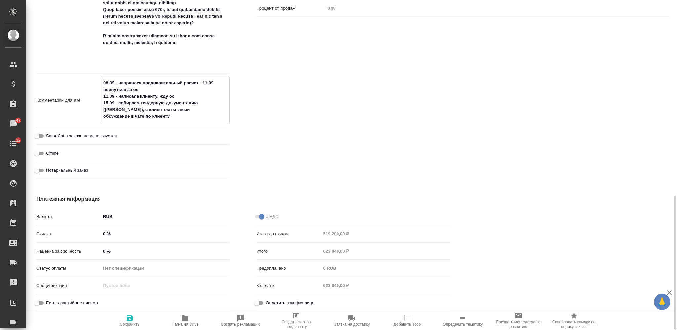
type textarea "08.09 - направлен предварительный расчет - 11.09 вернуться за ос 11.09 - написа…"
type textarea "x"
click at [129, 247] on span "Сохранить" at bounding box center [130, 324] width 20 height 5
type textarea "x"
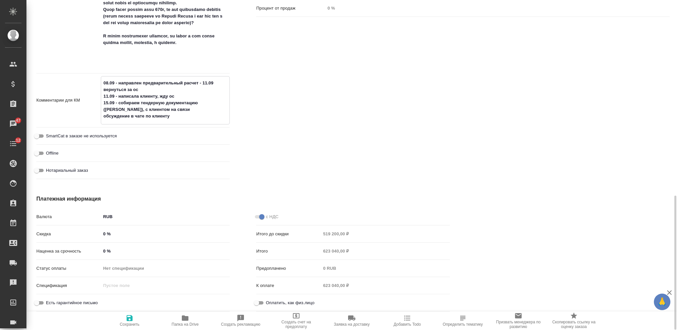
type textarea "x"
select select "RU"
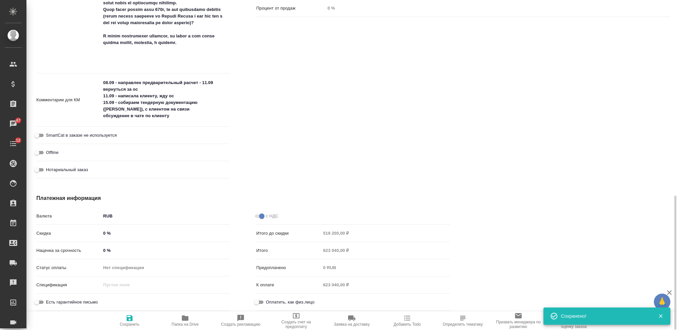
type textarea "x"
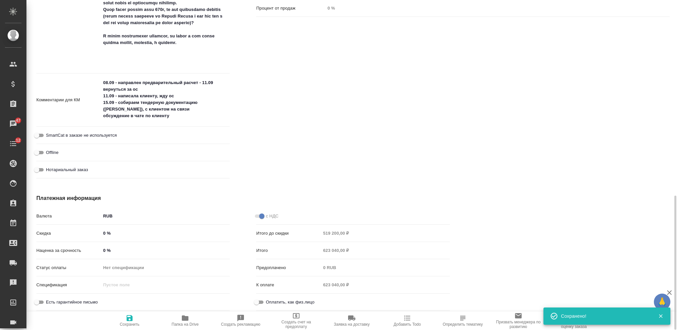
type textarea "x"
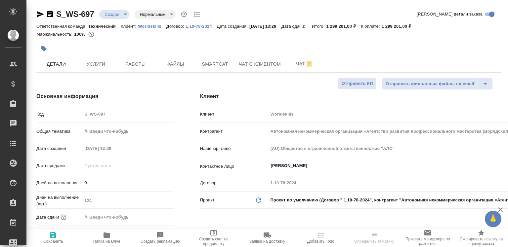
select select "RU"
type textarea "x"
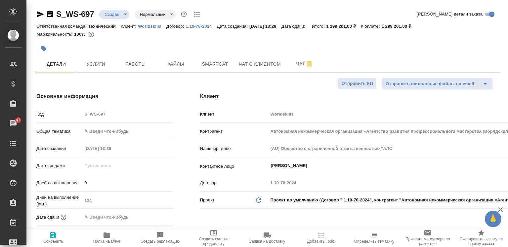
type textarea "x"
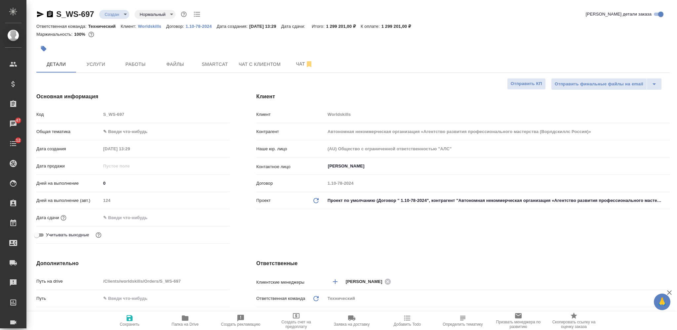
type textarea "x"
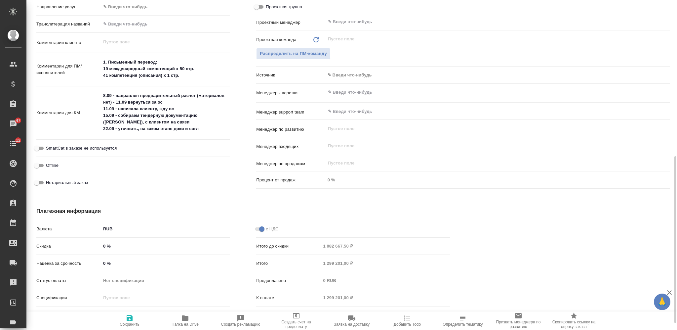
click at [200, 128] on textarea "8.09 - направлен предварительный расчет (материалов нет) - 11.09 вернуться за о…" at bounding box center [165, 112] width 129 height 44
type textarea "x"
click at [102, 126] on textarea "8.09 - направлен предварительный расчет (материалов нет) - 11.09 вернуться за о…" at bounding box center [165, 112] width 128 height 44
paste textarea "обсуждение в чате по клиенту"
type textarea "8.09 - направлен предварительный расчет (материалов нет) - 11.09 вернуться за о…"
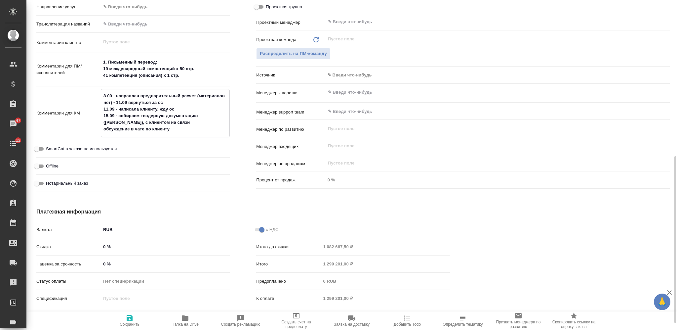
type textarea "x"
type textarea "8.09 - направлен предварительный расчет (материалов нет) - 11.09 вернуться за о…"
type textarea "x"
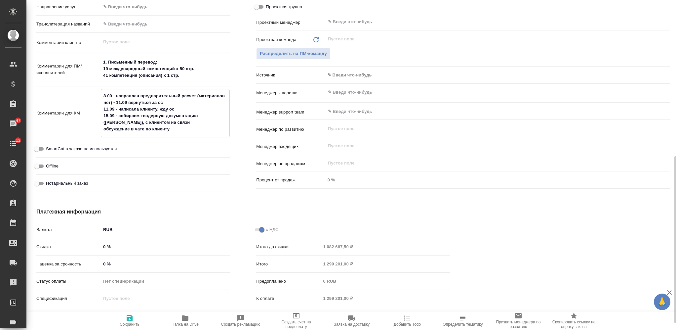
drag, startPoint x: 122, startPoint y: 323, endPoint x: 135, endPoint y: 307, distance: 21.0
click at [122, 247] on span "Сохранить" at bounding box center [130, 324] width 20 height 5
type textarea "x"
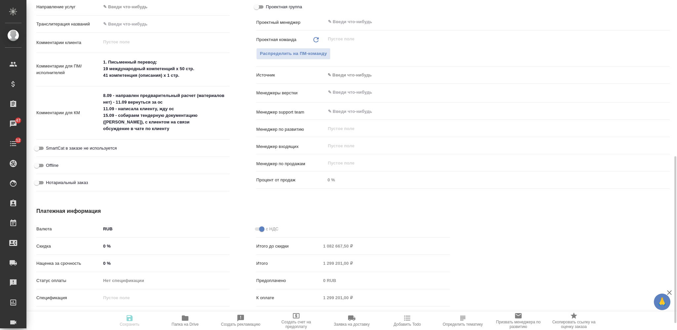
type textarea "x"
